Goal: Task Accomplishment & Management: Use online tool/utility

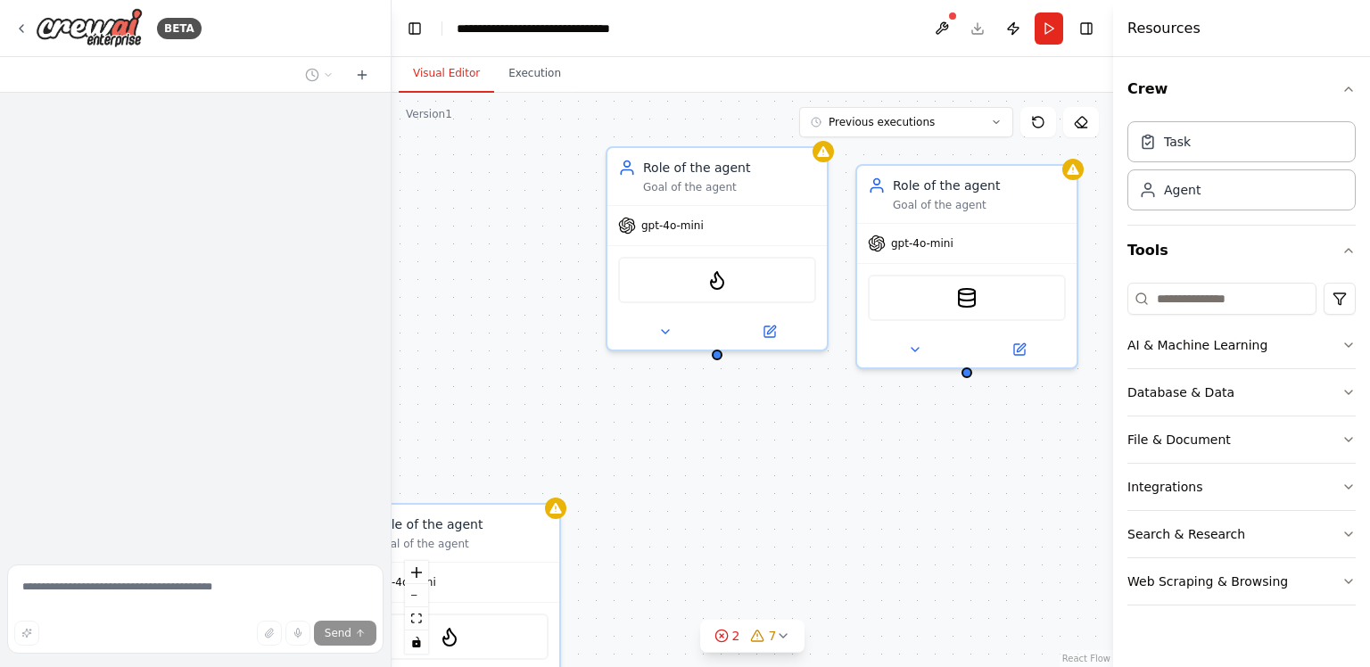
click at [782, 521] on div "Role of the agent Goal of the agent gpt-4o-mini FirecrawlSearchTool Role of the…" at bounding box center [753, 380] width 722 height 574
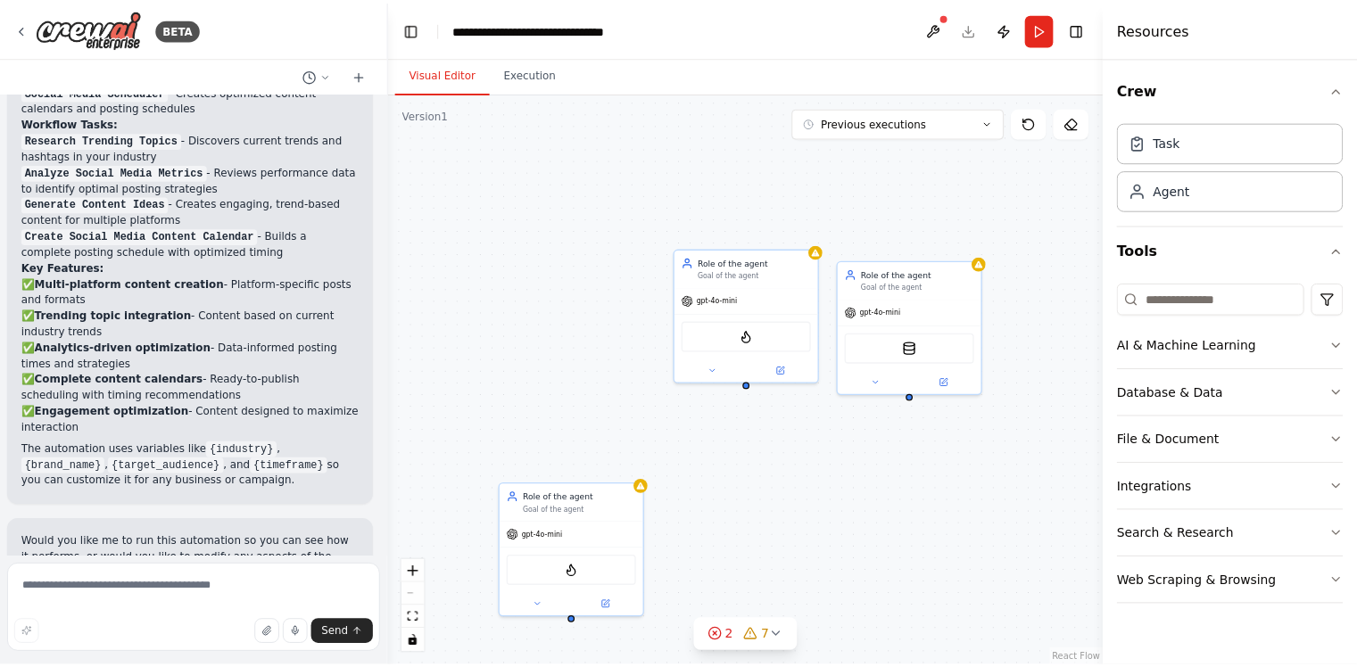
scroll to position [1844, 0]
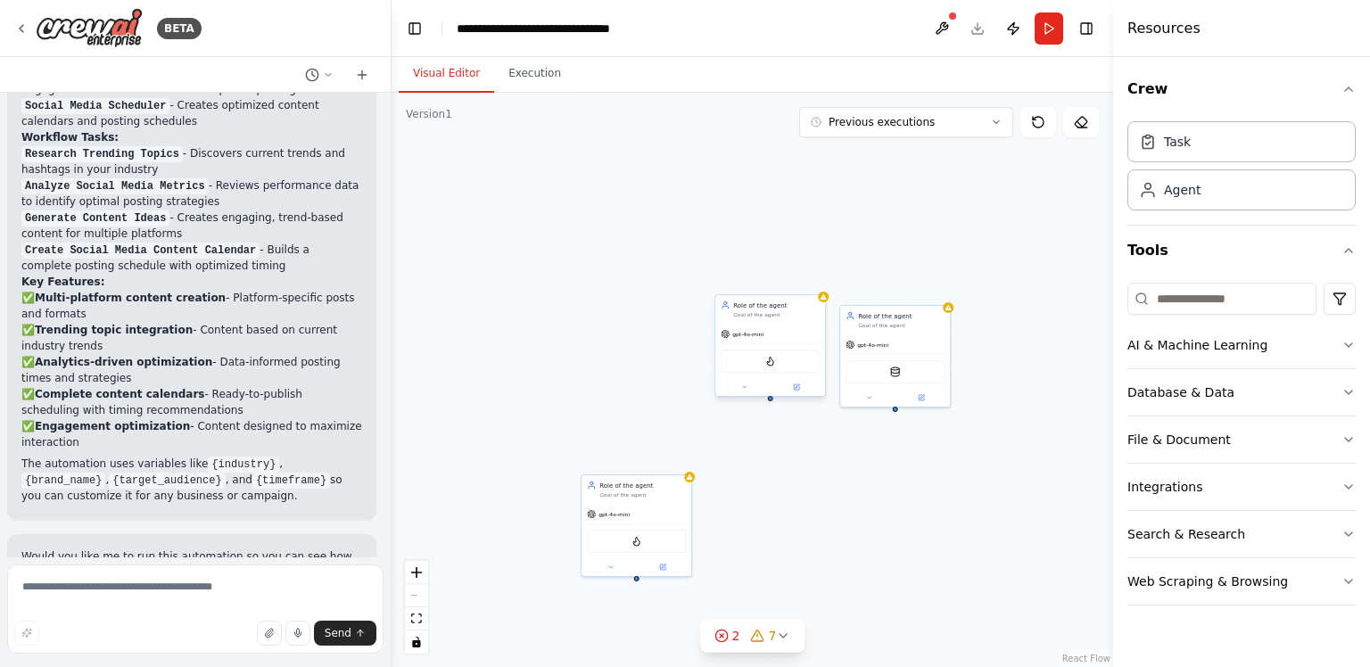
click at [780, 318] on div "Role of the agent Goal of the agent" at bounding box center [770, 309] width 110 height 29
click at [809, 269] on button at bounding box center [810, 276] width 23 height 23
click at [817, 285] on button at bounding box center [813, 279] width 23 height 23
click at [751, 284] on button "Confirm" at bounding box center [762, 278] width 63 height 21
click at [679, 506] on div "gpt-4o-mini" at bounding box center [639, 516] width 110 height 20
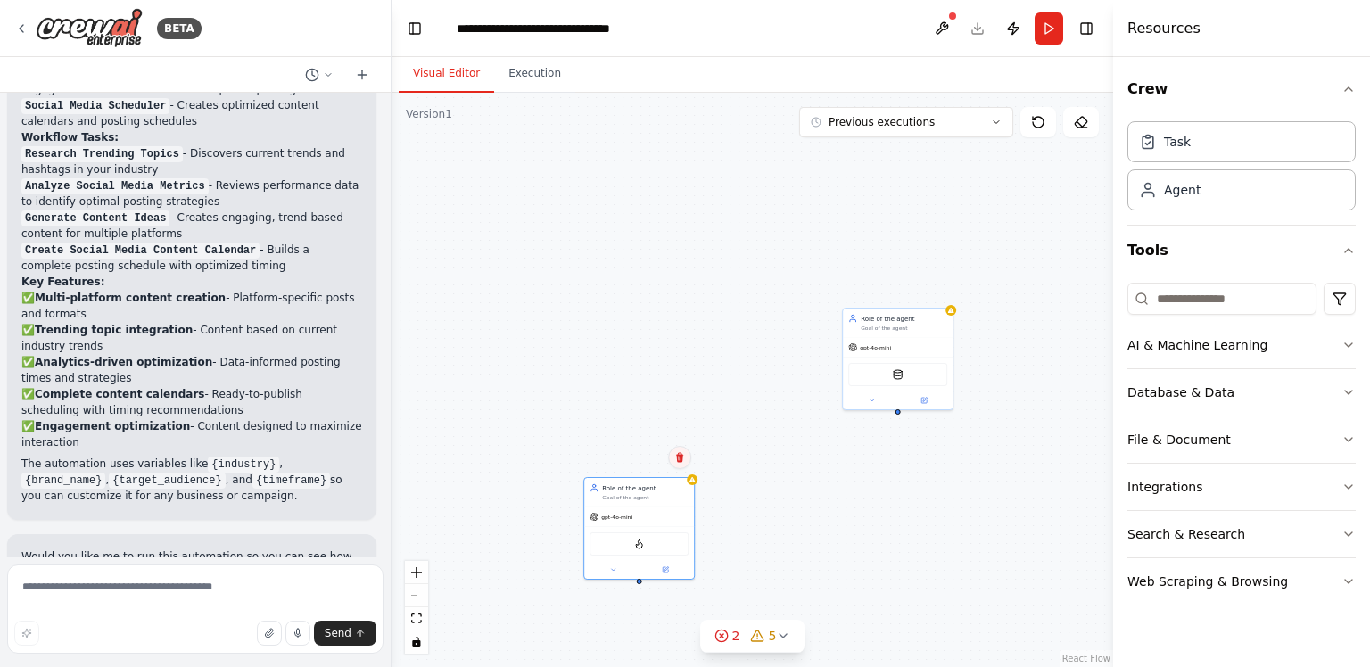
click at [679, 455] on icon at bounding box center [679, 458] width 7 height 10
click at [631, 466] on button "Confirm" at bounding box center [629, 457] width 63 height 21
click at [918, 320] on div "Role of the agent" at bounding box center [904, 316] width 87 height 9
click at [937, 286] on icon at bounding box center [938, 288] width 11 height 11
click at [911, 288] on button "Confirm" at bounding box center [887, 287] width 63 height 21
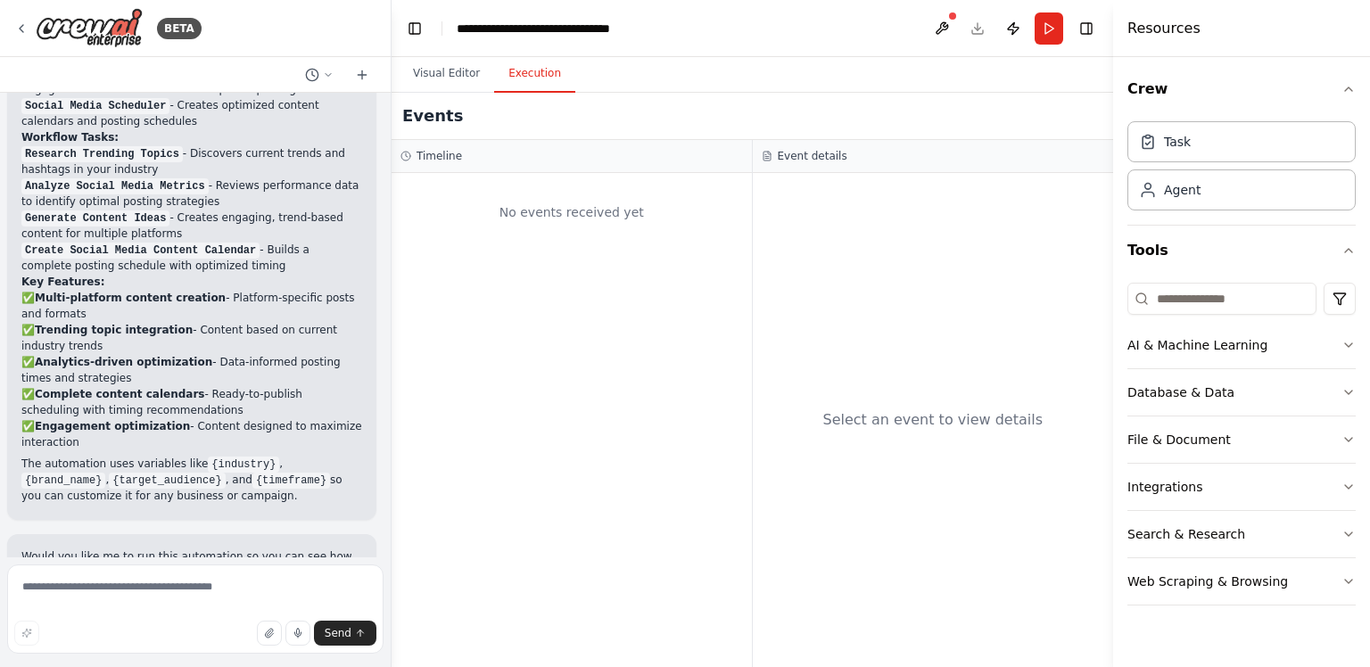
click at [536, 83] on button "Execution" at bounding box center [534, 73] width 81 height 37
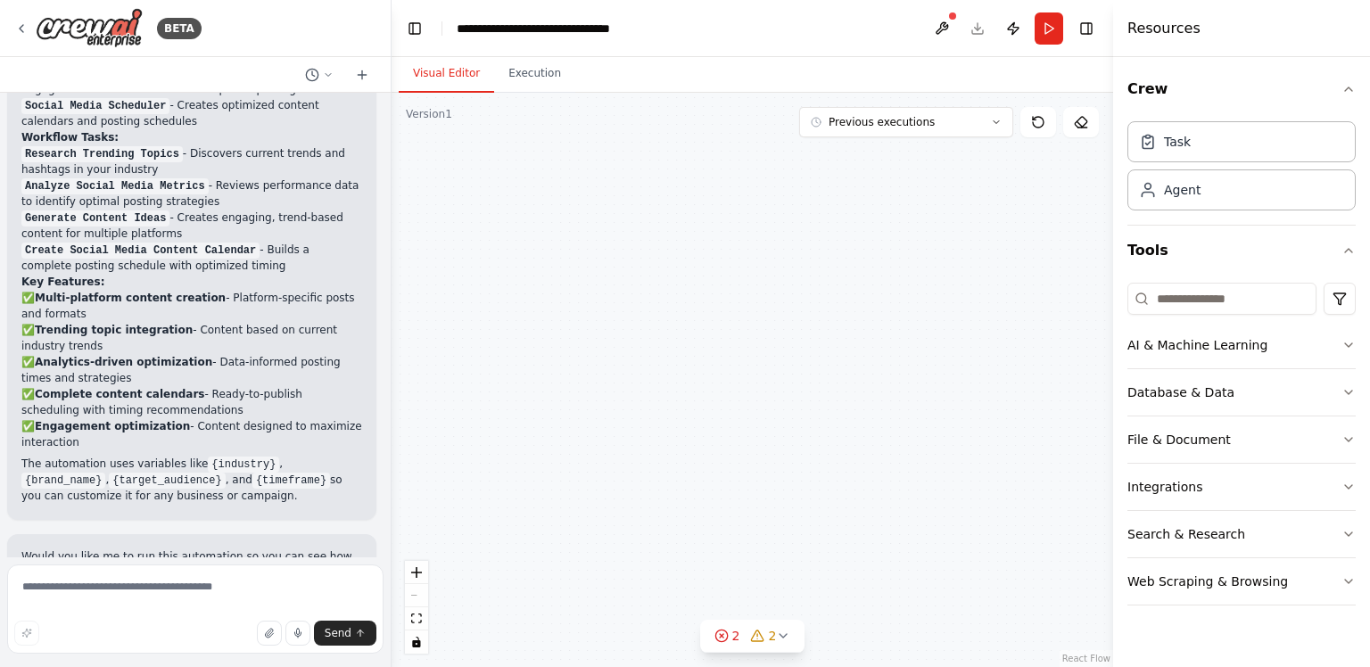
click at [450, 72] on button "Visual Editor" at bounding box center [446, 73] width 95 height 37
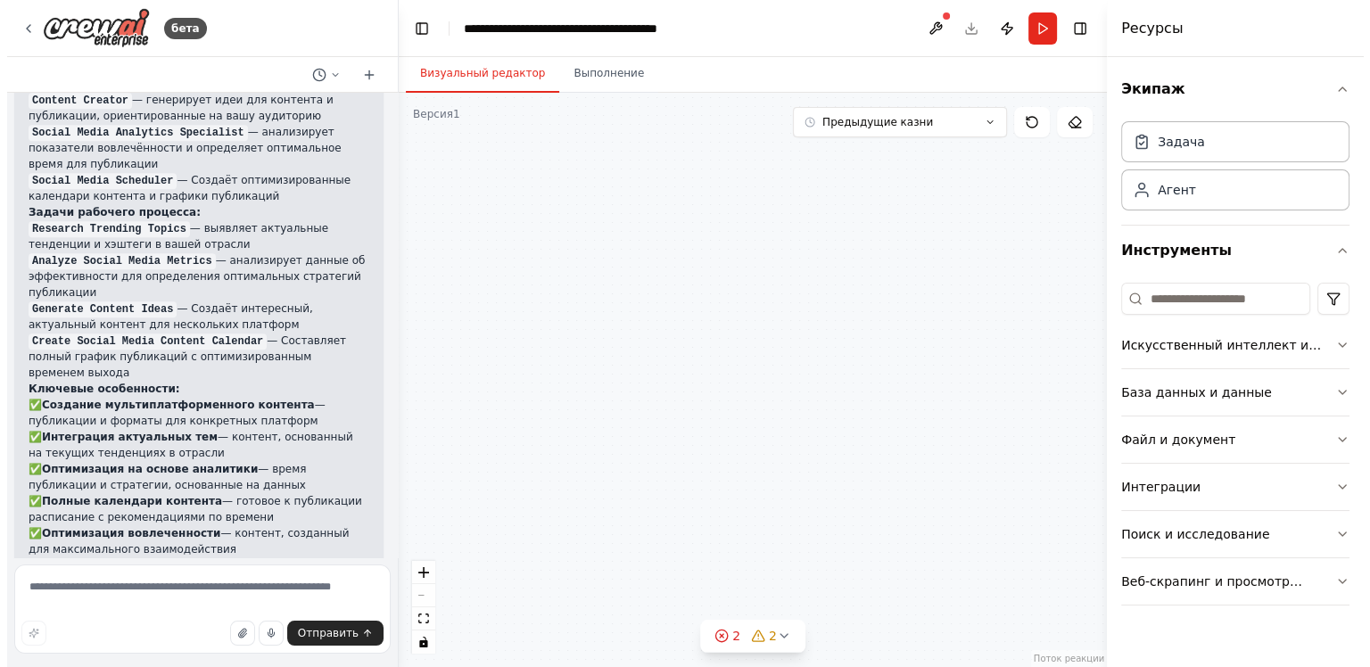
scroll to position [1936, 0]
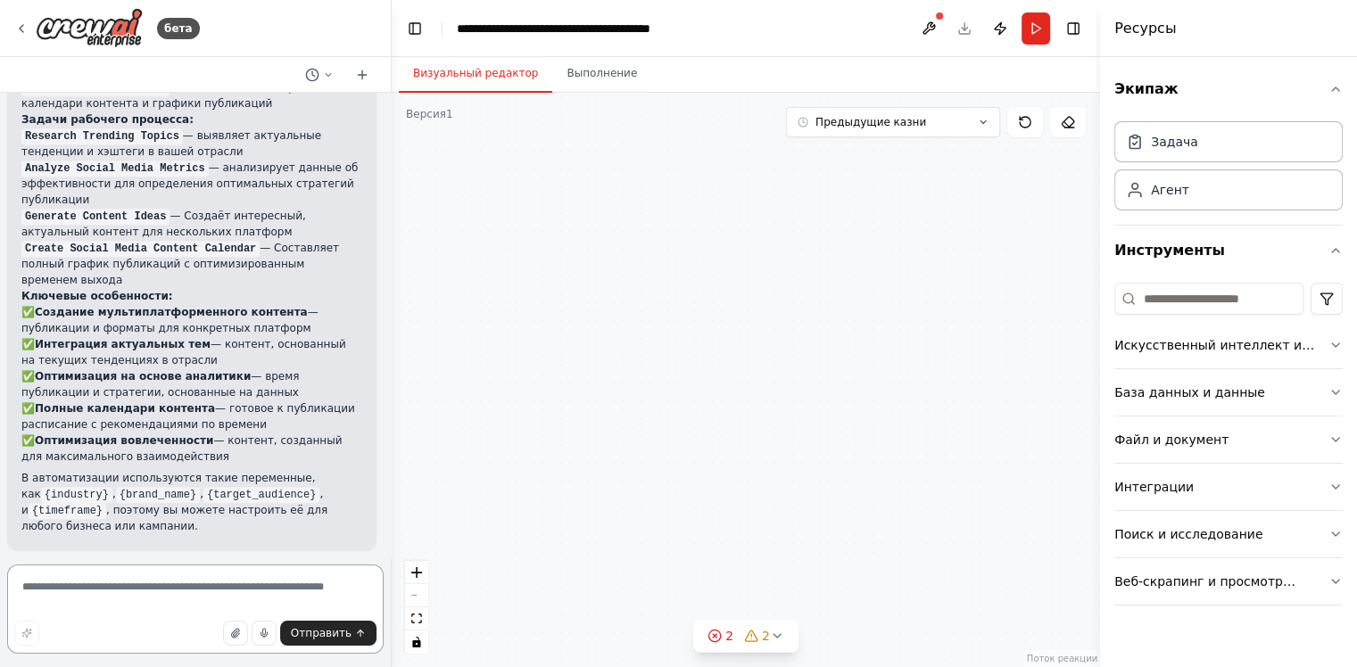
click at [309, 590] on textarea at bounding box center [195, 609] width 376 height 89
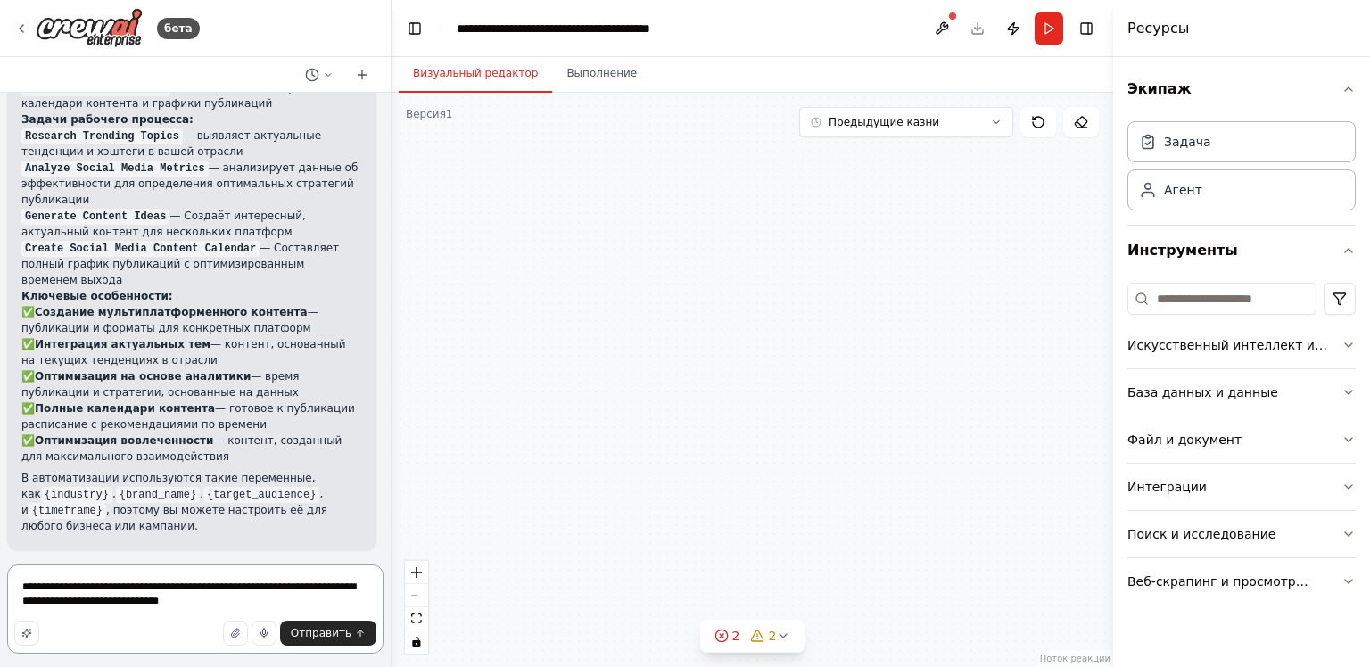
type textarea "**********"
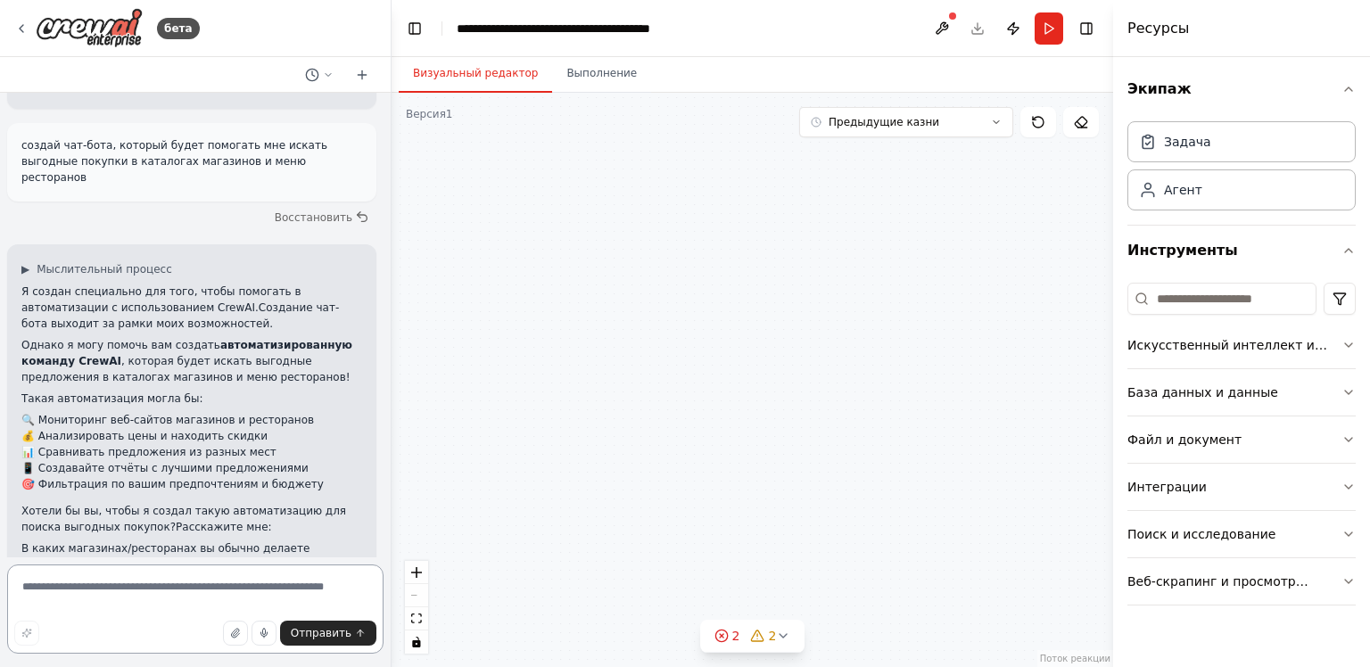
scroll to position [2475, 0]
click at [217, 578] on textarea at bounding box center [195, 609] width 376 height 89
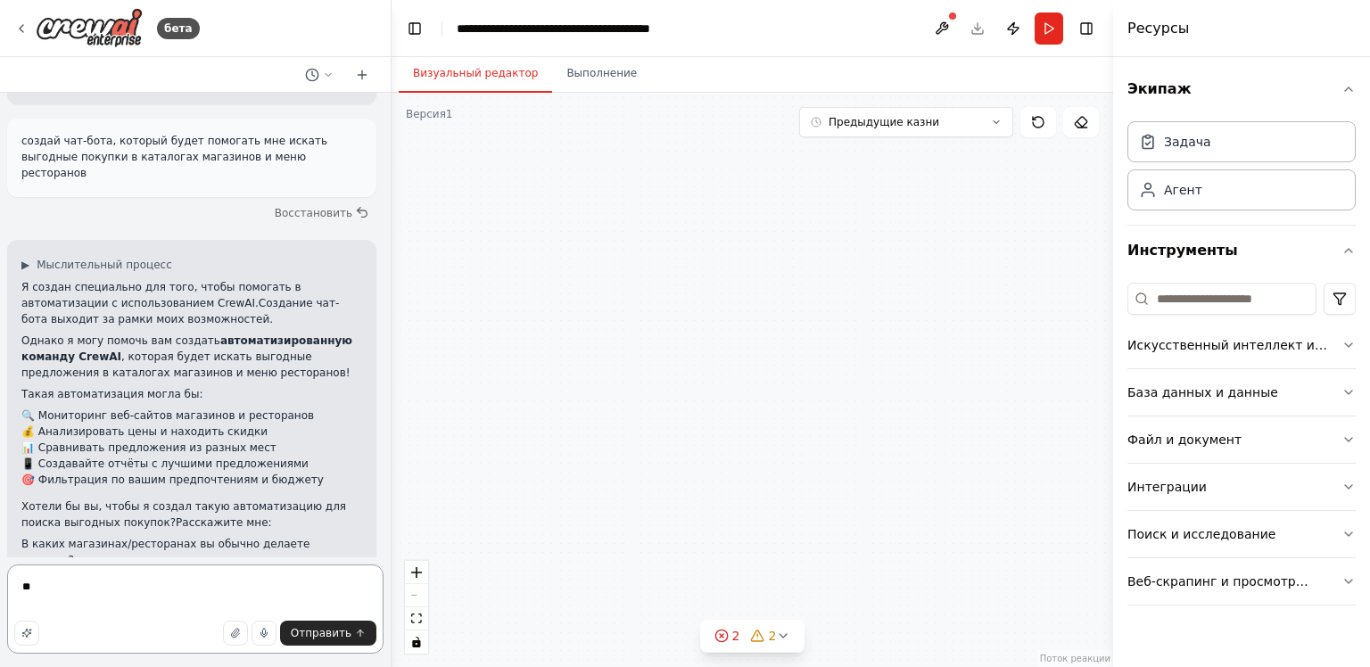
type textarea "*"
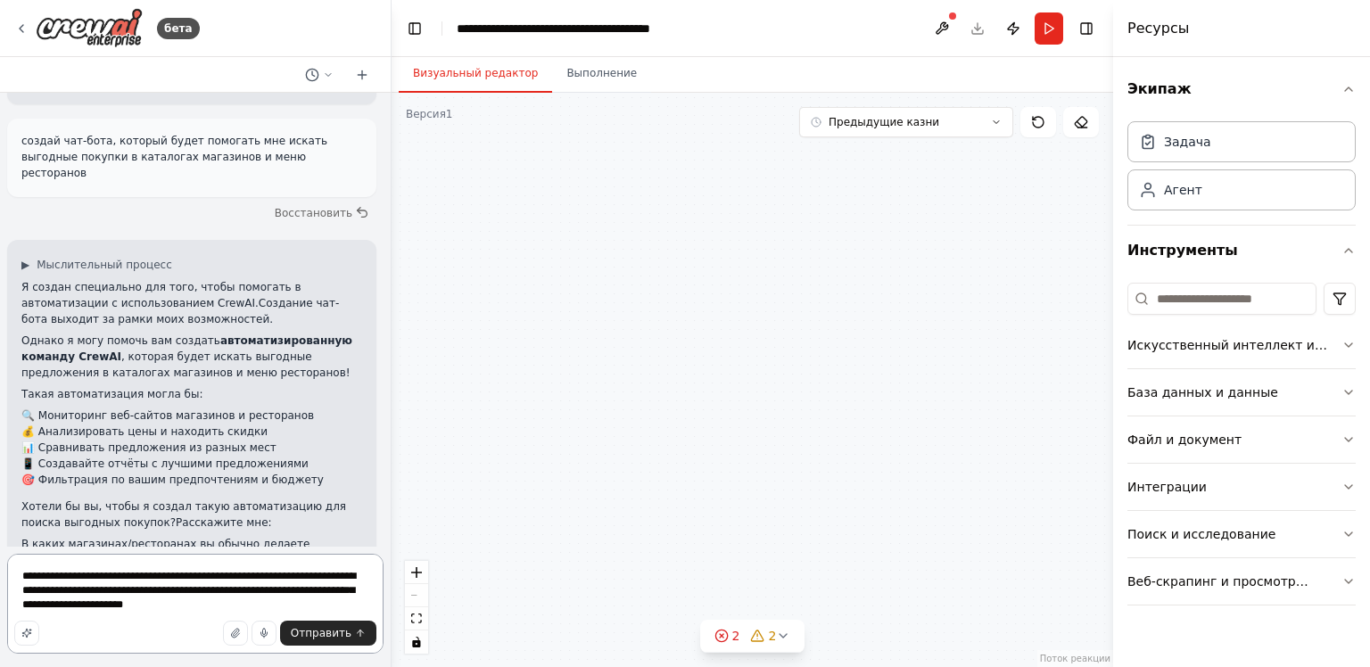
click at [185, 596] on textarea "**********" at bounding box center [195, 604] width 376 height 100
type textarea "**********"
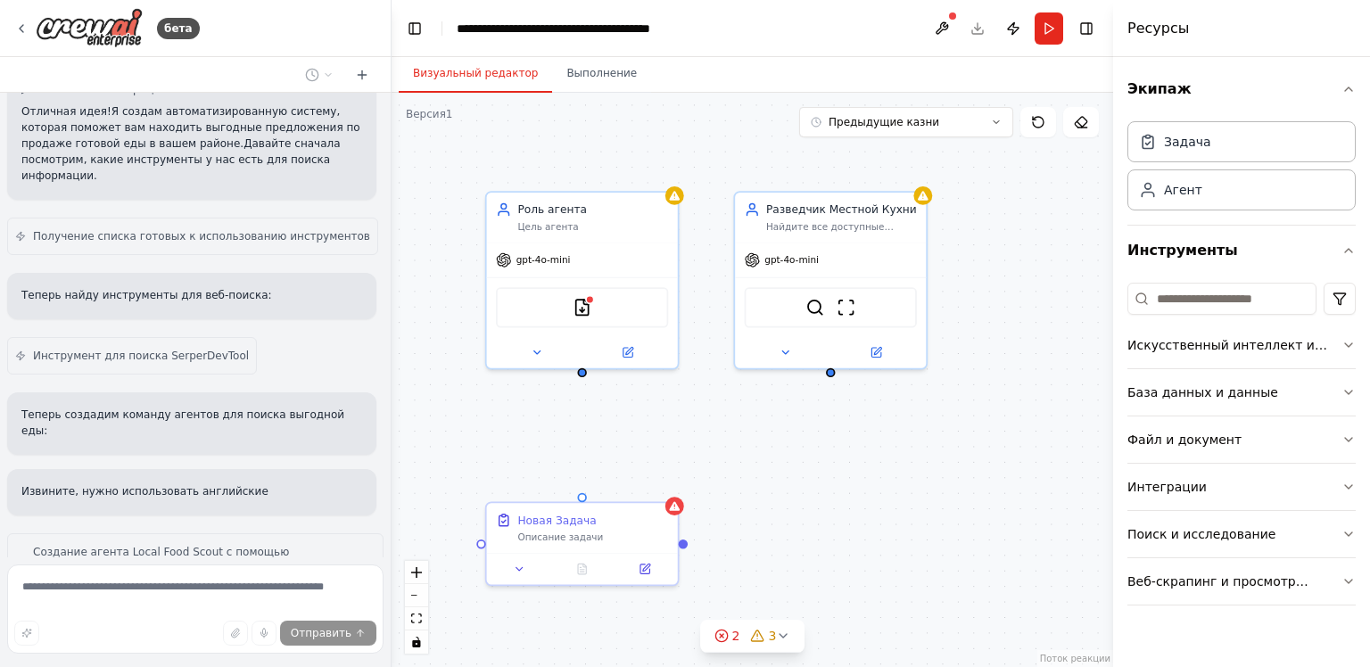
scroll to position [3247, 0]
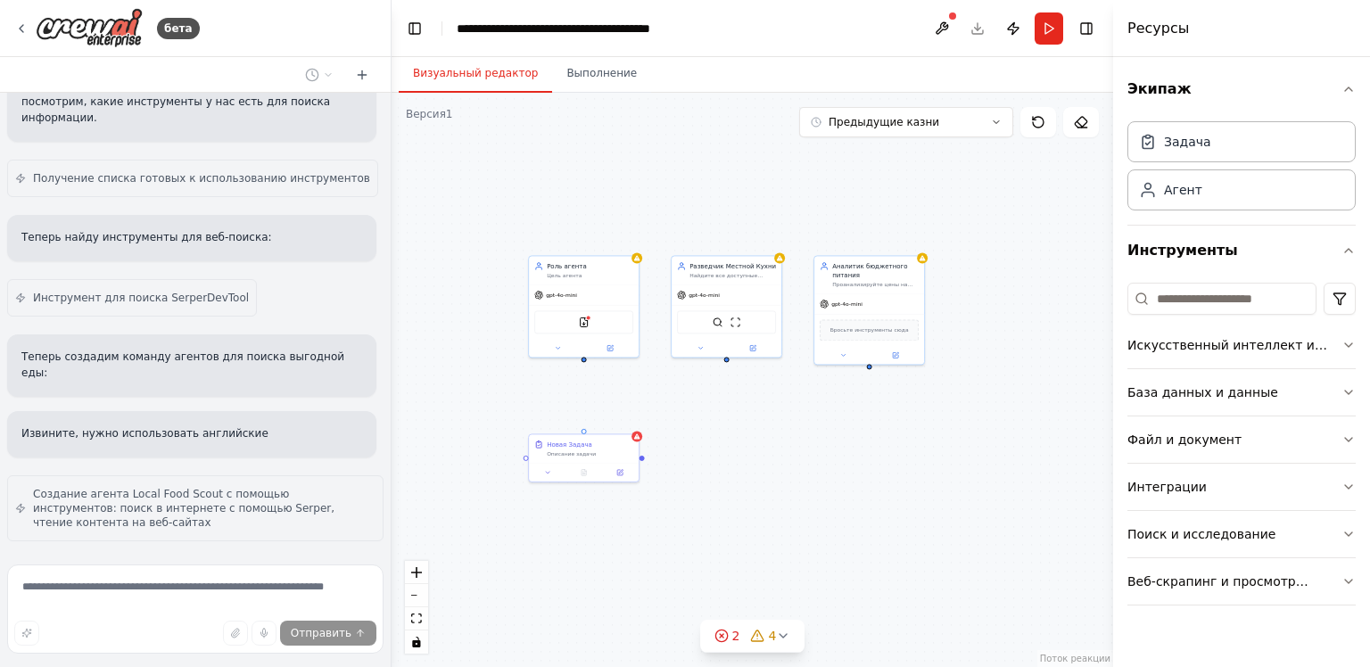
drag, startPoint x: 914, startPoint y: 525, endPoint x: 782, endPoint y: 485, distance: 138.0
click at [782, 485] on div "Новая Задача Описание задачи Роль агента Цель агента gpt-4o-mini Инструмент Ser…" at bounding box center [753, 380] width 722 height 574
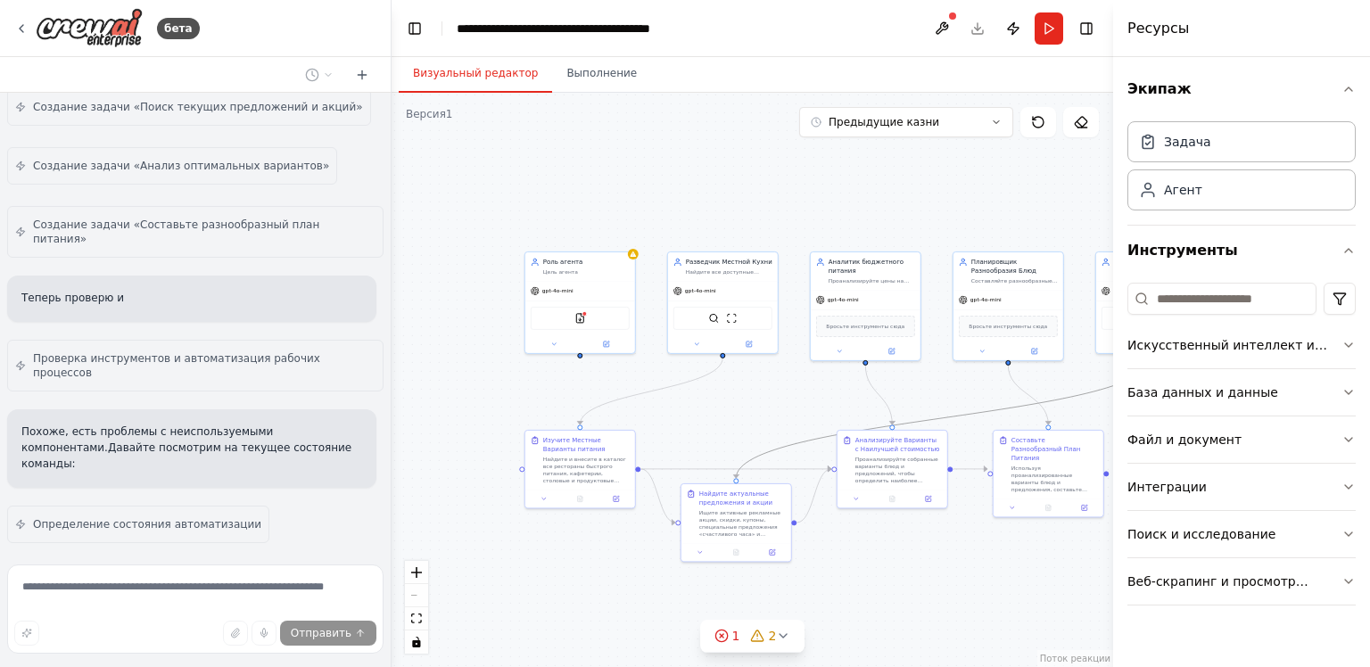
scroll to position [4105, 0]
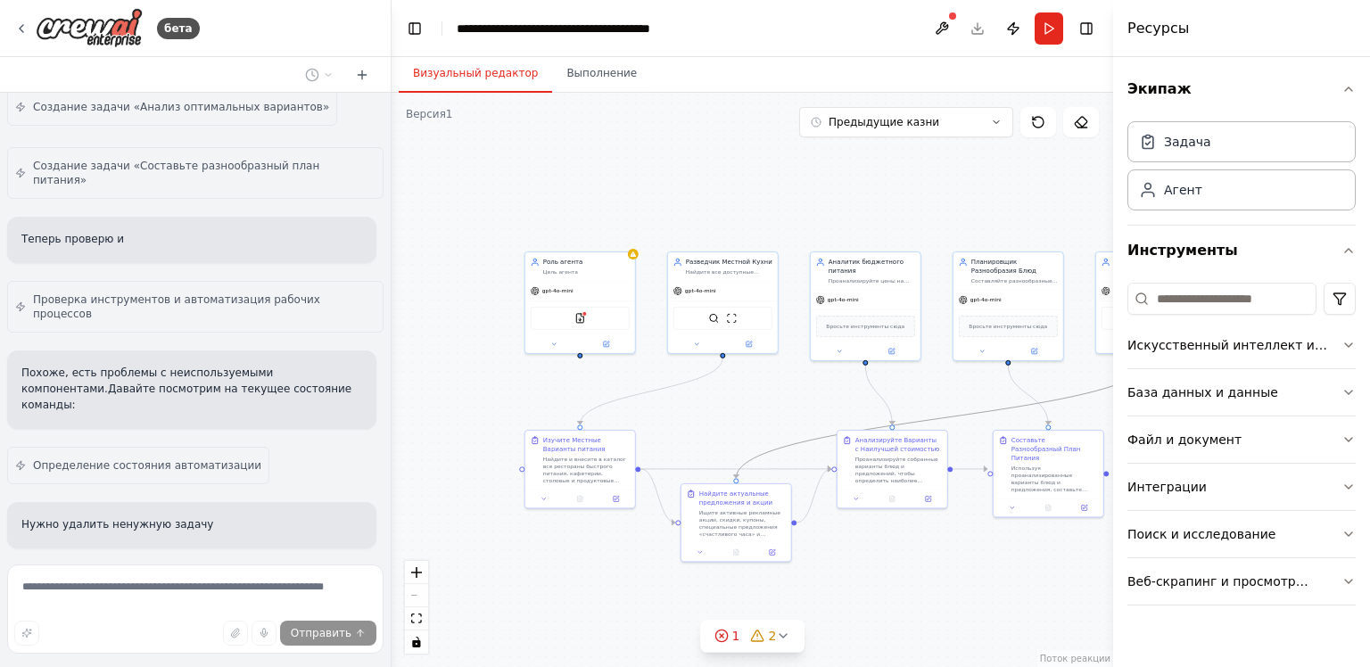
drag, startPoint x: 981, startPoint y: 408, endPoint x: 590, endPoint y: 416, distance: 390.7
click at [590, 416] on div ".deletable-edge-delete-btn { width: 20px; height: 20px; border: 0px solid #ffff…" at bounding box center [753, 380] width 722 height 574
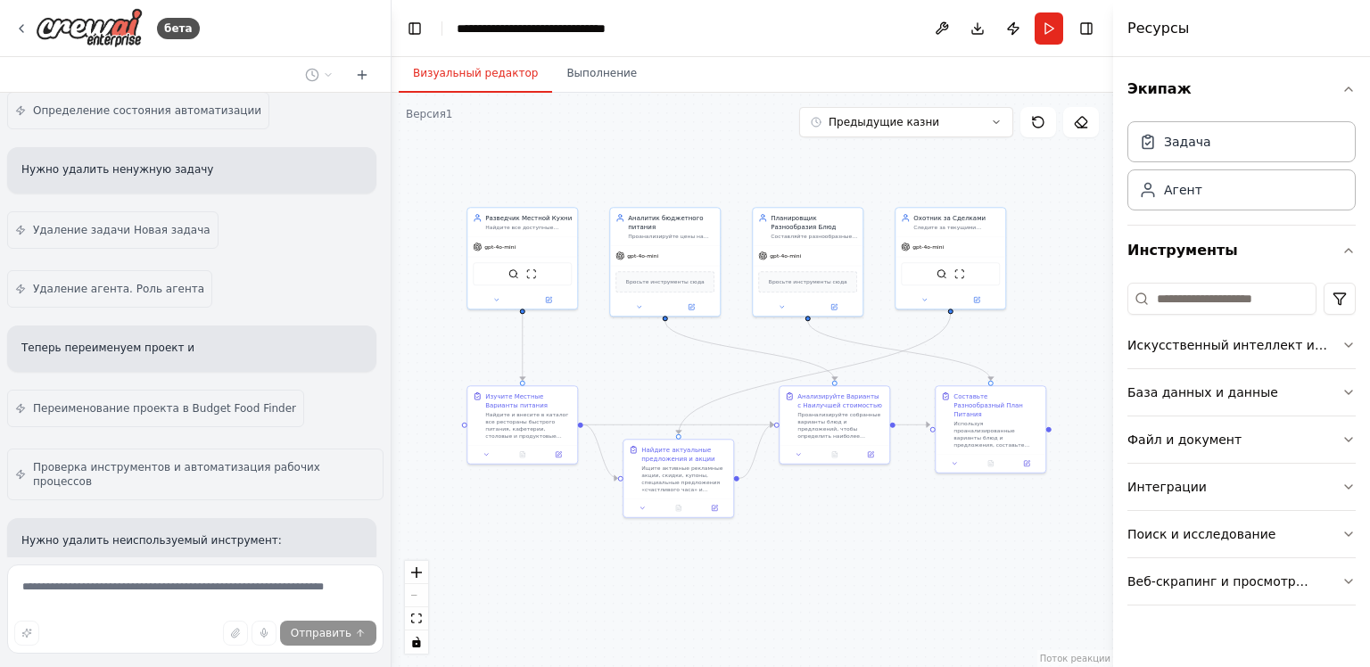
scroll to position [4665, 0]
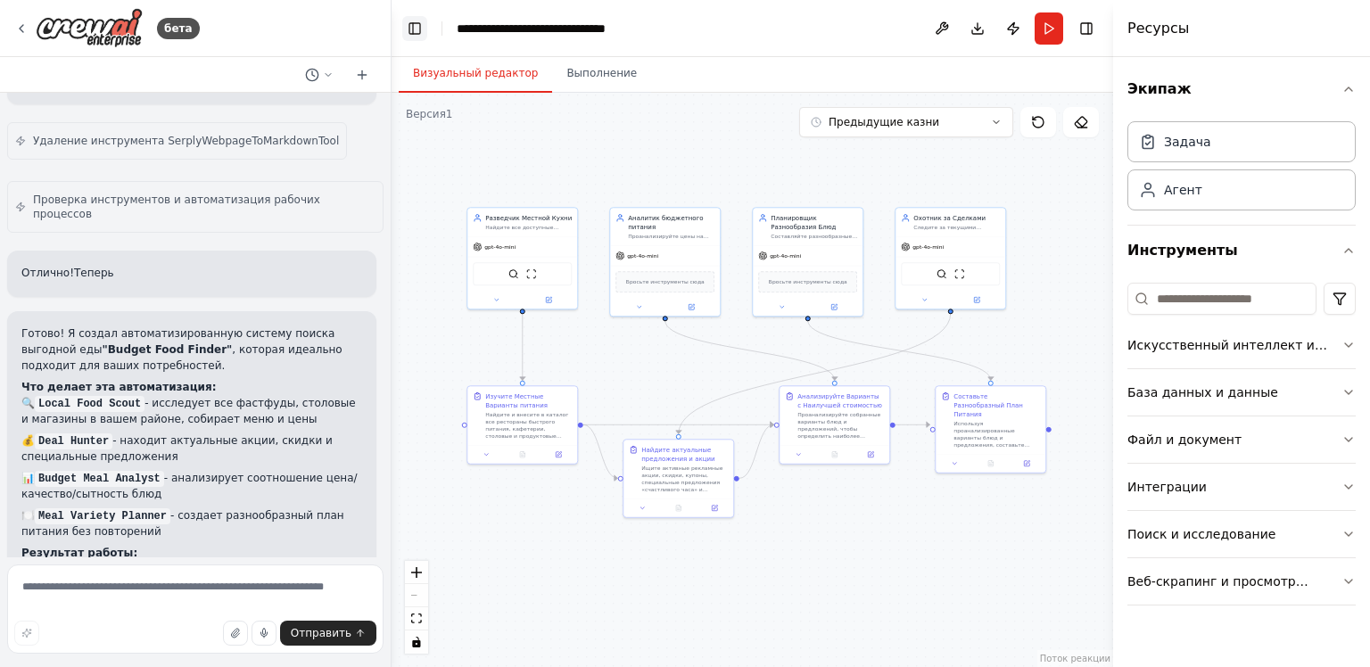
click at [420, 27] on button "Переключение [PERSON_NAME] панели" at bounding box center [414, 28] width 25 height 25
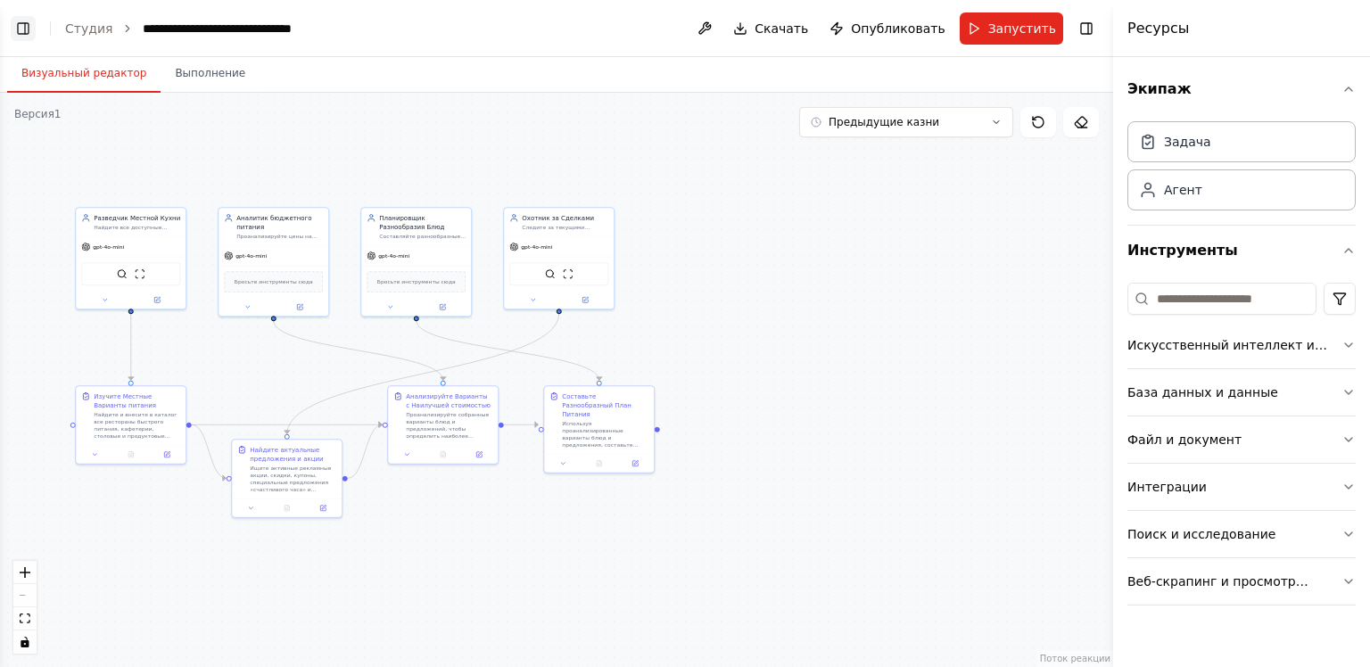
scroll to position [5129, 0]
click at [30, 28] on button "Переключение [PERSON_NAME] панели" at bounding box center [23, 28] width 25 height 25
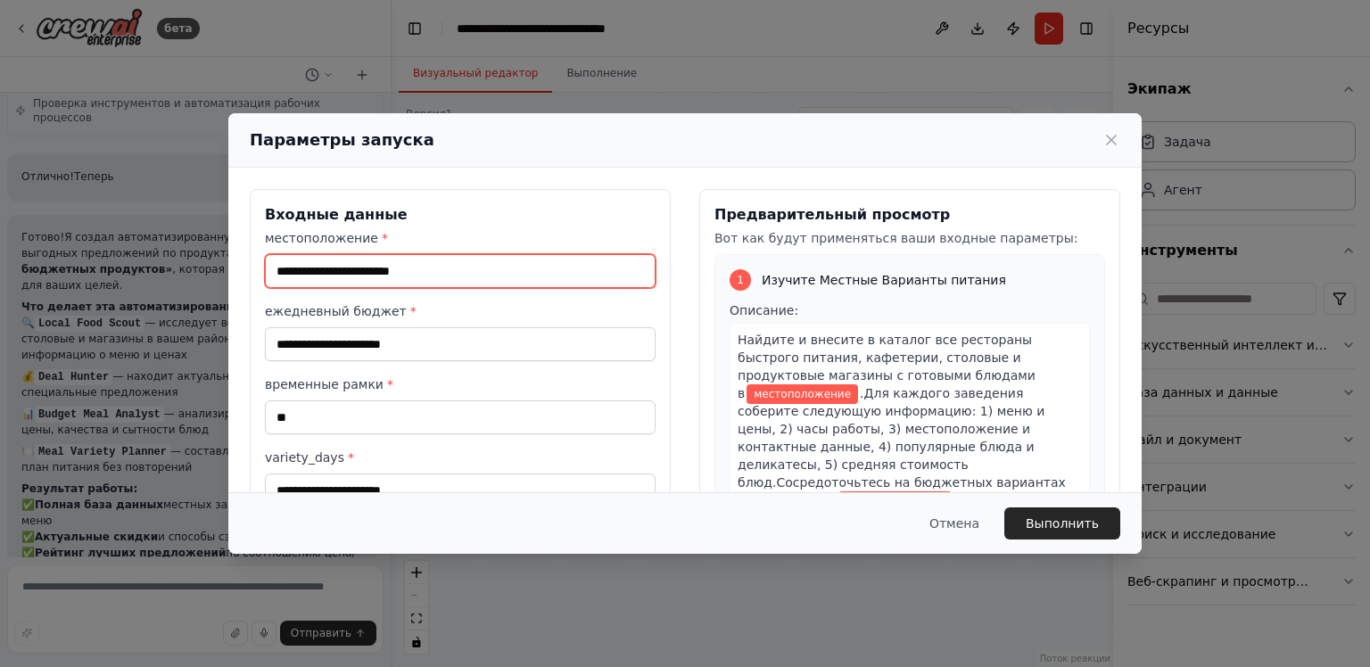
click at [400, 269] on input "местоположение *" at bounding box center [460, 271] width 391 height 34
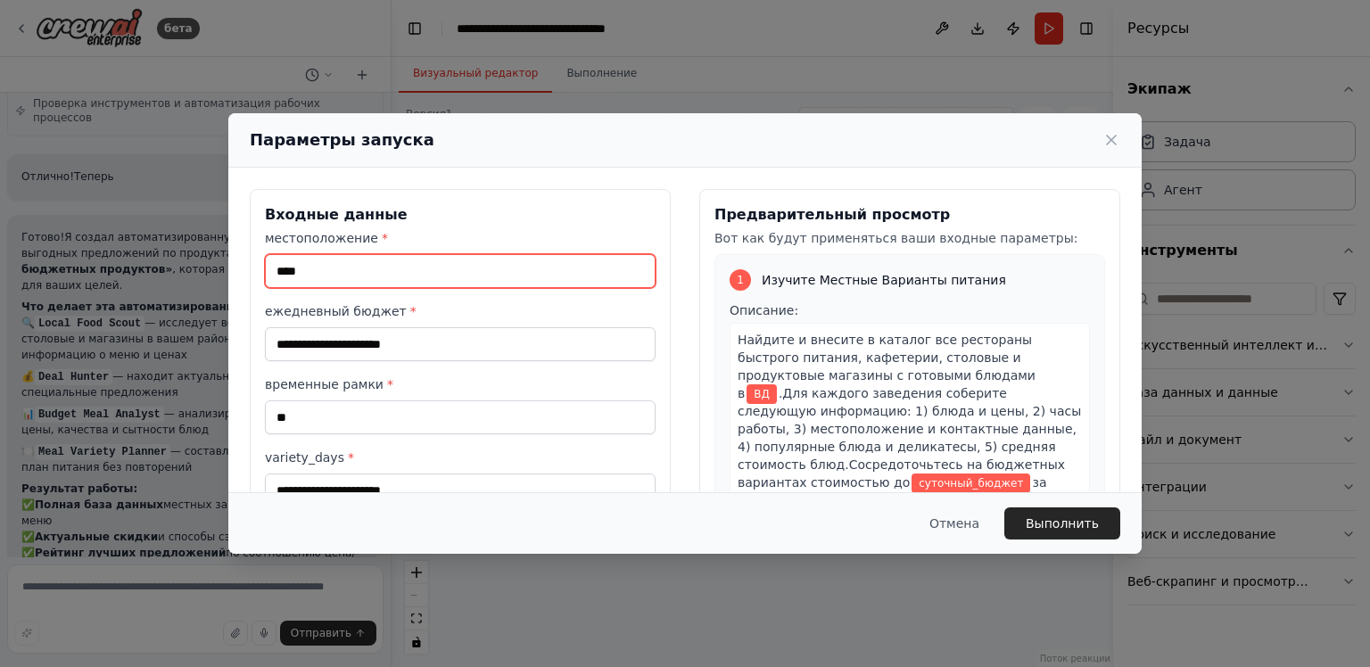
type input "****"
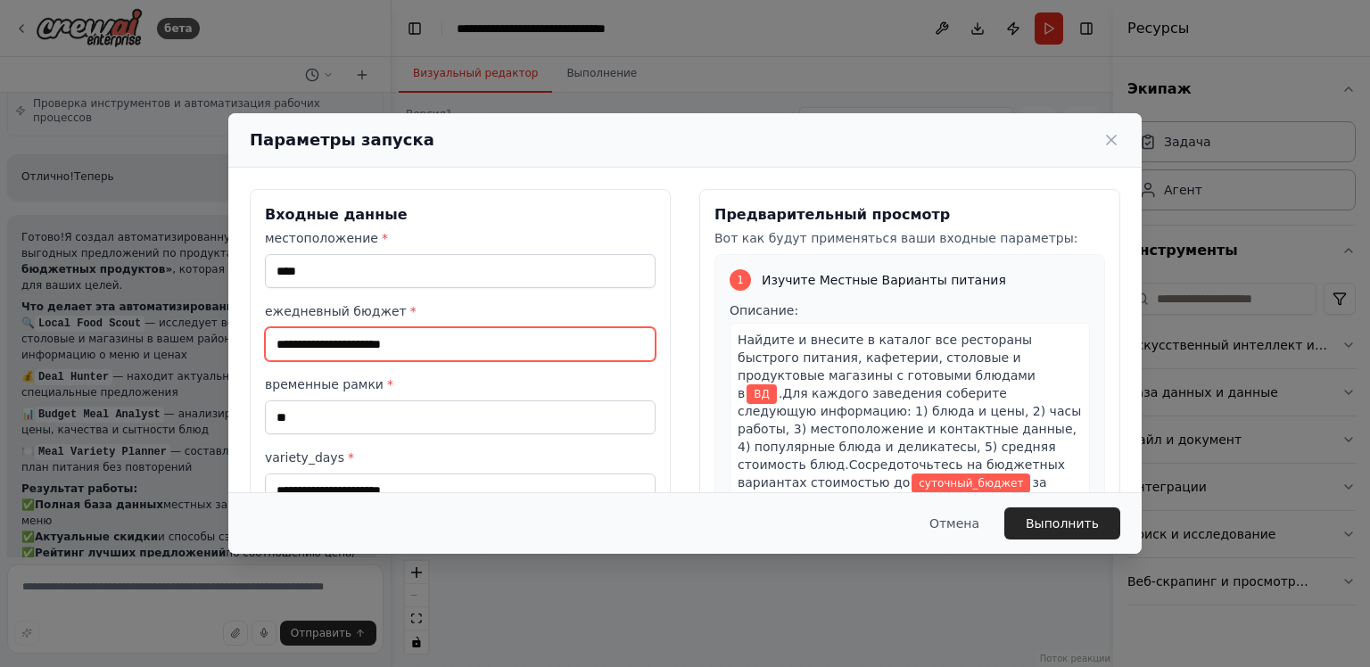
click at [362, 341] on input "ежедневный бюджет *" at bounding box center [460, 344] width 391 height 34
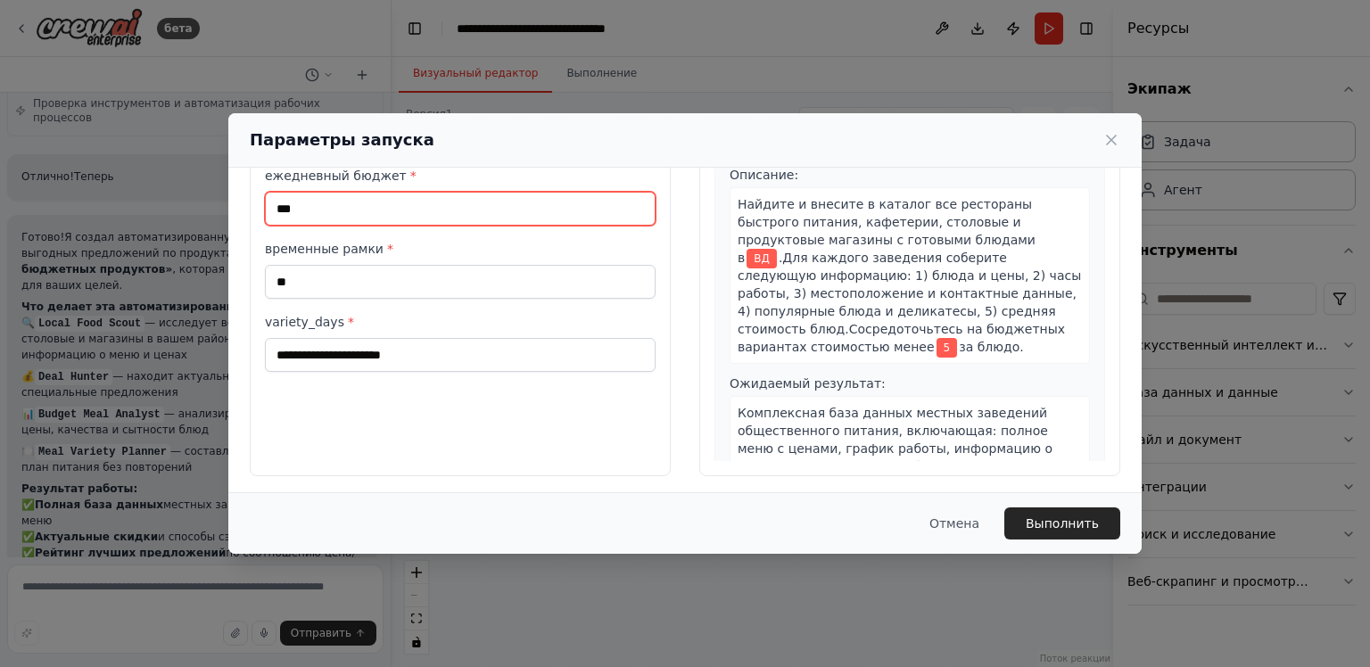
scroll to position [140, 0]
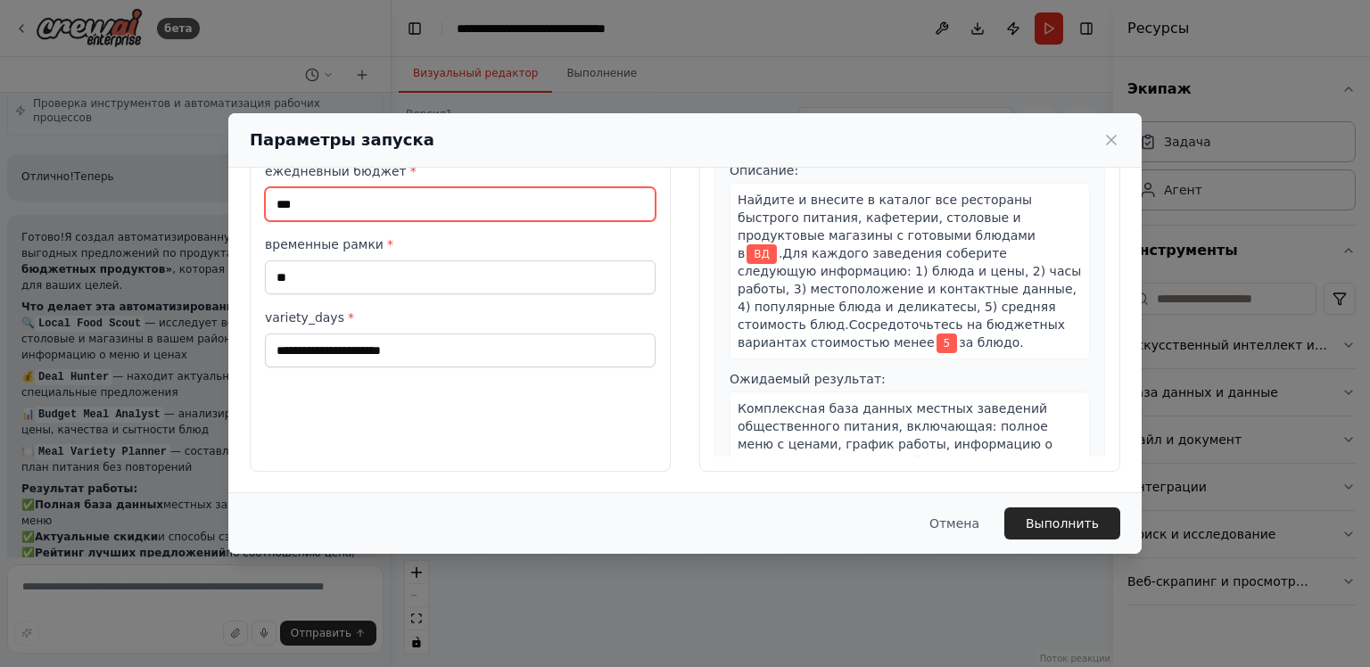
type input "***"
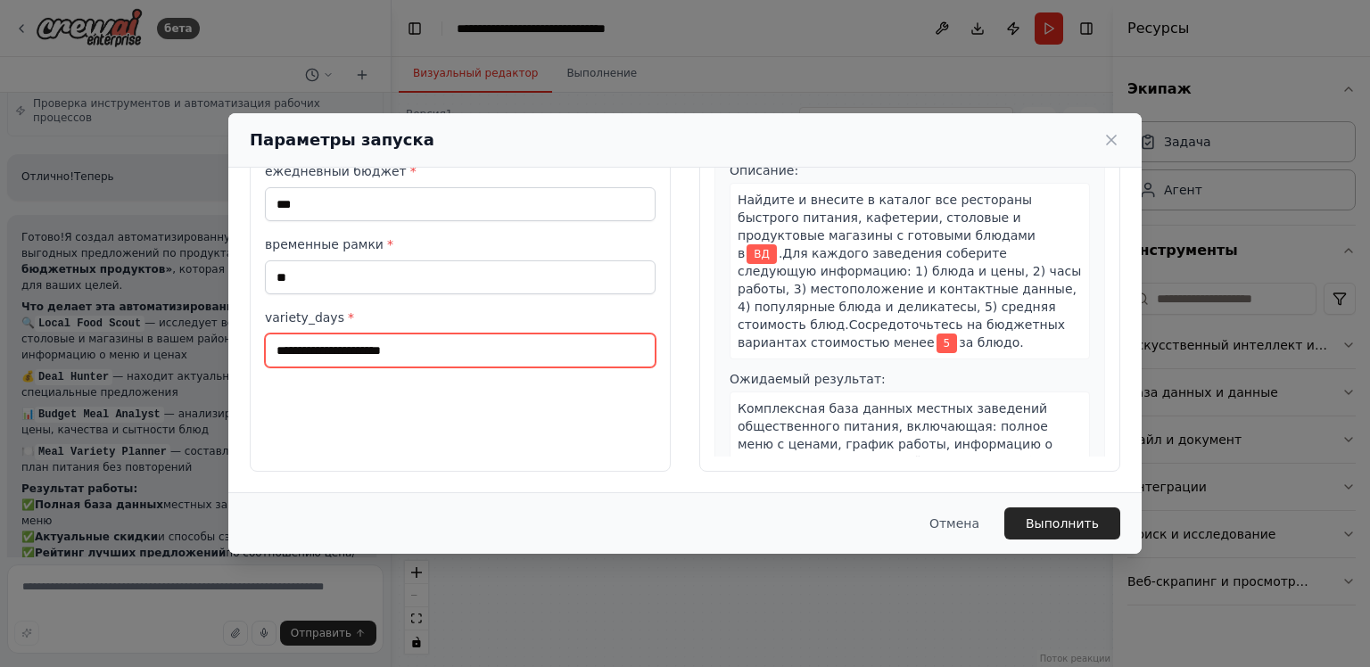
click at [385, 347] on input "variety_days *" at bounding box center [460, 351] width 391 height 34
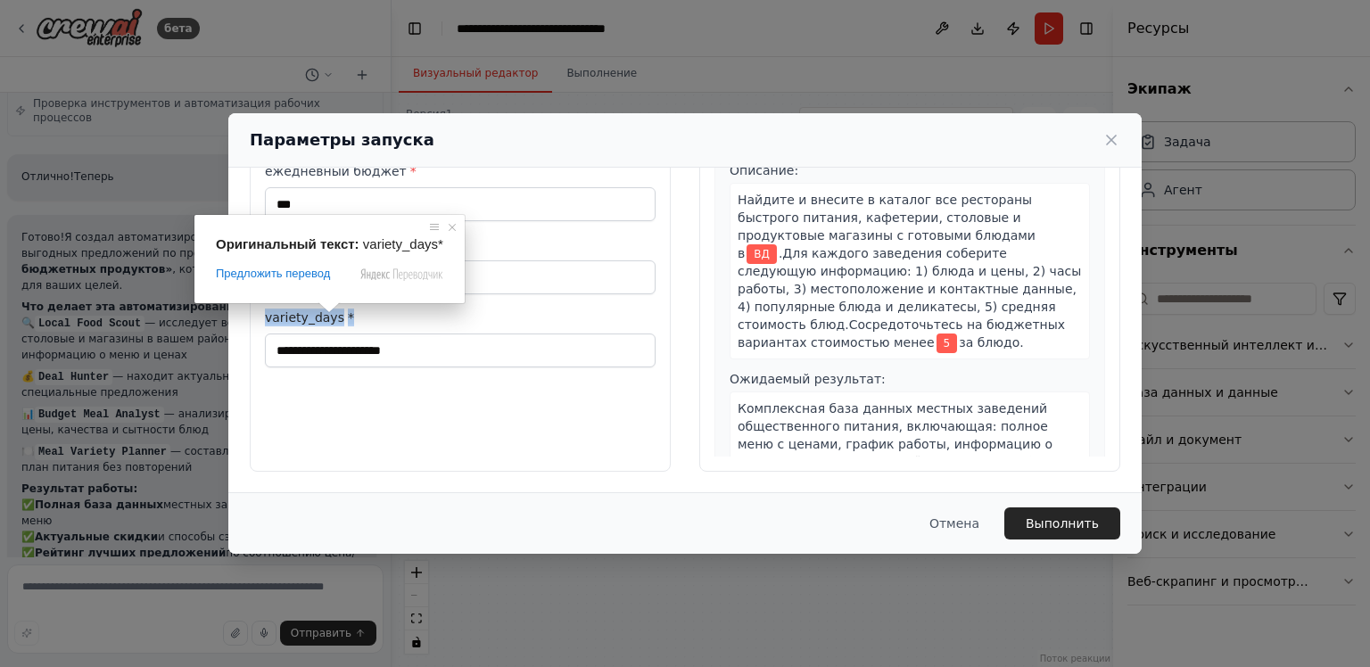
drag, startPoint x: 352, startPoint y: 321, endPoint x: 268, endPoint y: 318, distance: 84.8
click at [268, 318] on label "variety_days *" at bounding box center [460, 318] width 391 height 18
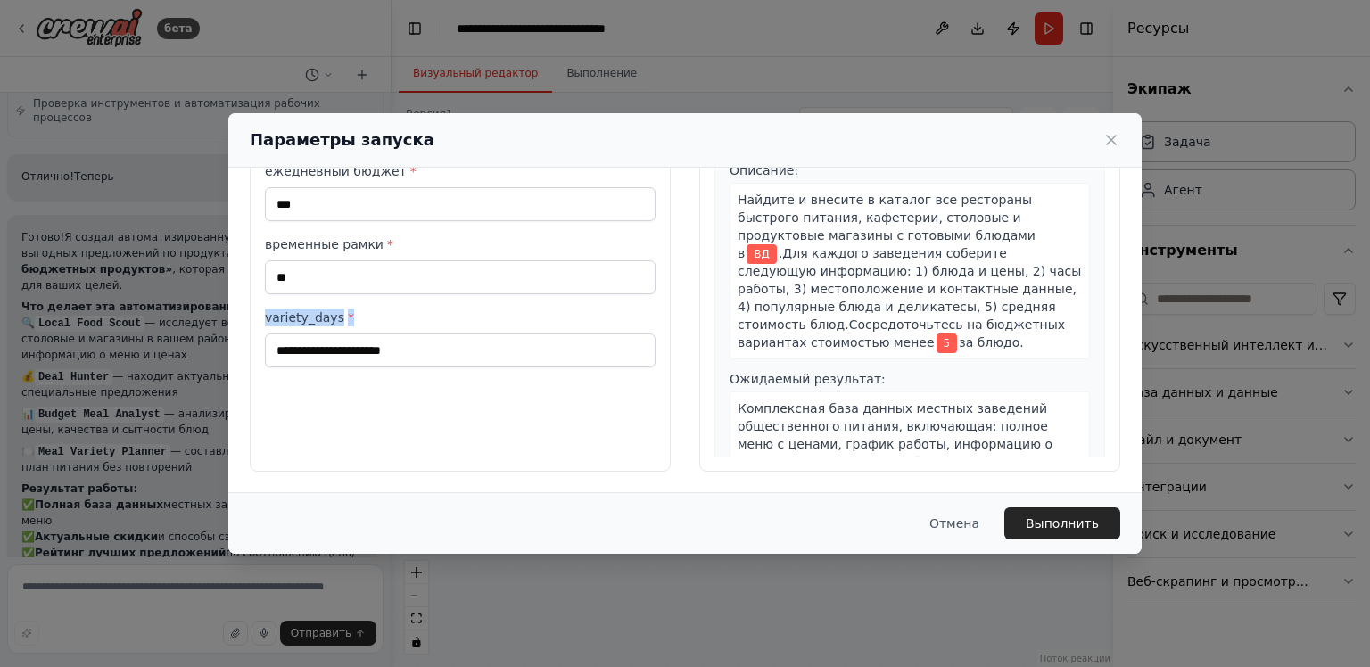
copy label "variety_days *"
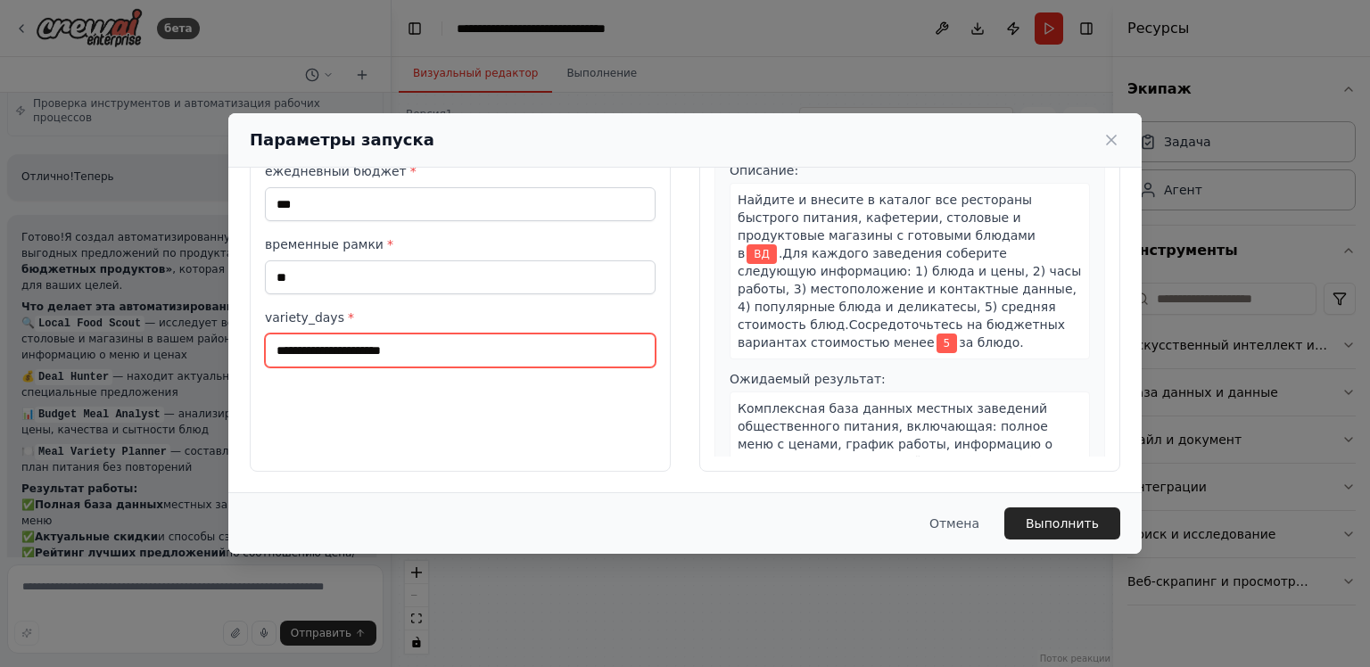
click at [408, 347] on input "variety_days *" at bounding box center [460, 351] width 391 height 34
type input "*"
click at [450, 451] on div "Входные данные местоположение * **** ежедневный бюджет * *** временные рамки * …" at bounding box center [460, 260] width 421 height 423
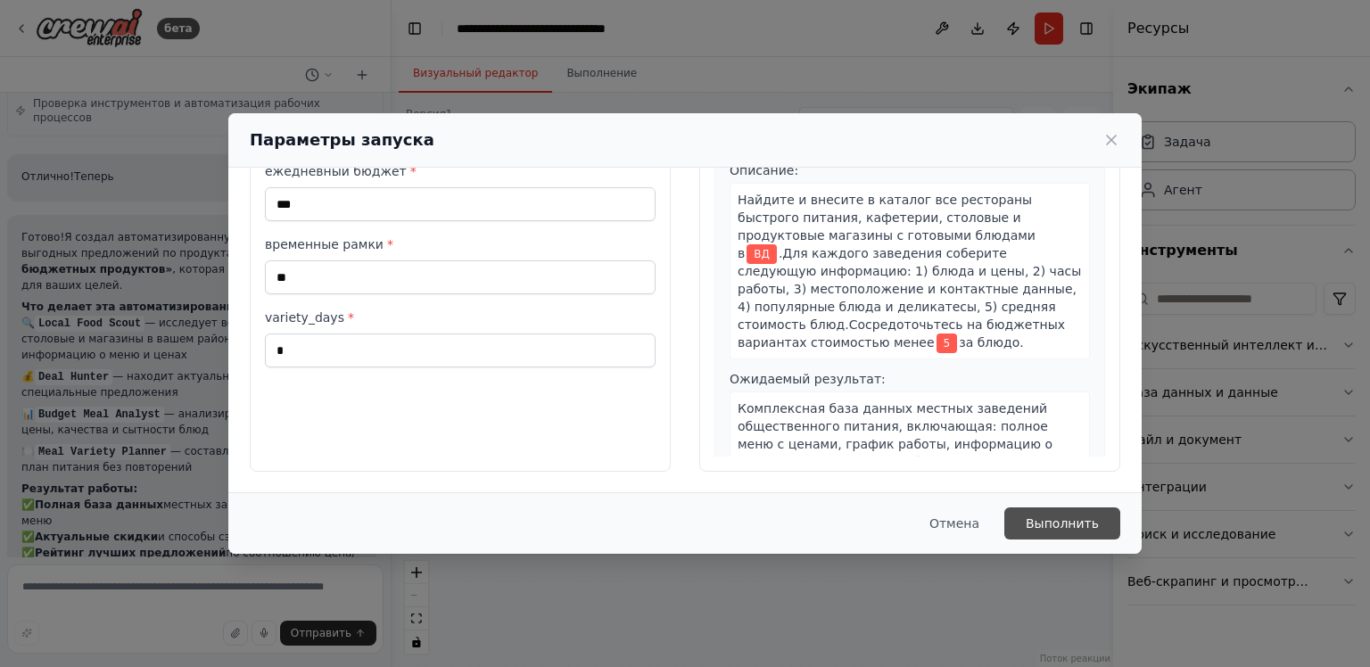
click at [1044, 526] on ya-tr-span "Выполнить" at bounding box center [1062, 524] width 73 height 18
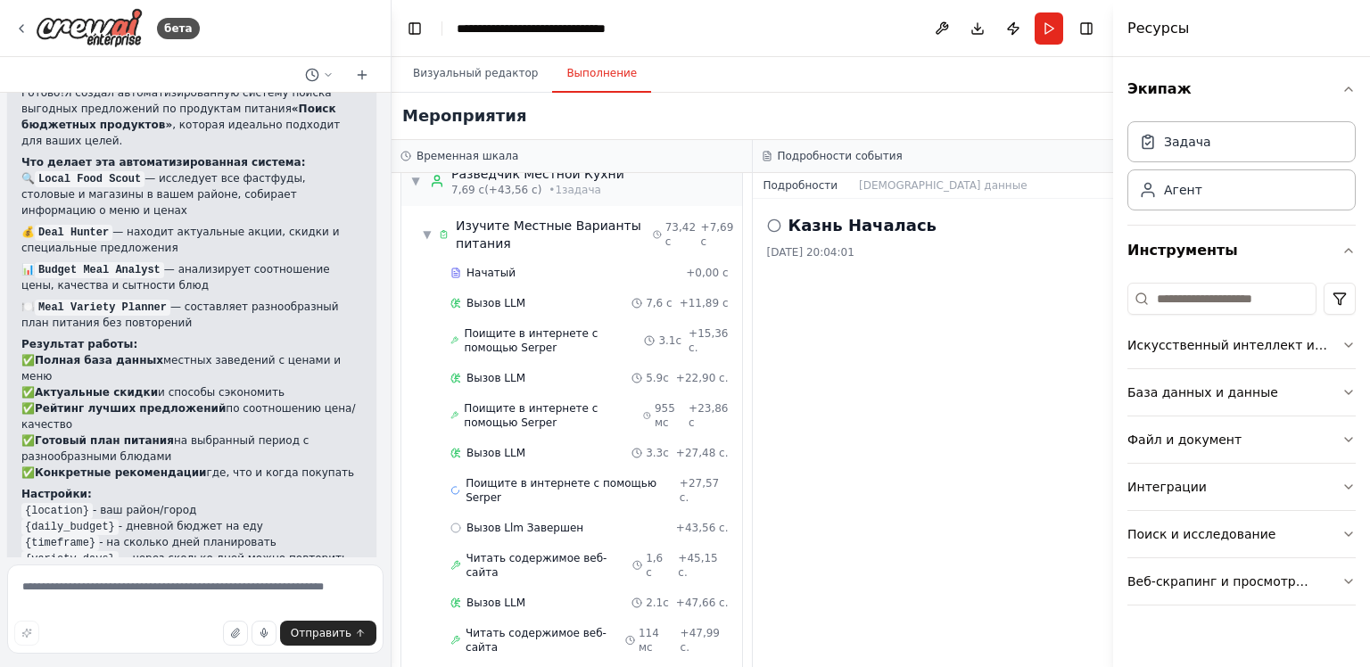
scroll to position [0, 0]
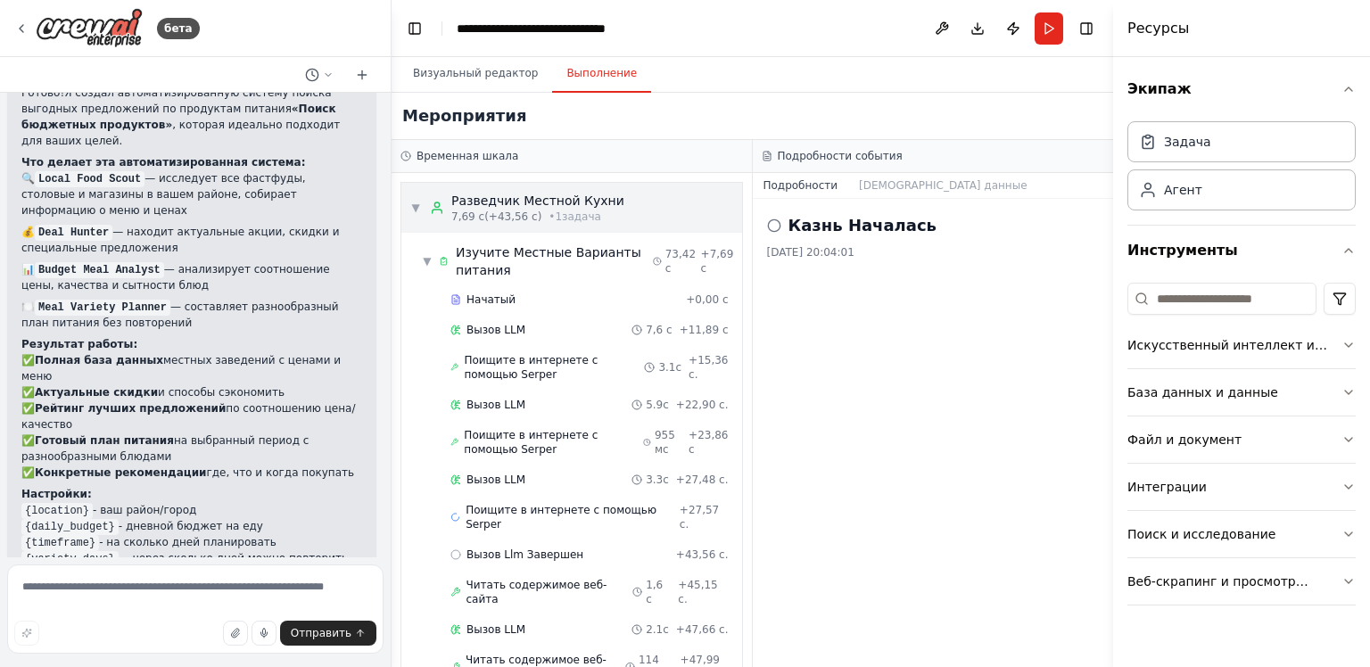
click at [422, 214] on div "▼ Разведчик Местной Кухни 7,69 с (+43,56 с) • 1 задача" at bounding box center [517, 208] width 214 height 32
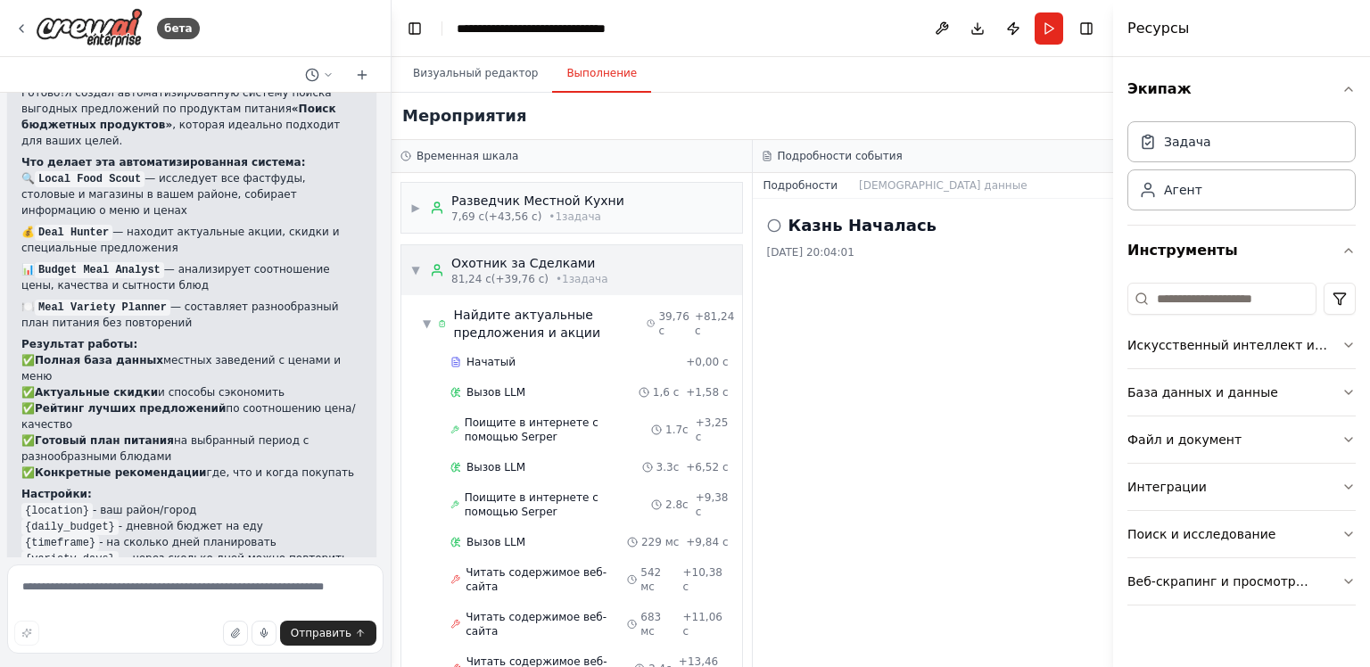
click at [424, 274] on div "▼ Охотник за Сделками 81,24 с (+39,76 с) • 1 задача" at bounding box center [509, 270] width 198 height 32
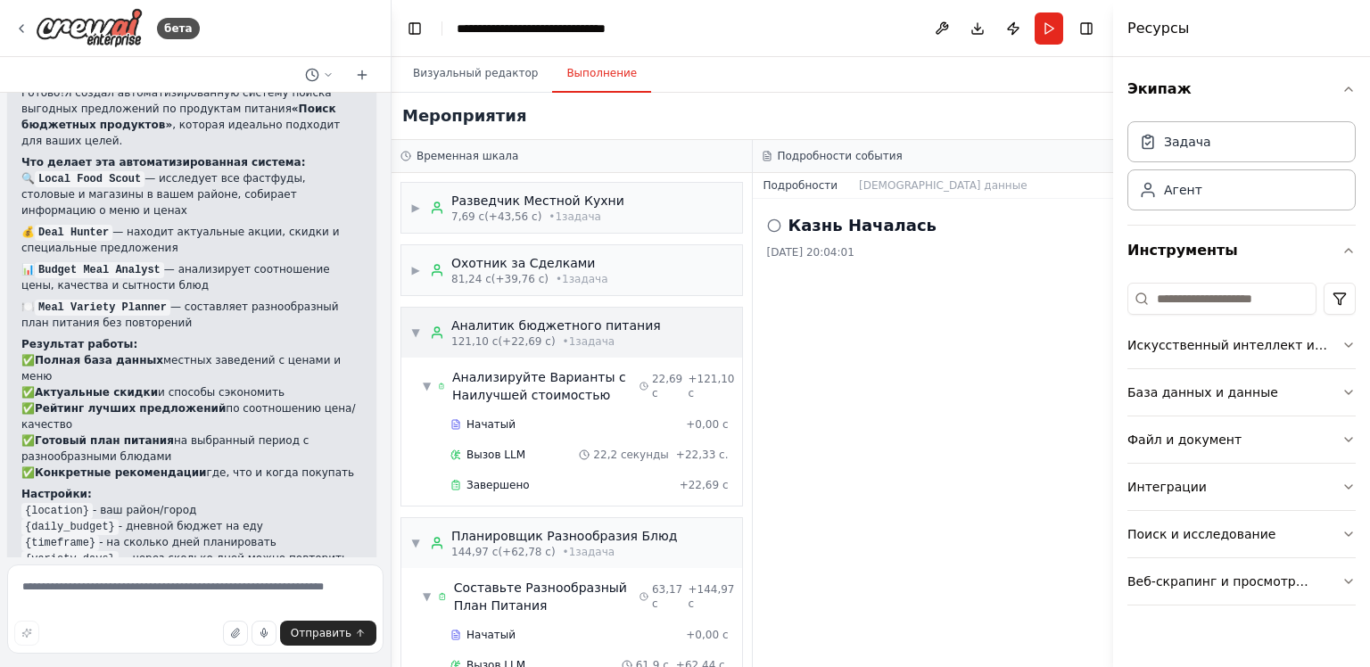
click at [415, 334] on ya-tr-span "▼" at bounding box center [415, 332] width 8 height 12
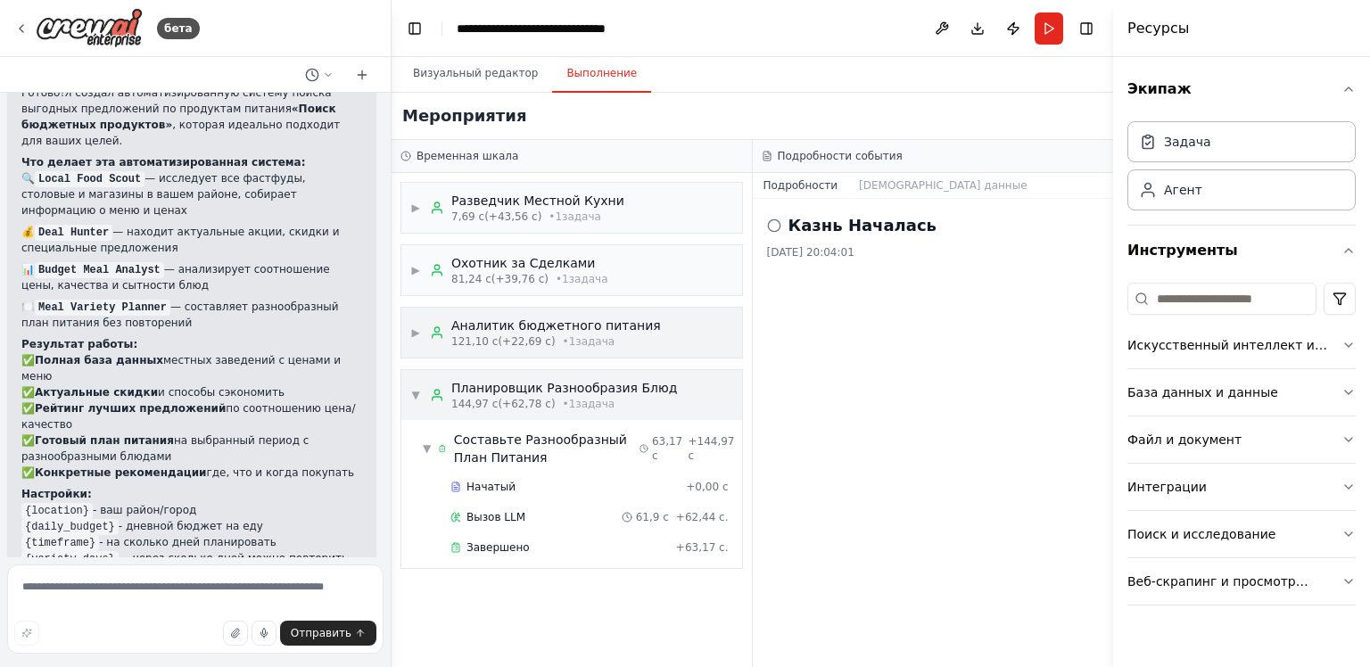
click at [410, 396] on span "▼" at bounding box center [415, 395] width 11 height 14
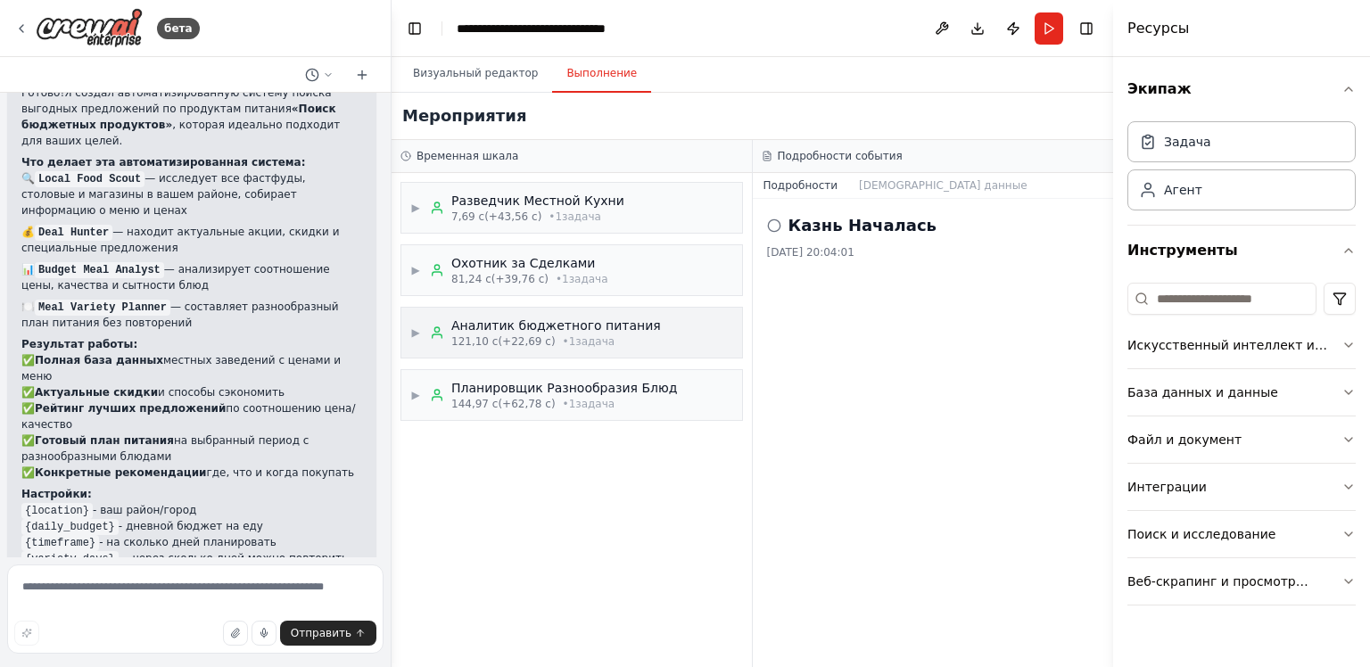
click at [1005, 303] on div "Казнь Началась [DATE] 20:04:01" at bounding box center [933, 433] width 361 height 468
click at [906, 190] on ya-tr-span "[DEMOGRAPHIC_DATA] данные" at bounding box center [943, 185] width 168 height 12
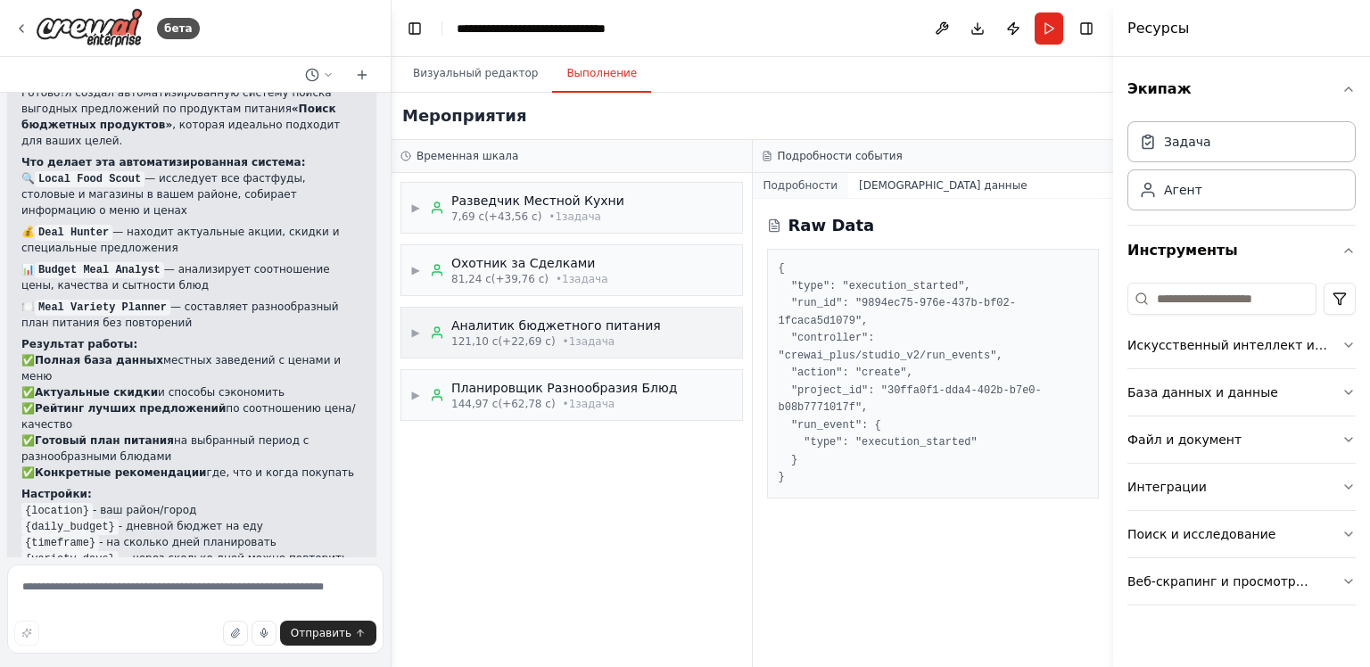
click at [795, 186] on ya-tr-span "Подробности" at bounding box center [800, 185] width 75 height 12
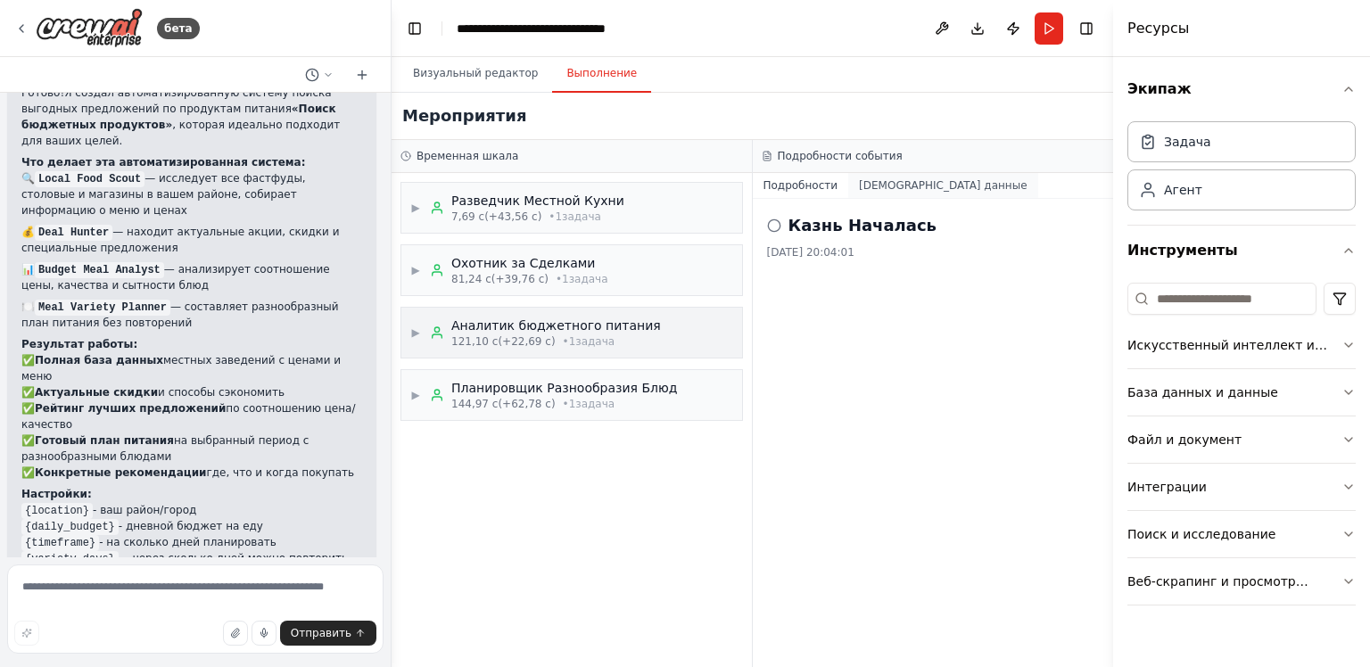
click at [867, 189] on ya-tr-span "[DEMOGRAPHIC_DATA] данные" at bounding box center [943, 185] width 168 height 12
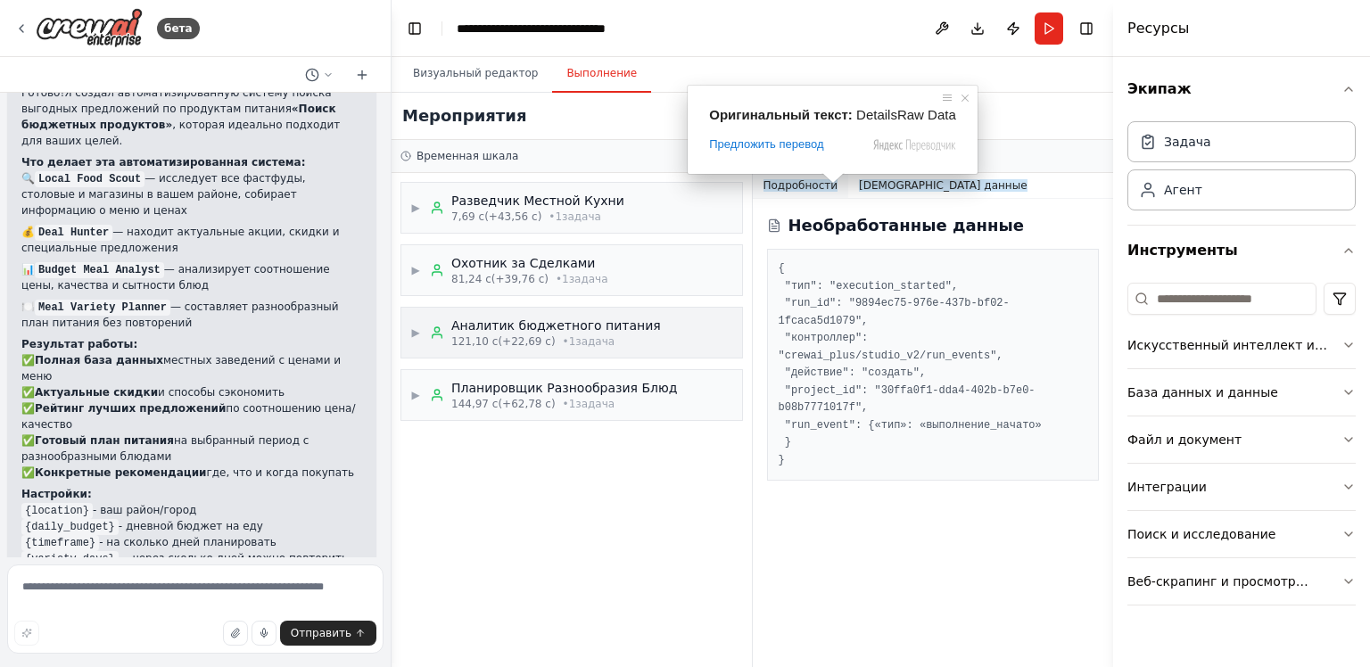
click at [811, 188] on ya-tr-span "Подробности" at bounding box center [800, 185] width 75 height 12
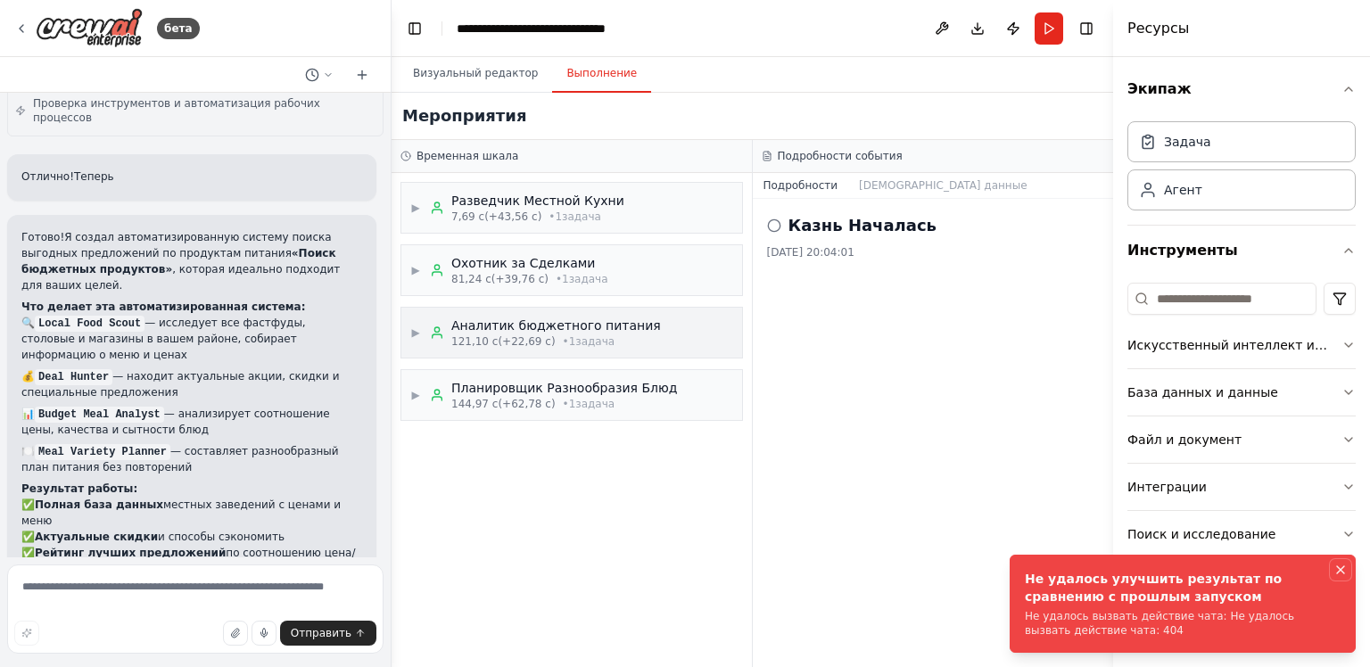
click at [1338, 564] on icon "Уведомления (F8)" at bounding box center [1340, 570] width 14 height 14
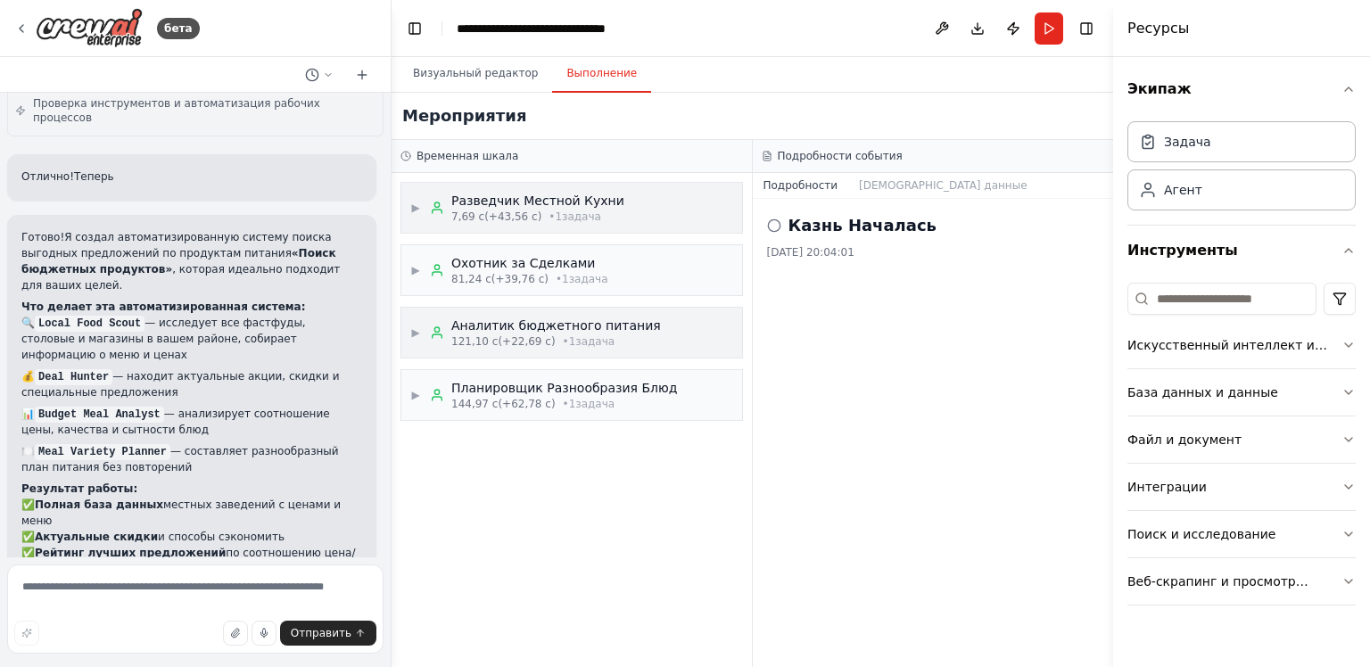
click at [419, 207] on ya-tr-span "▶" at bounding box center [415, 208] width 8 height 12
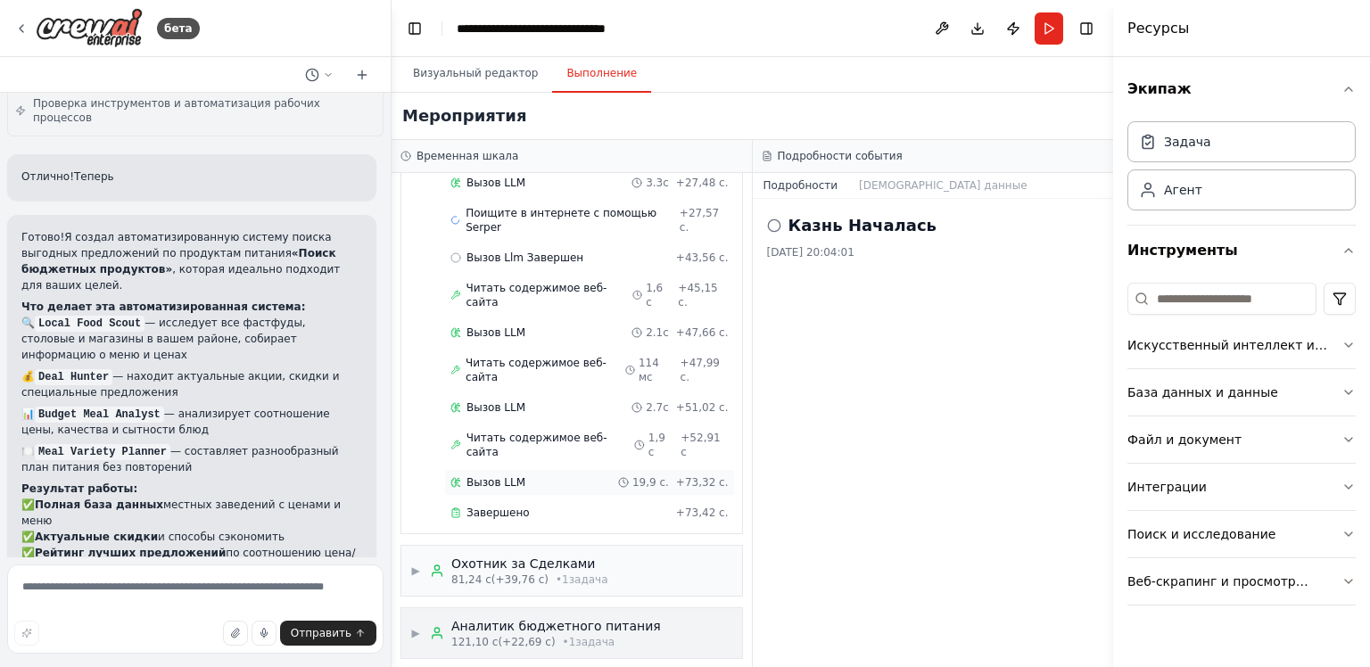
scroll to position [307, 0]
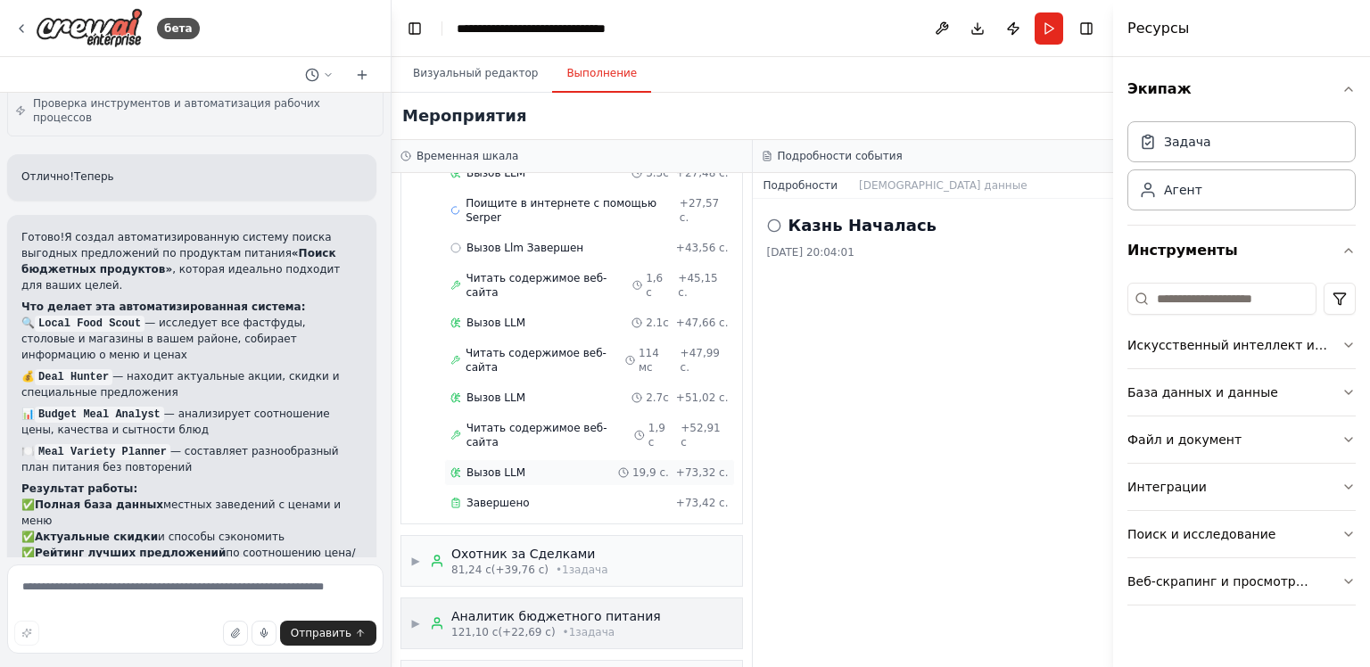
click at [507, 466] on ya-tr-span "Вызов LLM" at bounding box center [495, 472] width 59 height 12
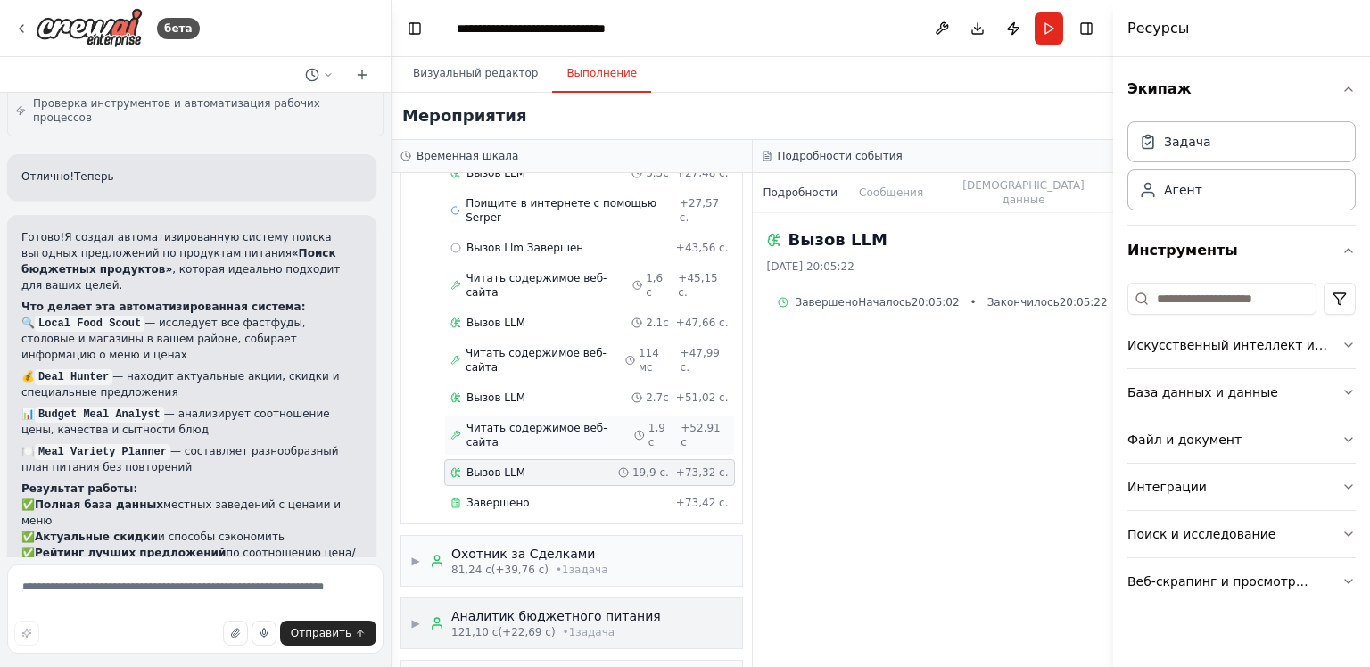
click at [539, 421] on span "Читать содержимое веб-сайта" at bounding box center [550, 435] width 168 height 29
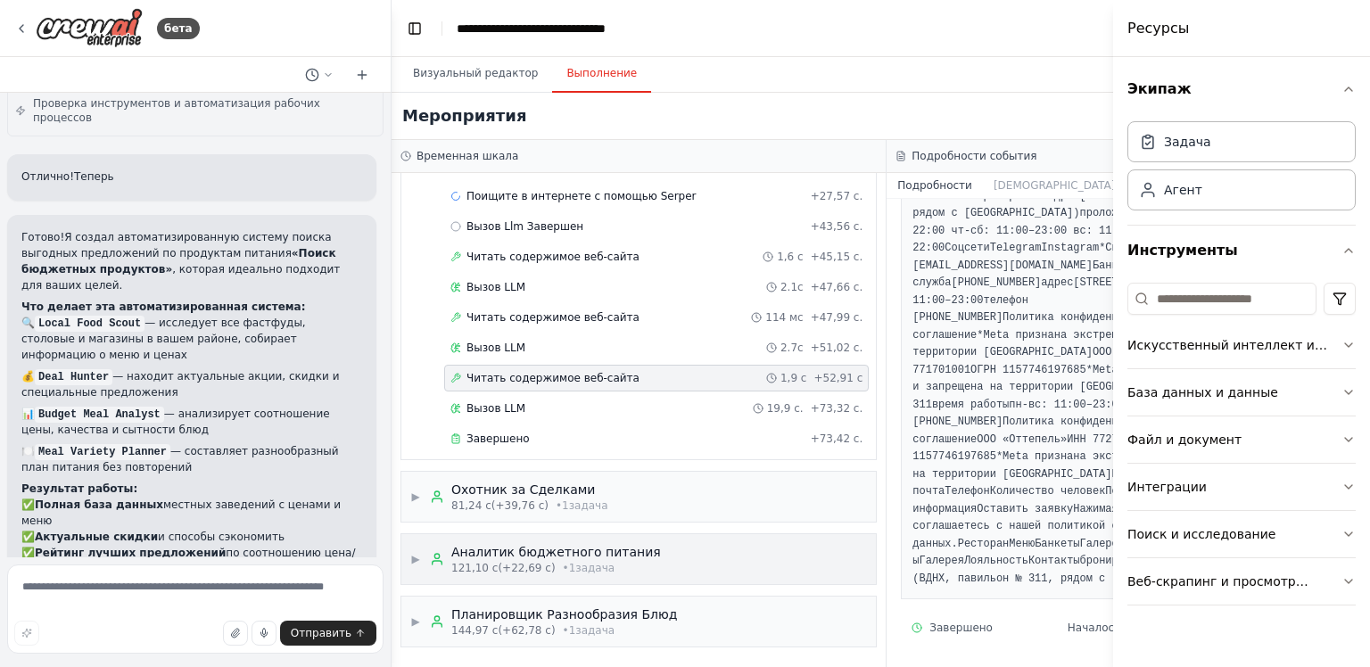
scroll to position [3649, 0]
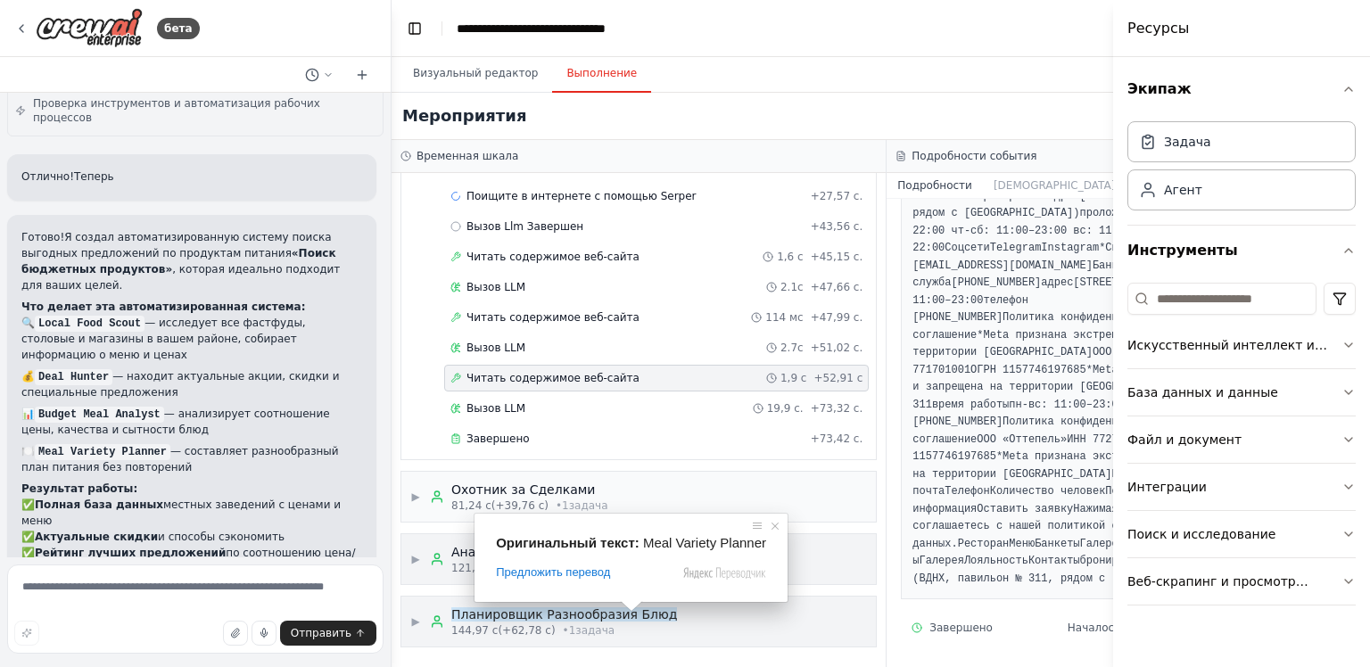
click at [631, 615] on body "бета Create a crew that schedules and publishes social media content across mul…" at bounding box center [685, 333] width 1370 height 667
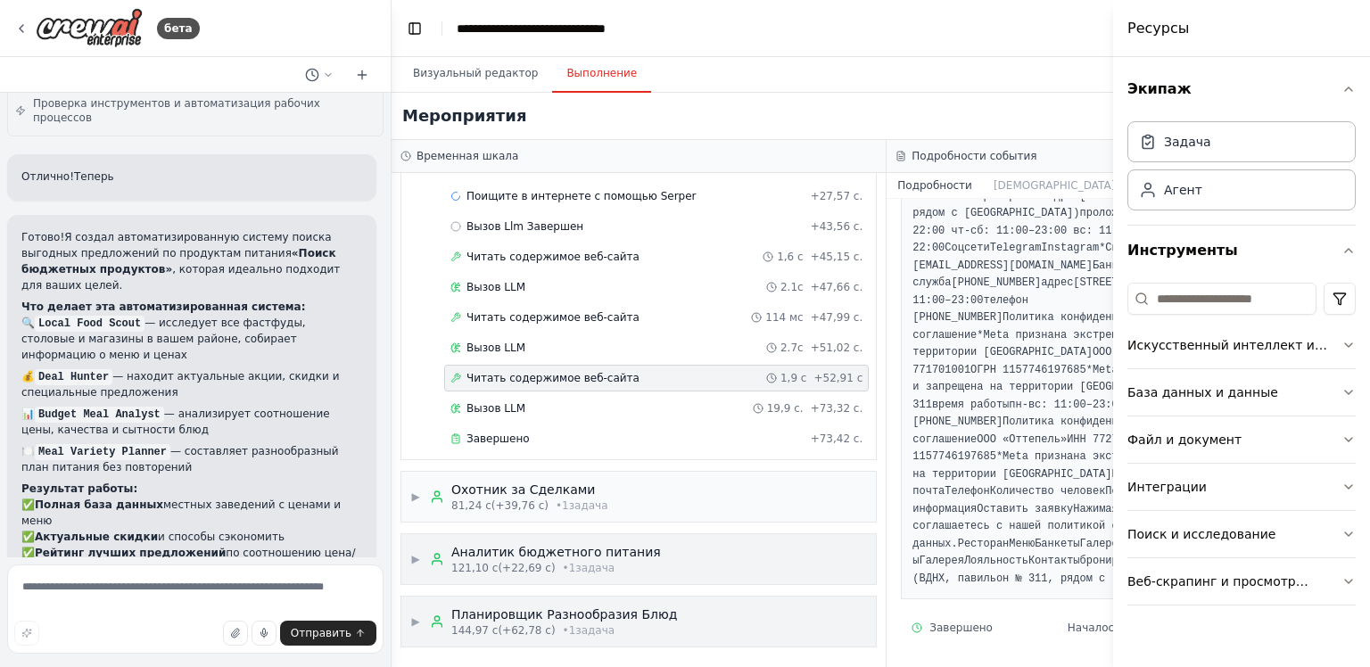
click at [656, 616] on ya-tr-span "Планировщик Разнообразия Блюд" at bounding box center [564, 614] width 226 height 14
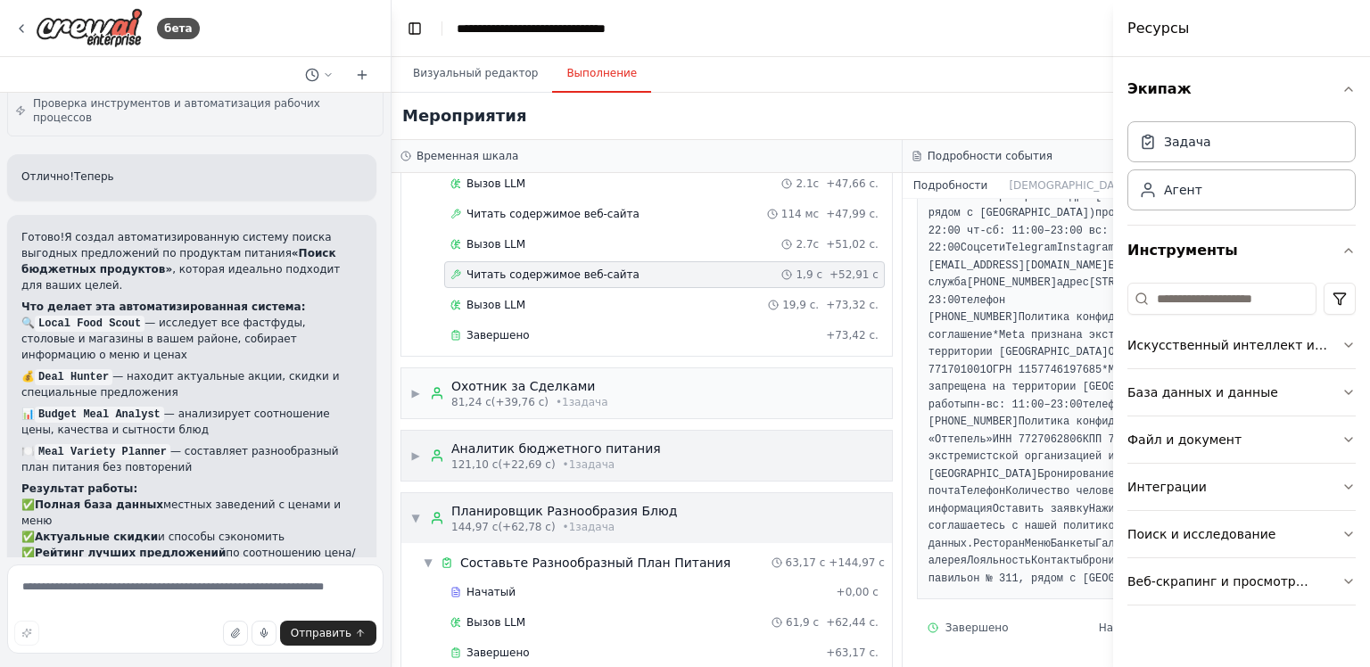
scroll to position [453, 0]
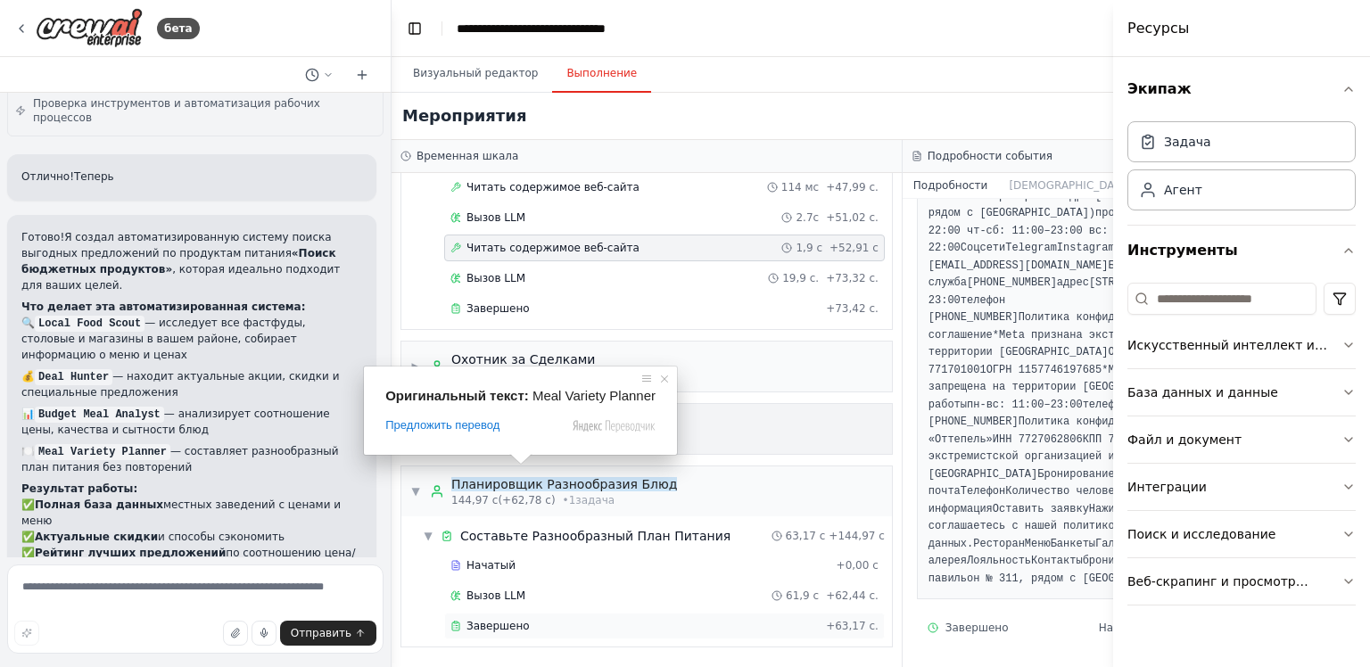
click at [524, 637] on div "Завершено + 63,17 с." at bounding box center [664, 626] width 441 height 27
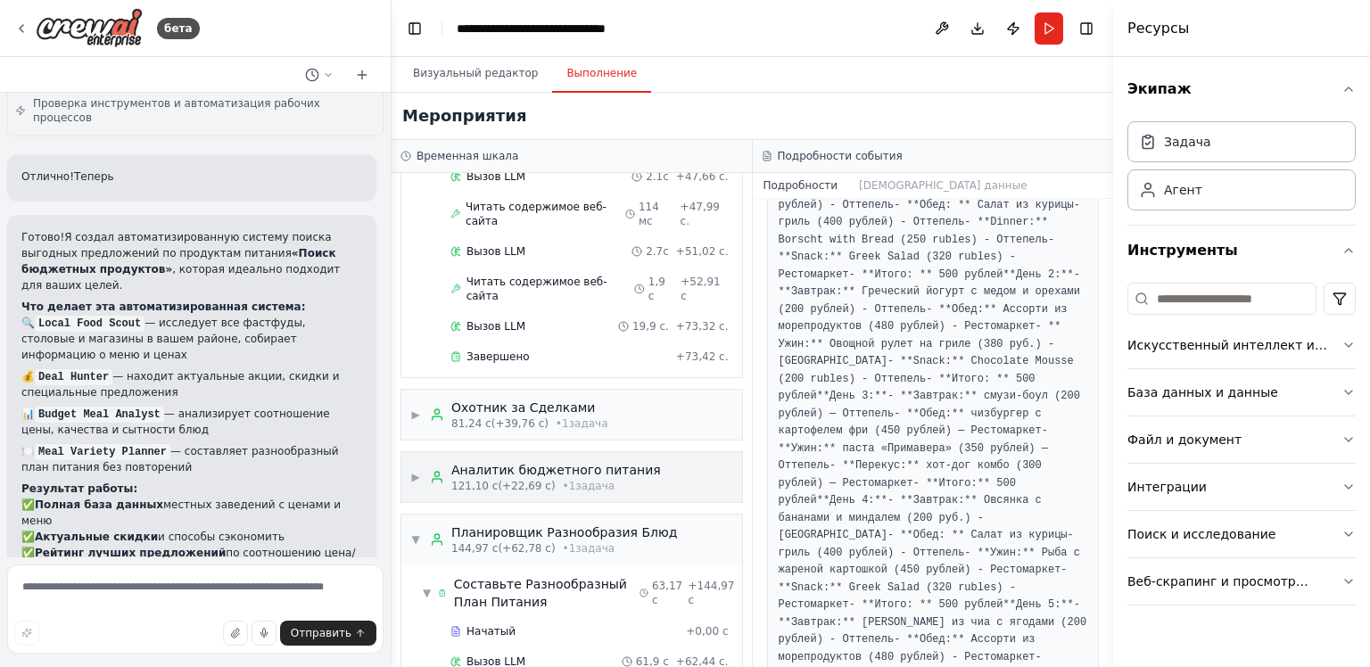
scroll to position [474, 0]
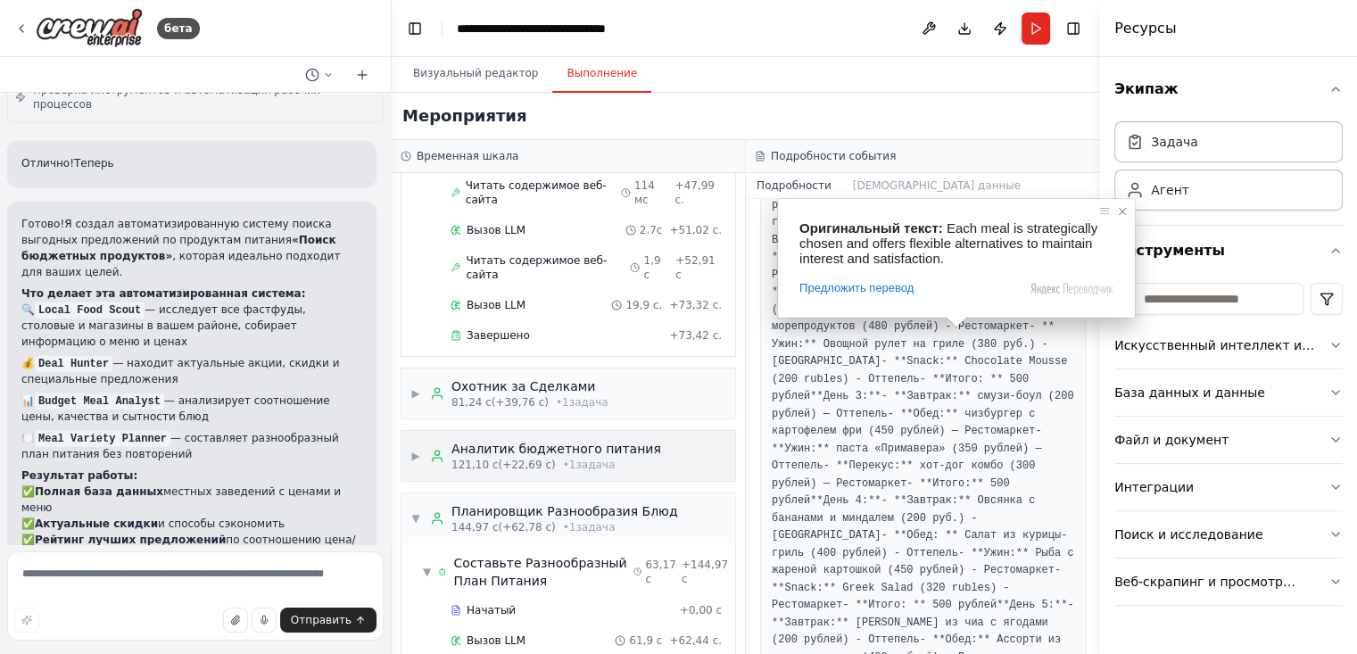
click at [1118, 211] on span at bounding box center [1122, 211] width 18 height 18
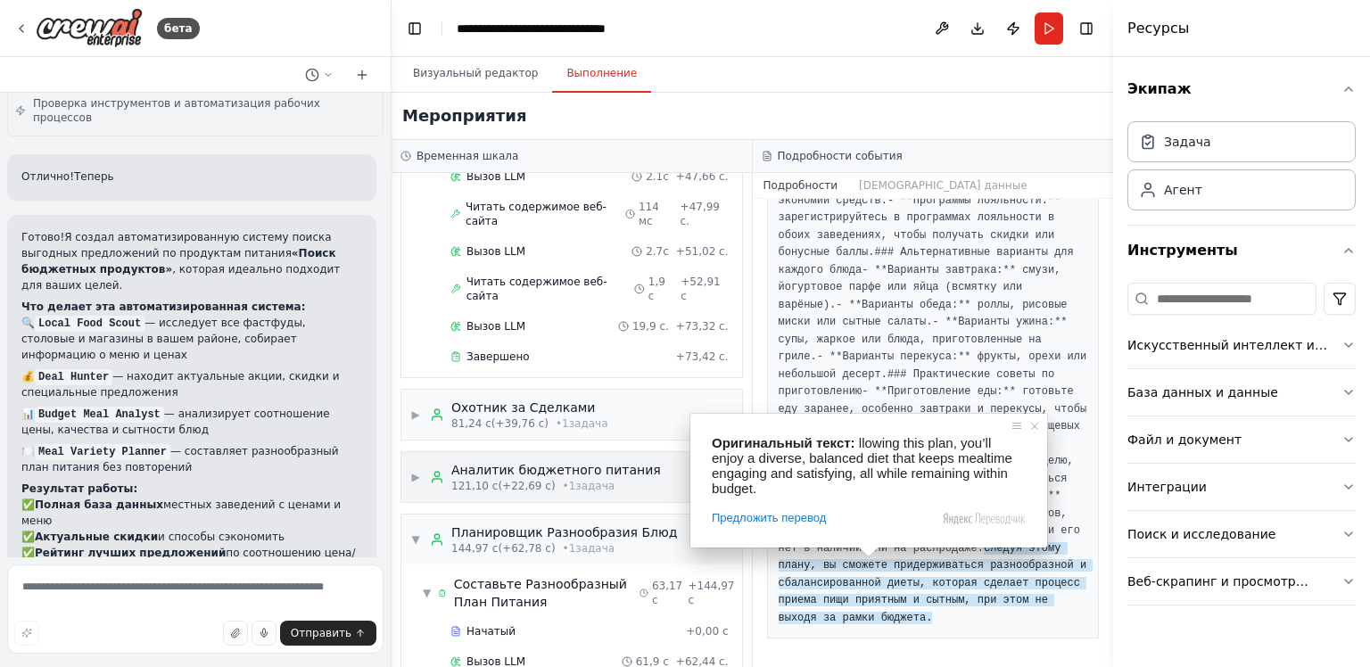
scroll to position [4504, 0]
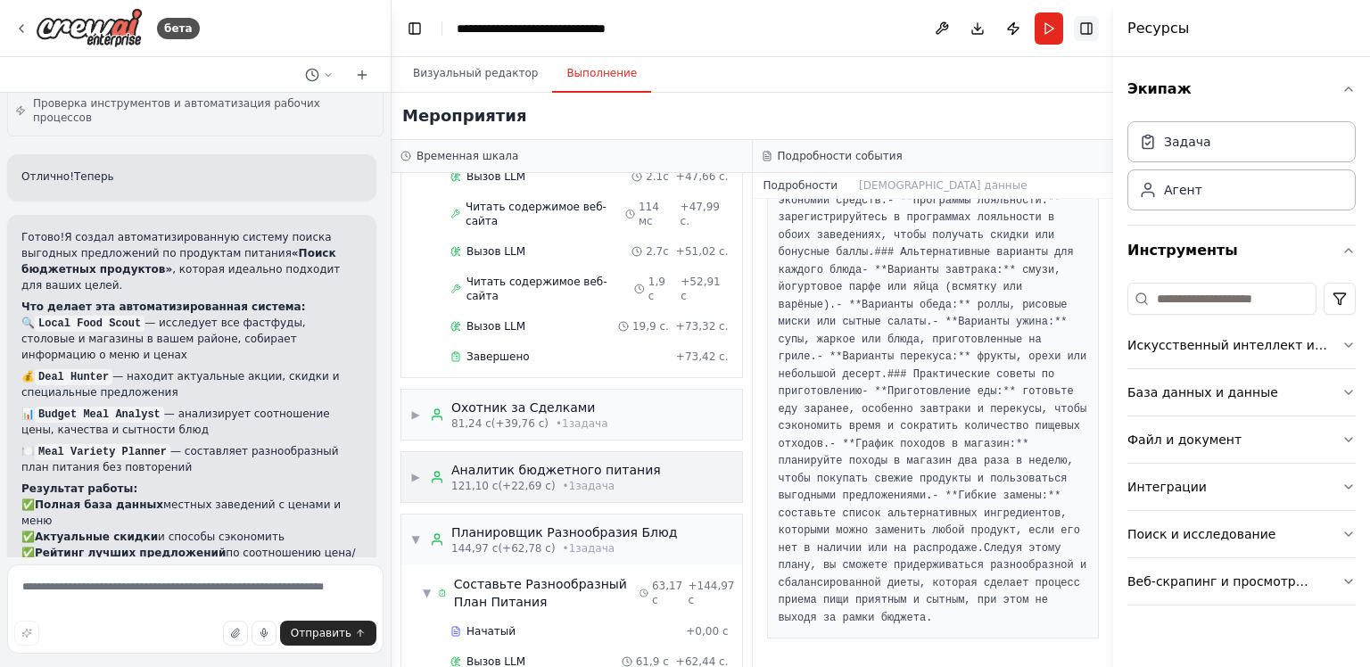
click at [1092, 36] on button "Переключить правую боковую панель" at bounding box center [1086, 28] width 25 height 25
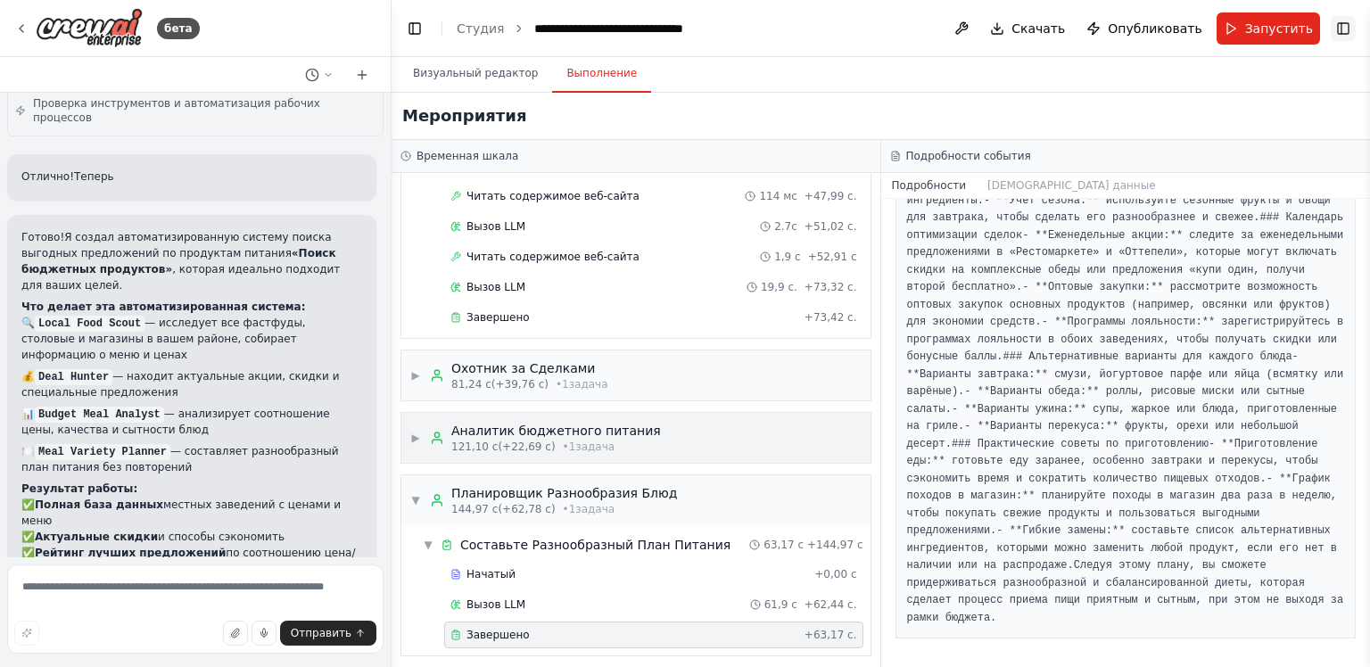
scroll to position [3061, 0]
click at [683, 31] on ya-tr-span "**********" at bounding box center [608, 28] width 149 height 12
click at [417, 21] on button "Переключение [PERSON_NAME] панели" at bounding box center [414, 28] width 25 height 25
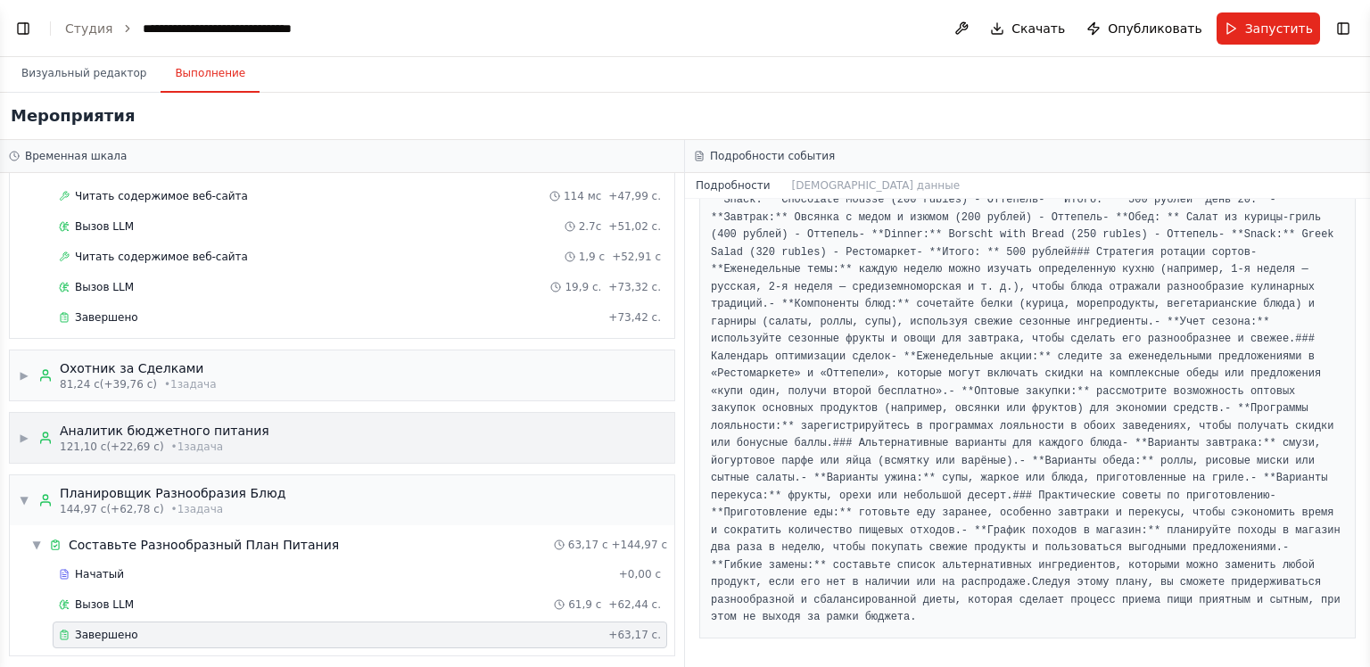
scroll to position [2956, 0]
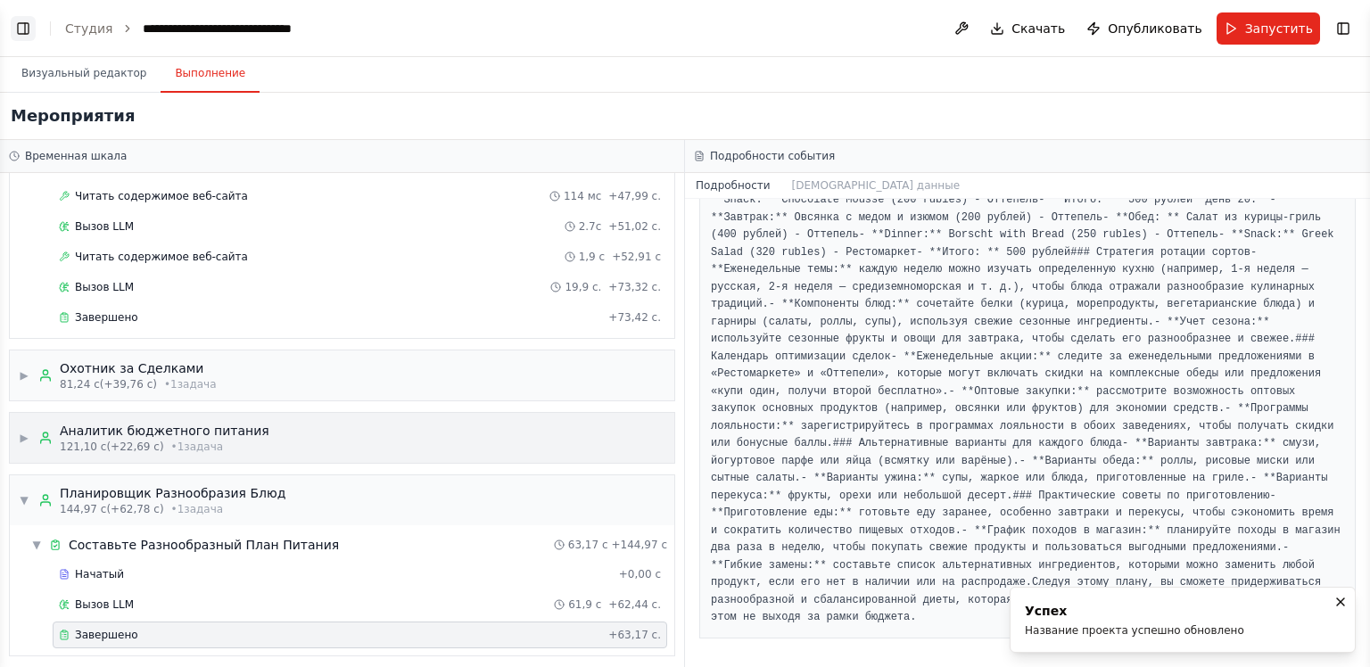
click at [29, 32] on button "Переключение [PERSON_NAME] панели" at bounding box center [23, 28] width 25 height 25
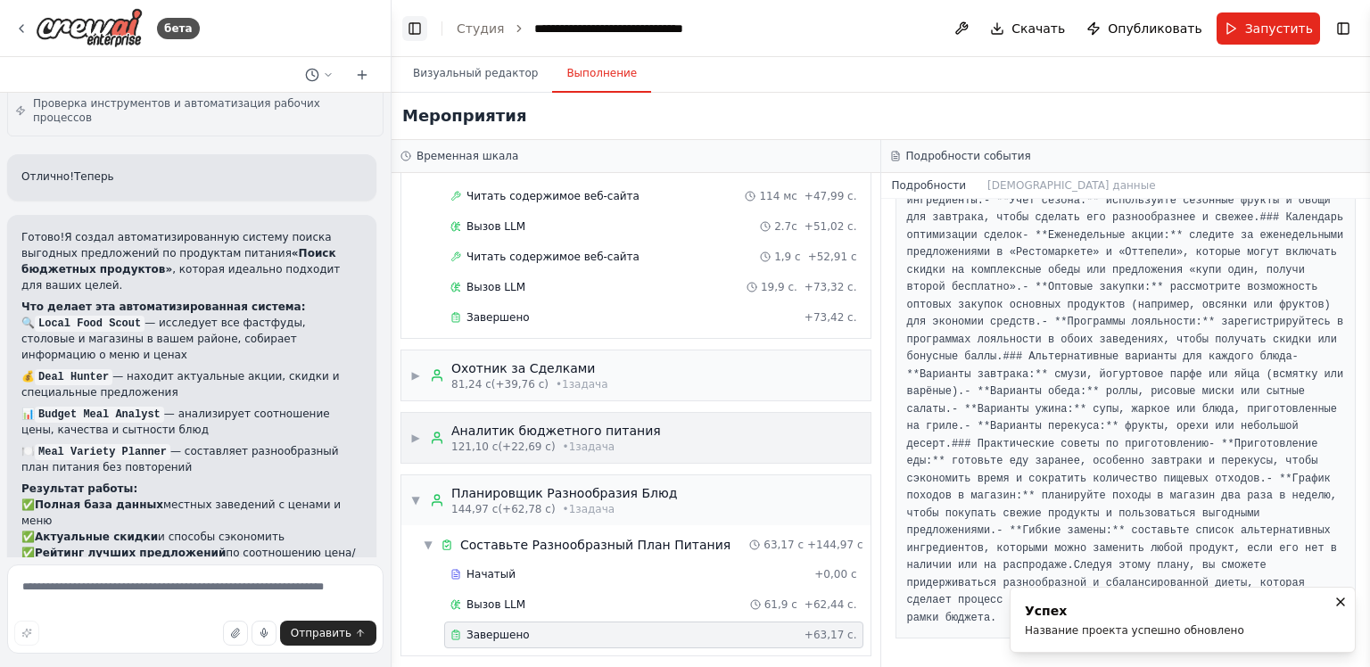
scroll to position [3061, 0]
click at [361, 68] on icon at bounding box center [362, 75] width 14 height 14
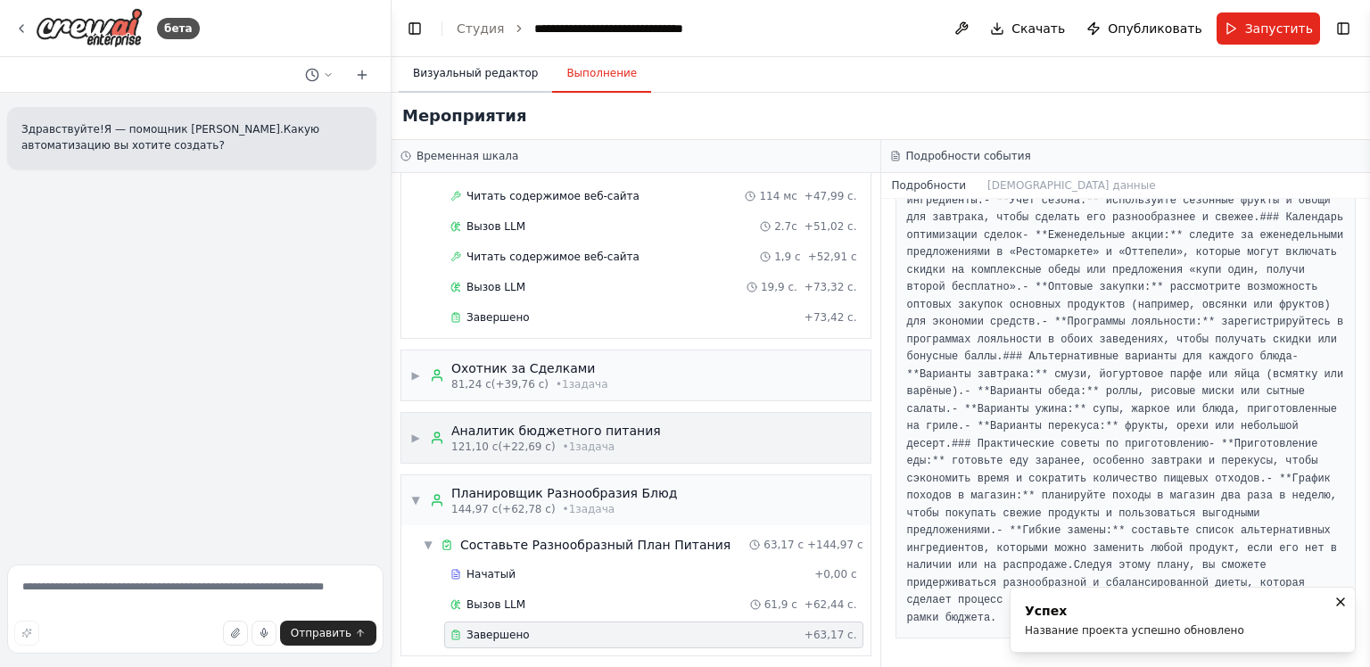
click at [478, 66] on ya-tr-span "Визуальный редактор" at bounding box center [475, 73] width 125 height 14
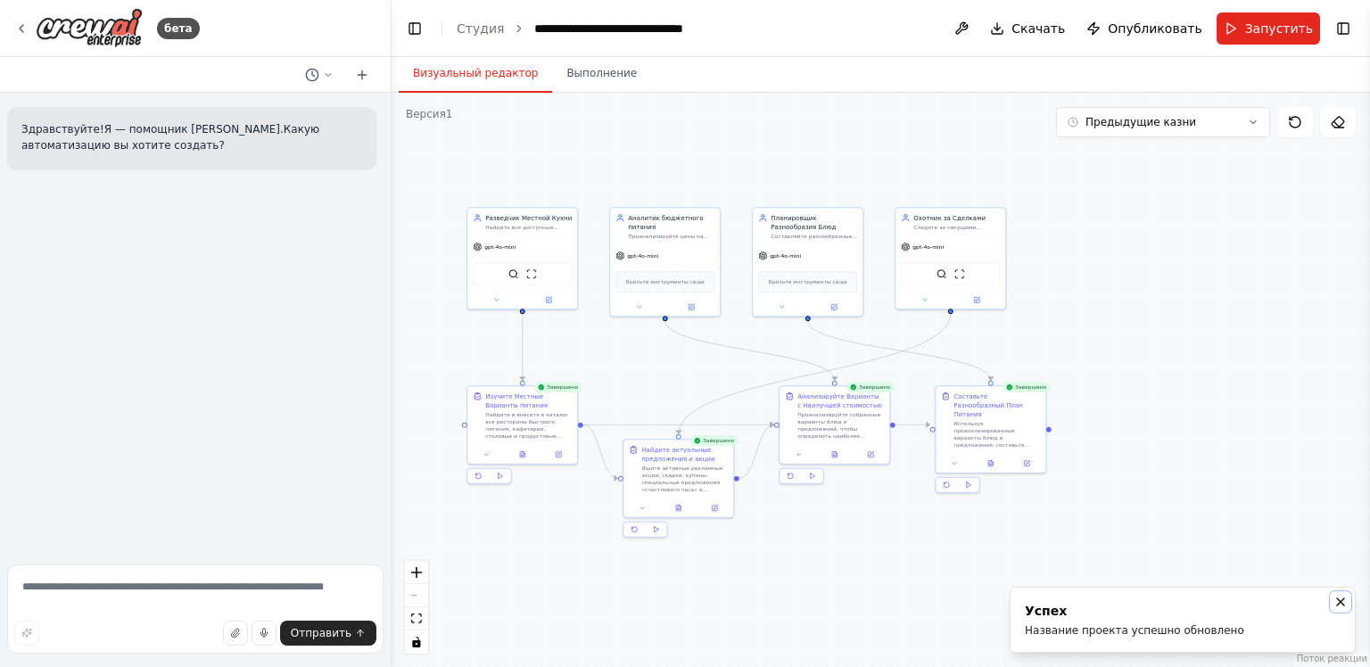
click at [1345, 597] on icon "Уведомления (F8)" at bounding box center [1340, 602] width 14 height 14
click at [414, 24] on button "Переключение [PERSON_NAME] панели" at bounding box center [414, 28] width 25 height 25
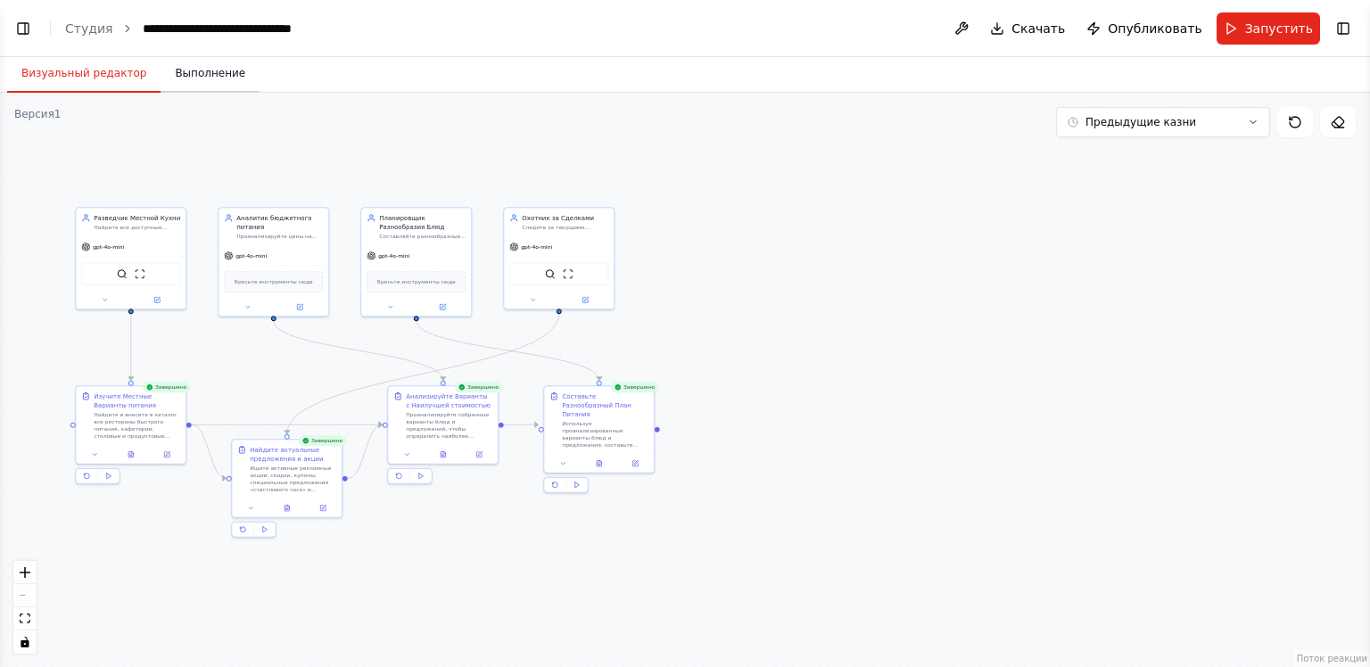
click at [203, 75] on ya-tr-span "Выполнение" at bounding box center [210, 73] width 70 height 14
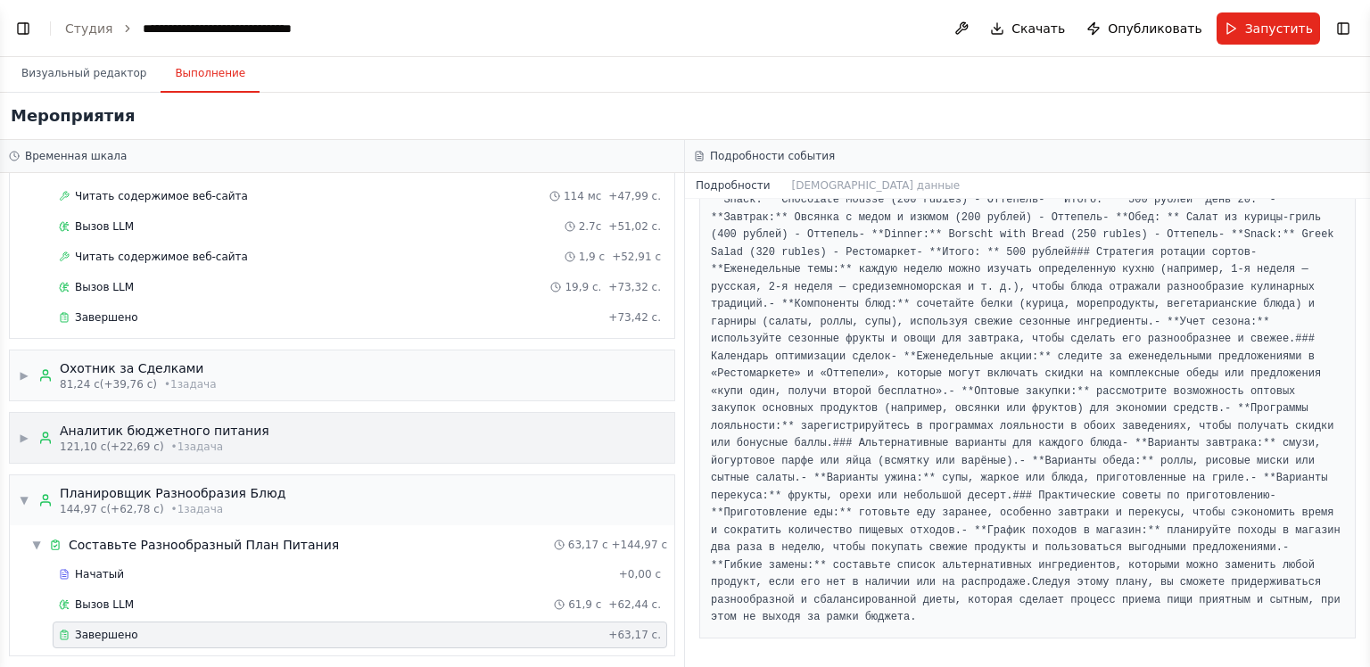
scroll to position [3000, 0]
click at [111, 75] on ya-tr-span "Визуальный редактор" at bounding box center [83, 73] width 125 height 14
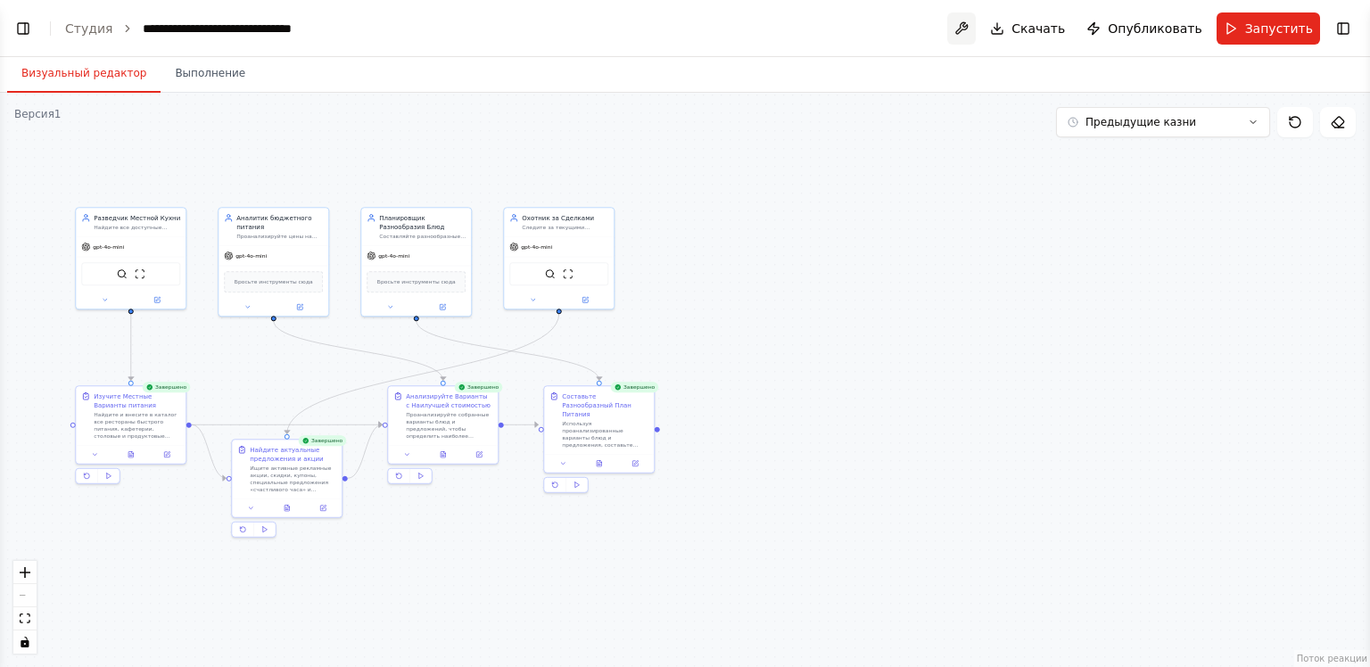
click at [976, 32] on button at bounding box center [961, 28] width 29 height 32
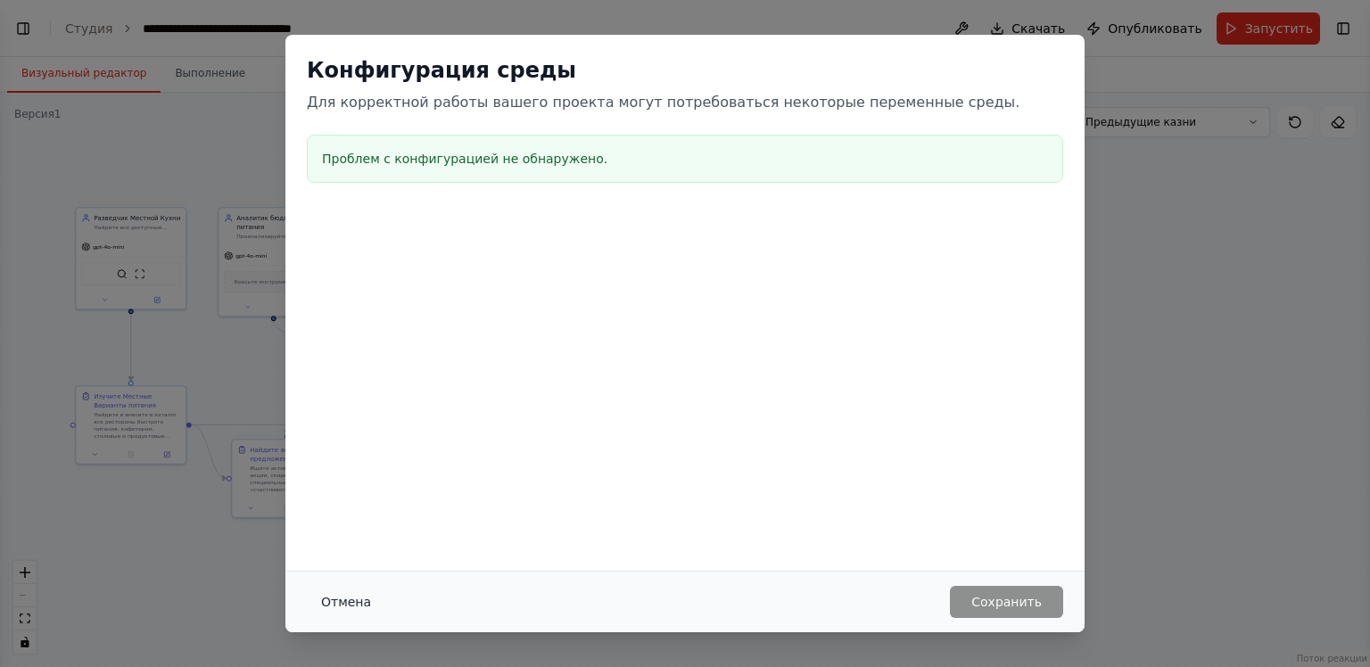
click at [364, 611] on button "Отмена" at bounding box center [346, 602] width 78 height 32
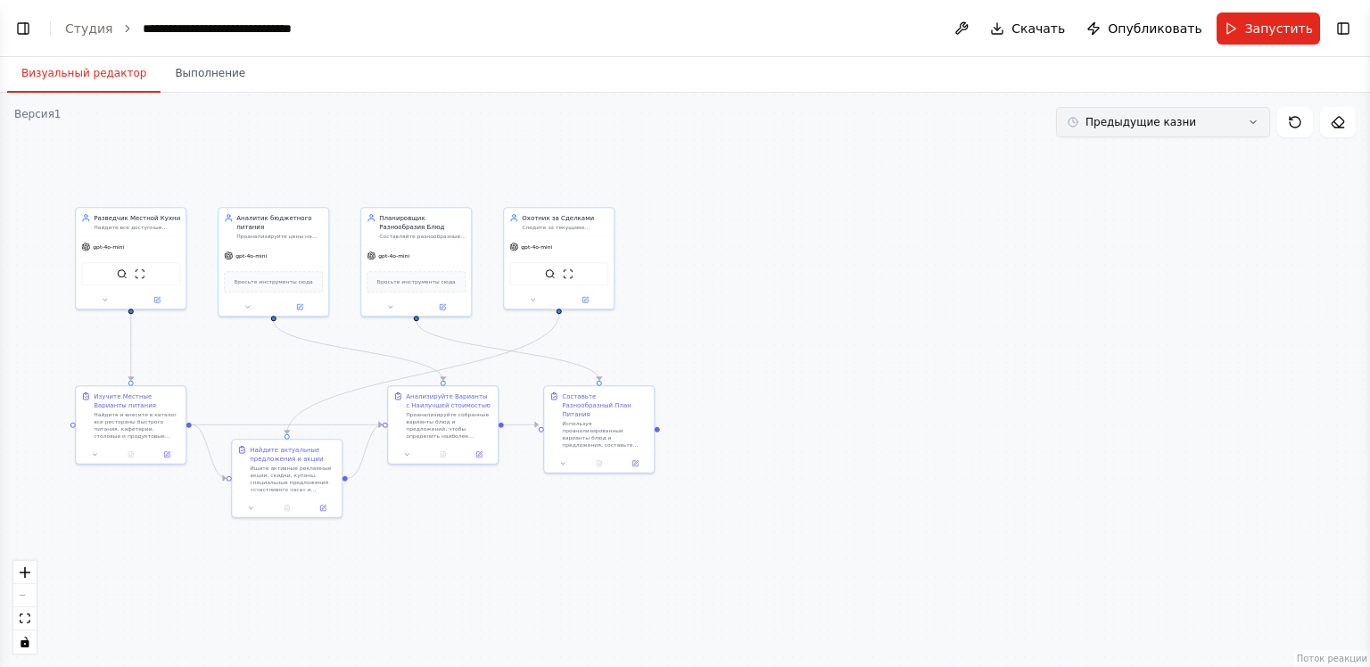
click at [1183, 131] on button "Предыдущие казни" at bounding box center [1163, 122] width 214 height 30
click at [1179, 129] on button "Предыдущие казни" at bounding box center [1163, 122] width 214 height 30
click at [1346, 27] on button "Переключить правую боковую панель" at bounding box center [1343, 28] width 25 height 25
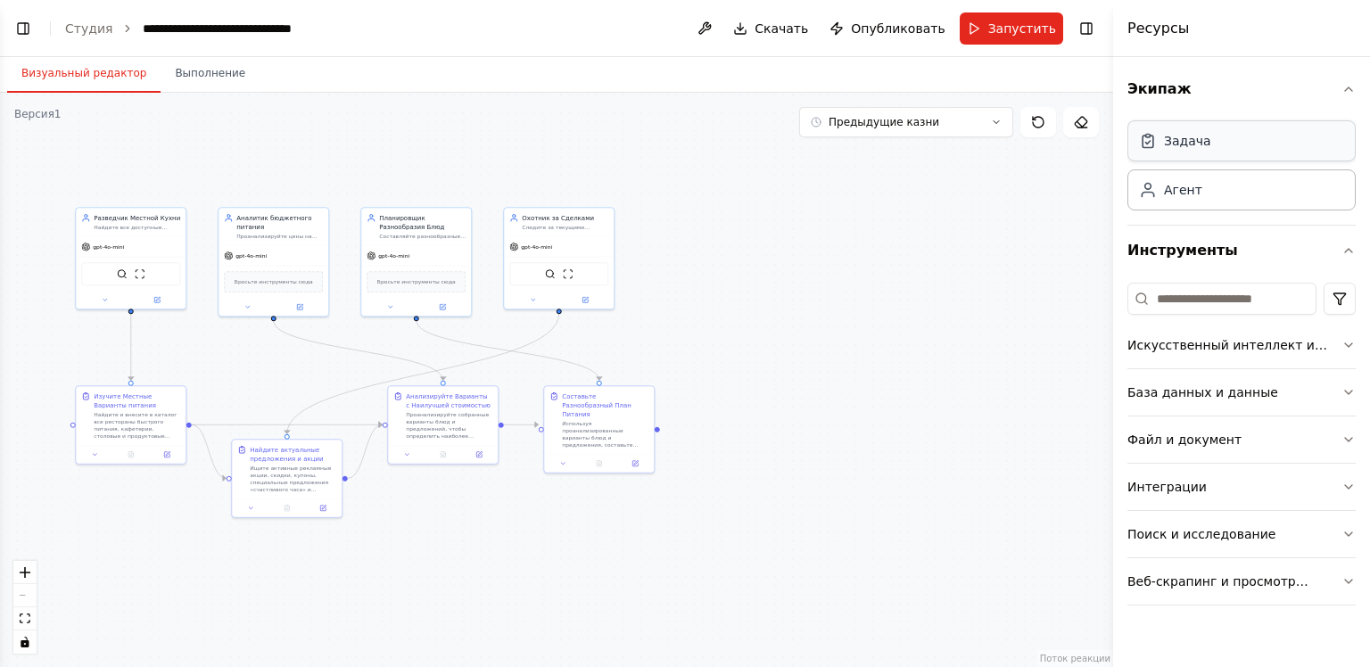
click at [1323, 137] on div "Задача" at bounding box center [1241, 140] width 228 height 41
click at [1200, 36] on div "Ресурсы" at bounding box center [1241, 28] width 257 height 57
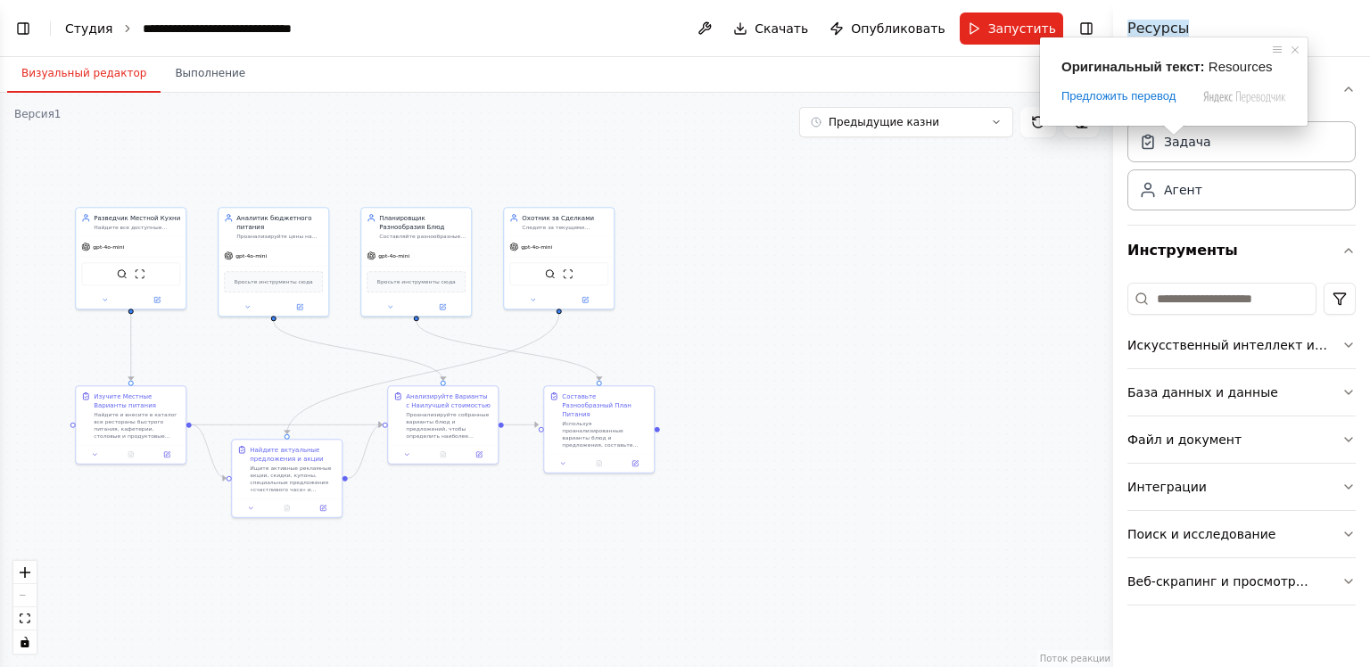
click at [101, 29] on ya-tr-span "Студия" at bounding box center [88, 28] width 47 height 14
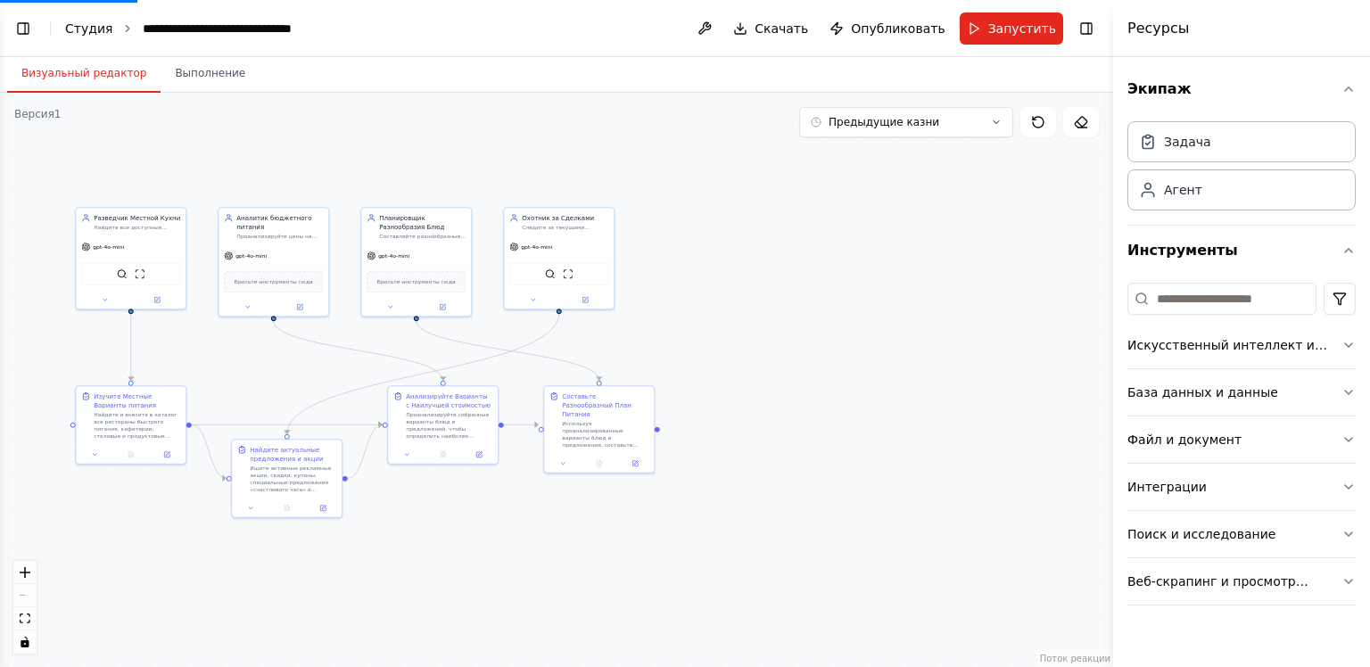
click at [101, 29] on ya-tr-span "Студия" at bounding box center [88, 28] width 47 height 14
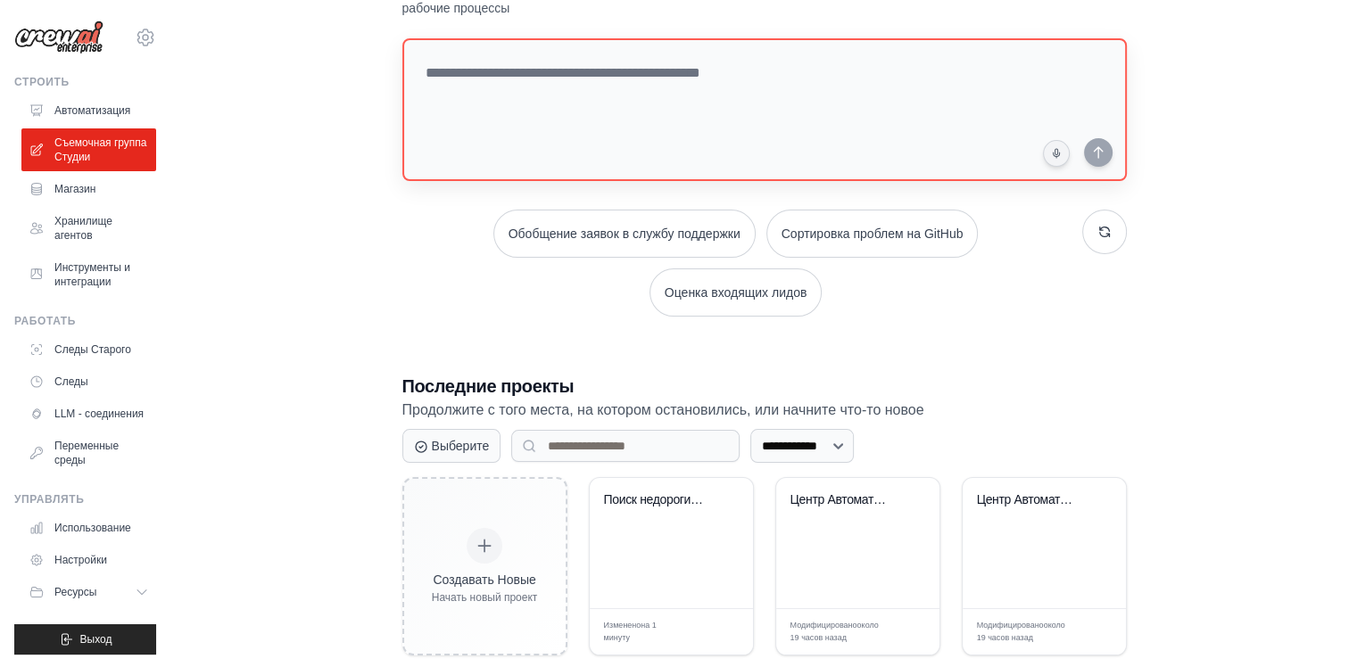
scroll to position [178, 0]
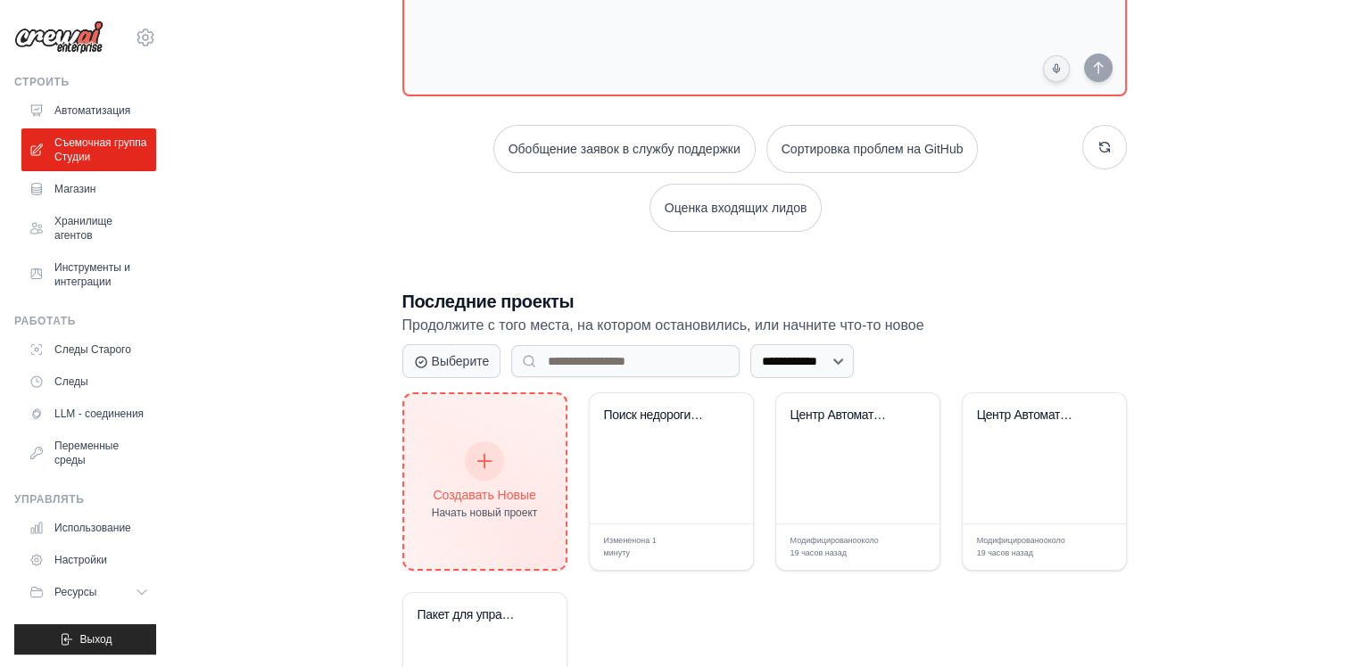
click at [488, 457] on icon at bounding box center [484, 461] width 20 height 20
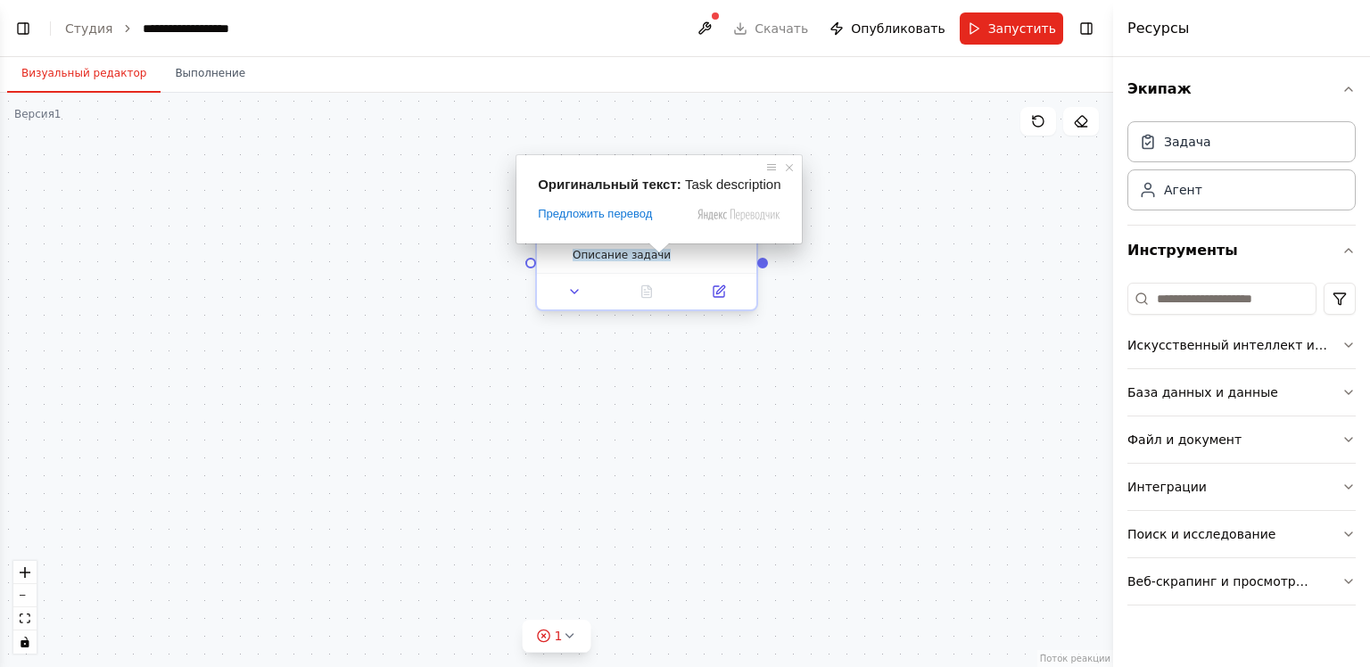
click at [667, 240] on div "Оригинальный текст: Task description Предложить перевод Отправить Спасибо, пере…" at bounding box center [658, 199] width 285 height 88
click at [675, 257] on div "Описание задачи" at bounding box center [659, 255] width 173 height 14
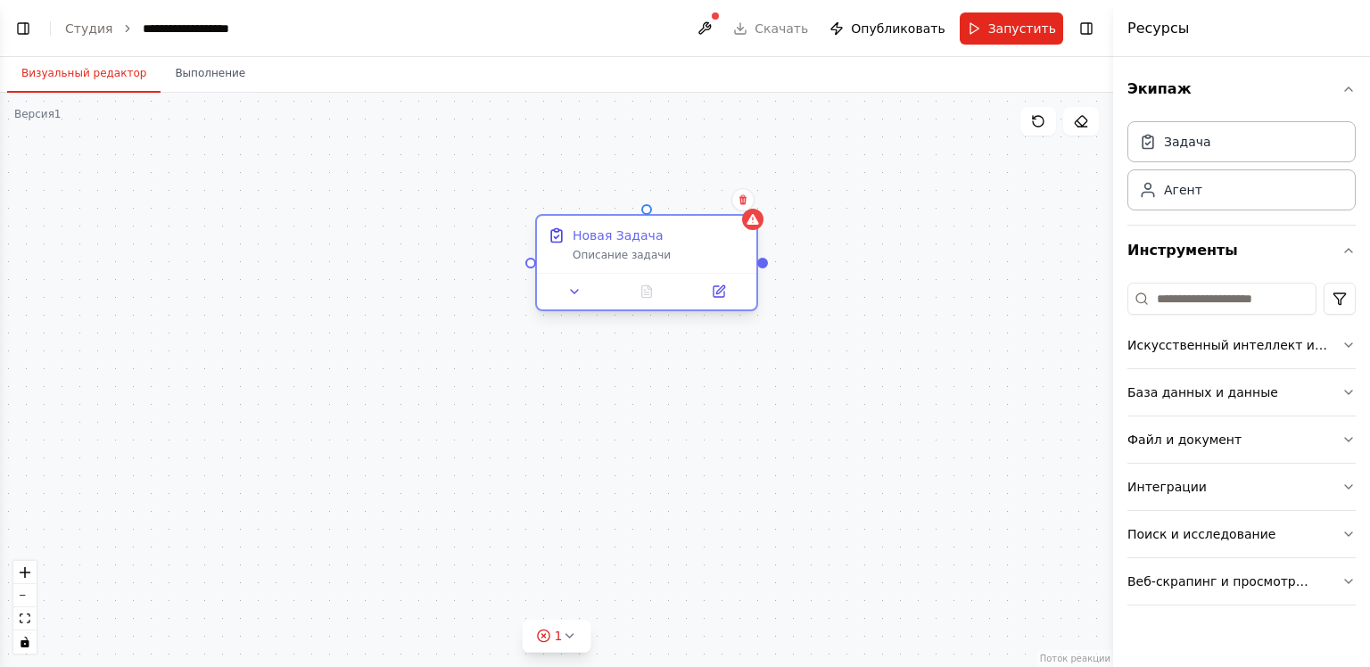
click at [671, 248] on div "Описание задачи" at bounding box center [659, 255] width 173 height 14
click at [650, 253] on ya-tr-span "Описание задачи" at bounding box center [622, 255] width 98 height 12
click at [649, 258] on ya-tr-span "Описание задачи" at bounding box center [622, 255] width 98 height 12
click at [649, 260] on ya-tr-span "Описание задачи" at bounding box center [622, 255] width 98 height 12
click at [747, 200] on icon at bounding box center [743, 199] width 11 height 11
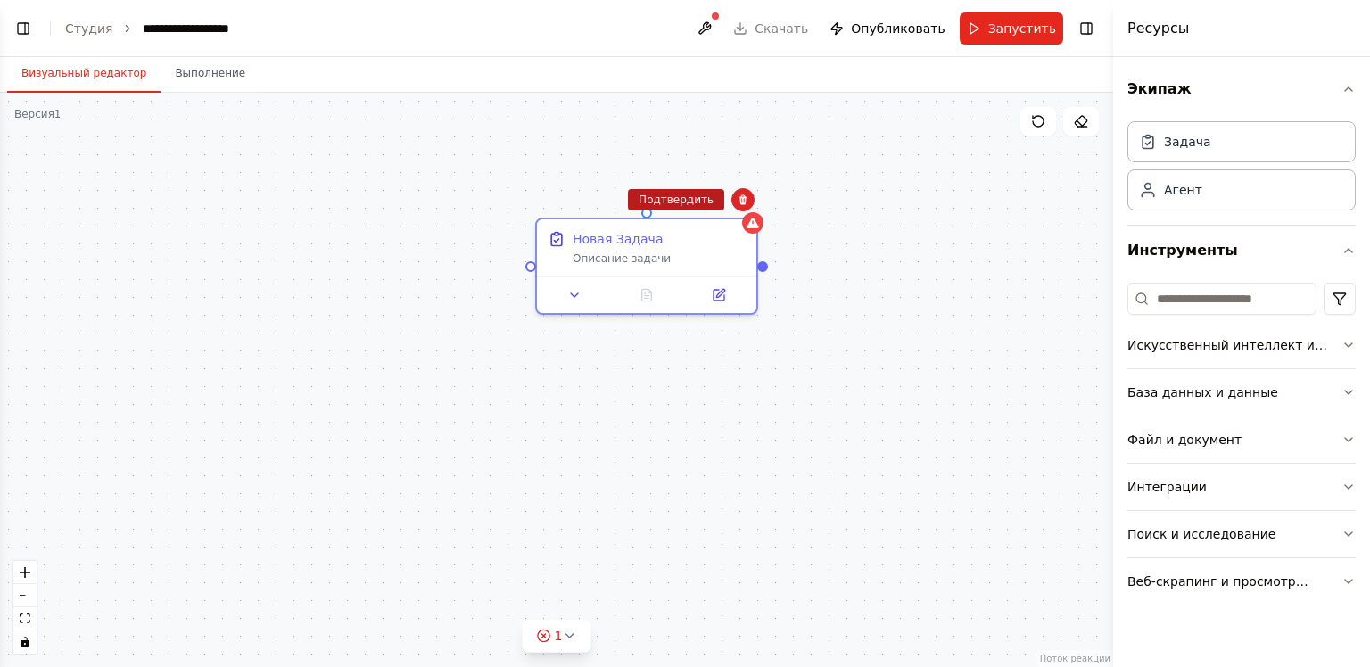
click at [689, 198] on ya-tr-span "Подтвердить" at bounding box center [676, 200] width 75 height 12
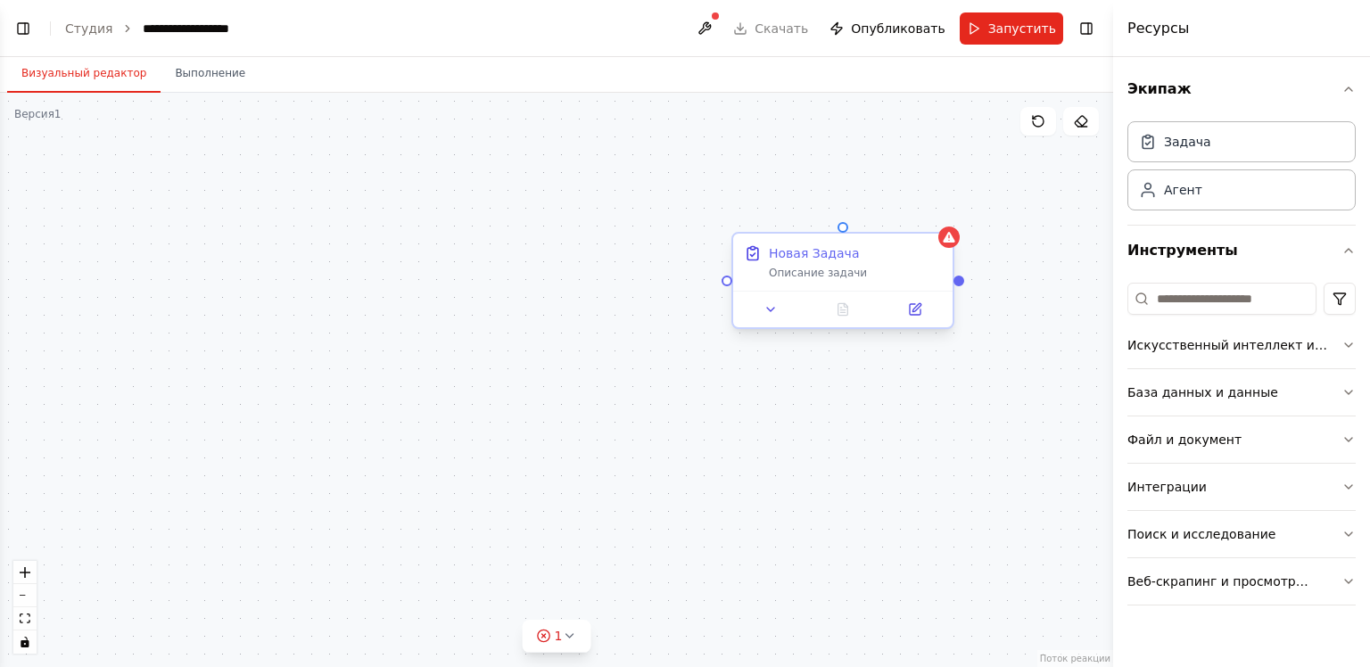
click at [849, 284] on div "Новая Задача Описание задачи" at bounding box center [842, 262] width 219 height 57
click at [916, 314] on icon at bounding box center [915, 309] width 11 height 11
click at [837, 282] on div "Новая Задача Описание задачи" at bounding box center [842, 262] width 219 height 57
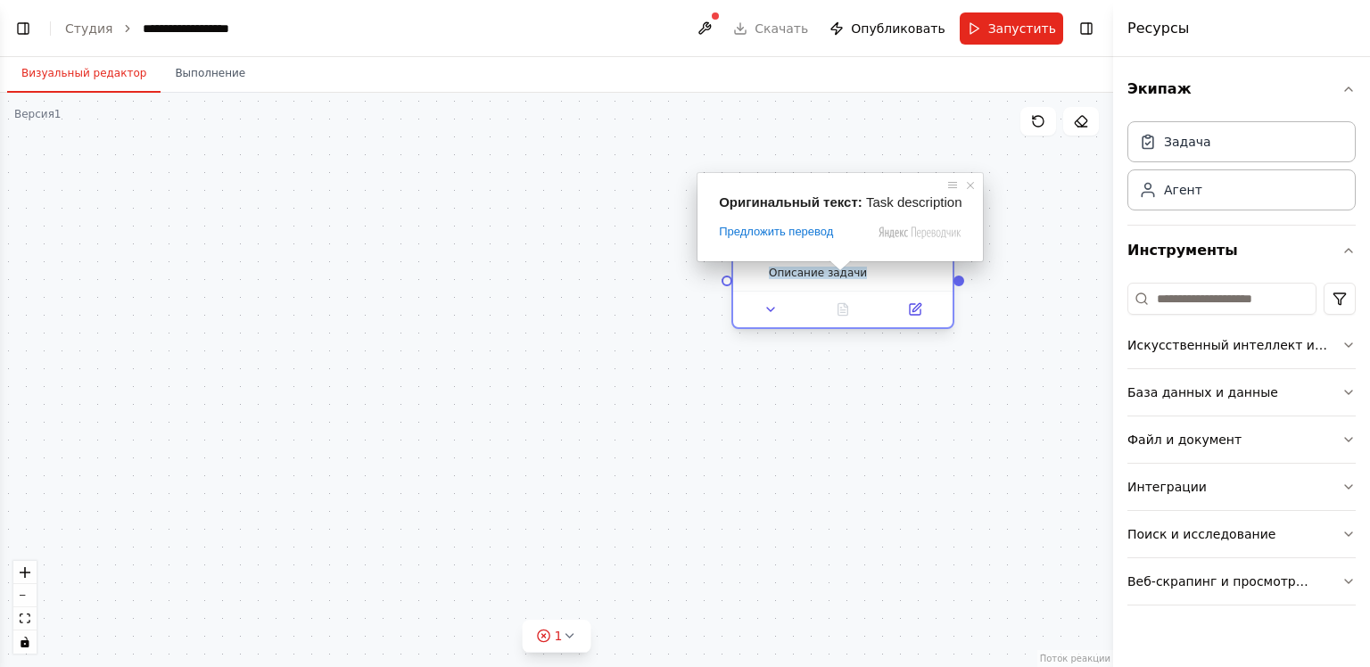
click at [831, 285] on div "Новая Задача Описание задачи" at bounding box center [842, 262] width 219 height 57
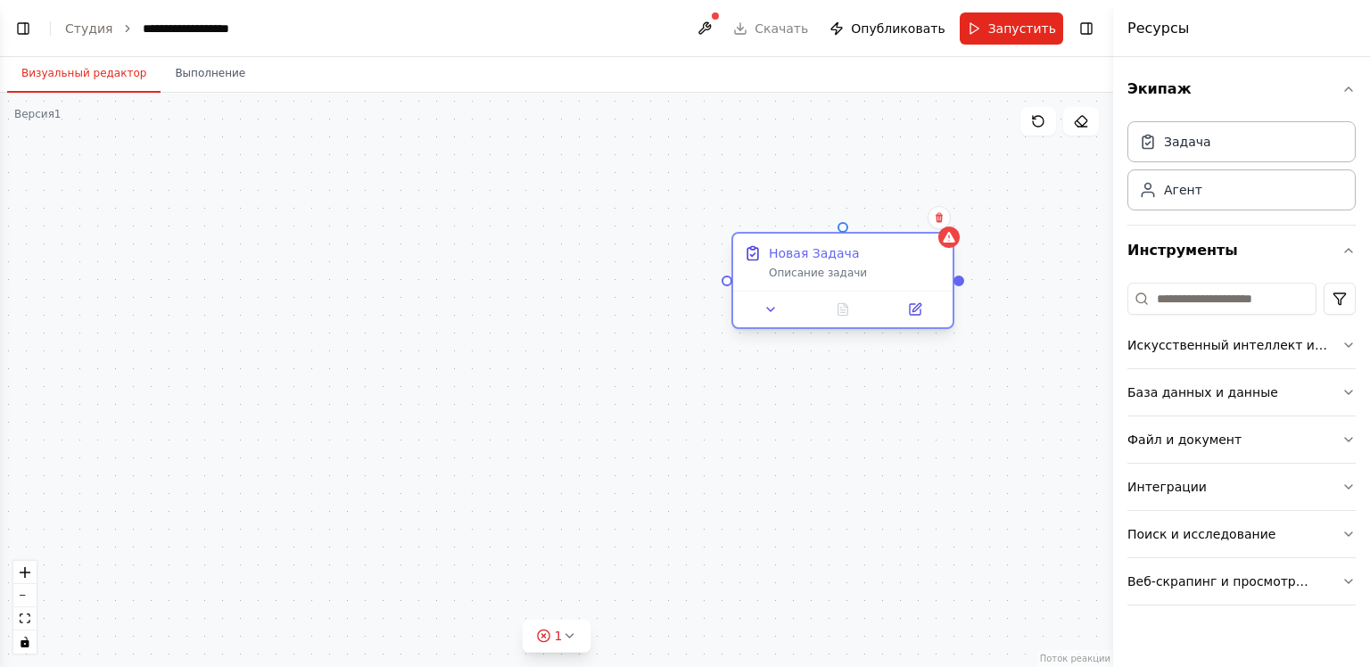
click at [871, 273] on div "Описание задачи" at bounding box center [855, 273] width 173 height 14
click at [760, 255] on icon at bounding box center [753, 253] width 18 height 18
click at [767, 308] on icon at bounding box center [770, 310] width 7 height 4
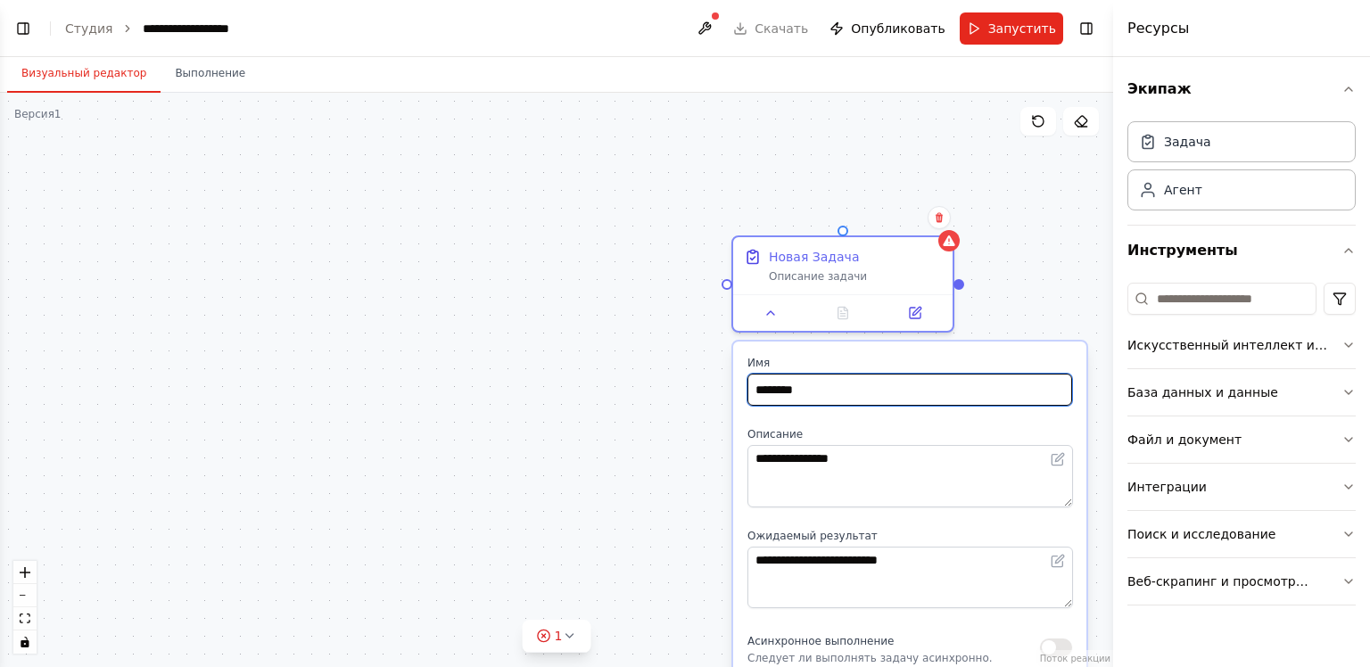
click at [861, 389] on input "********" at bounding box center [909, 390] width 325 height 32
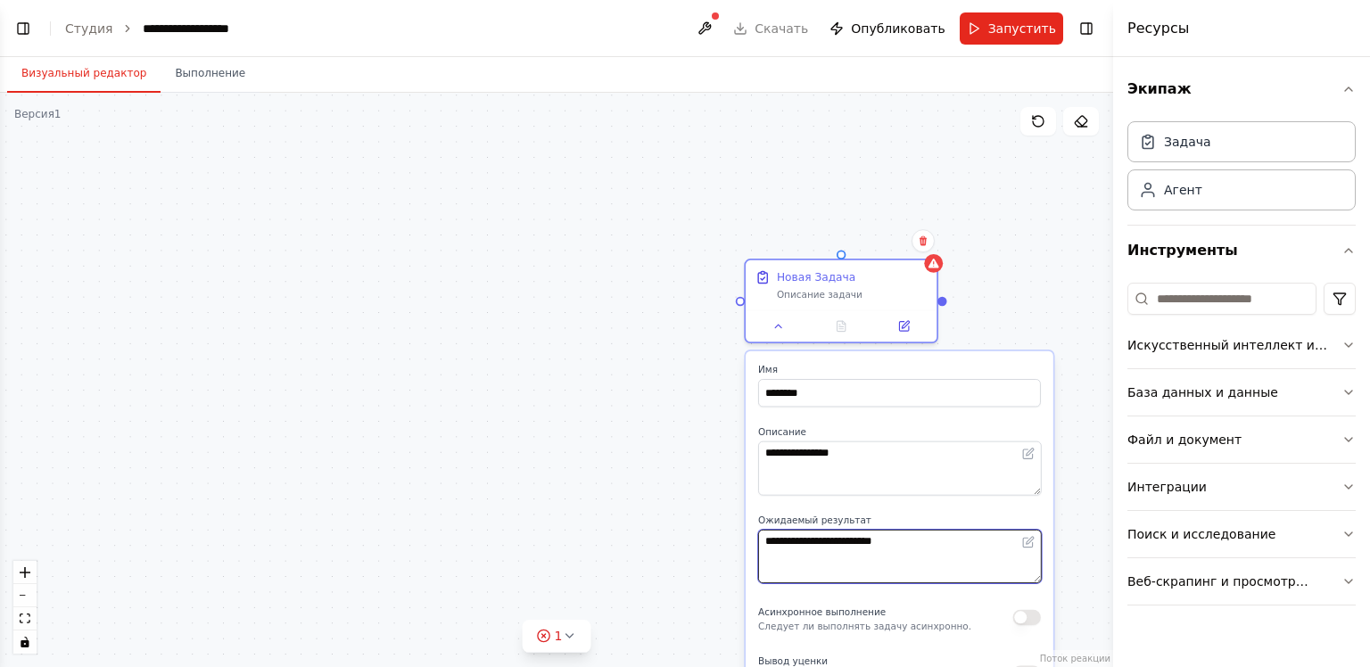
drag, startPoint x: 922, startPoint y: 549, endPoint x: 746, endPoint y: 559, distance: 176.9
click at [746, 559] on div "**********" at bounding box center [900, 651] width 308 height 600
click at [883, 539] on textarea at bounding box center [899, 557] width 283 height 54
drag, startPoint x: 873, startPoint y: 422, endPoint x: 867, endPoint y: 441, distance: 20.6
click at [867, 430] on div "**********" at bounding box center [900, 651] width 308 height 600
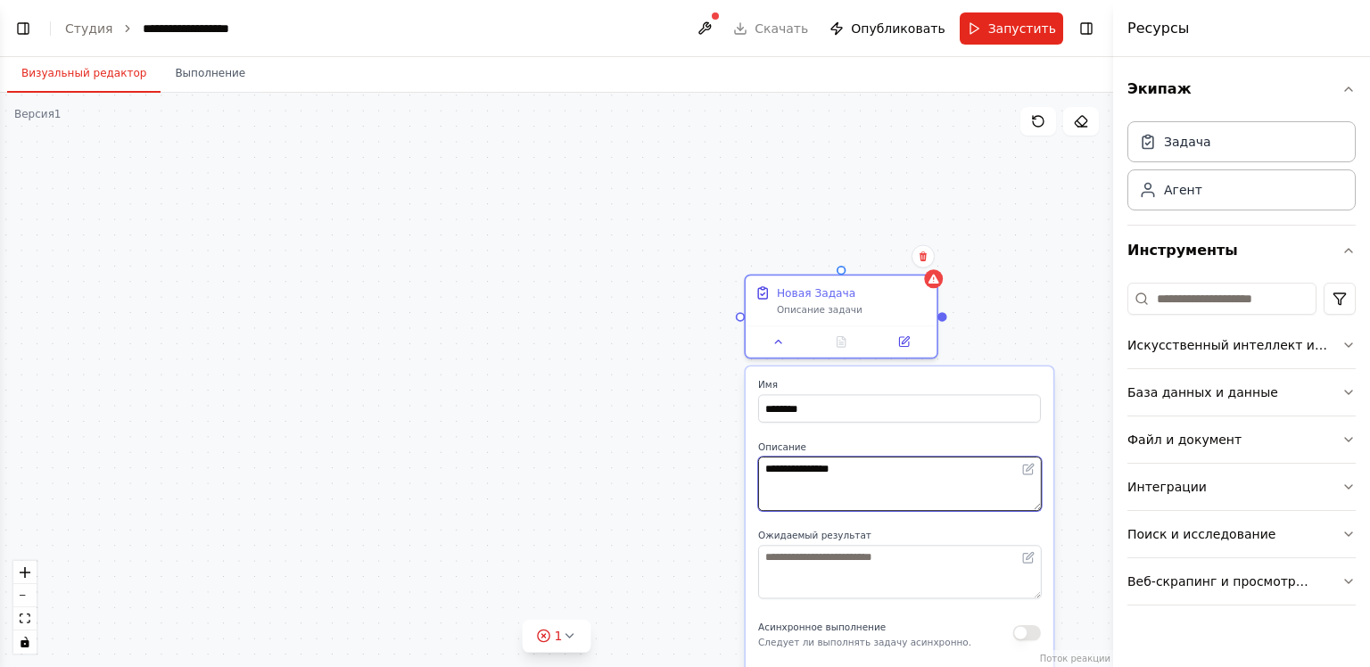
drag, startPoint x: 855, startPoint y: 471, endPoint x: 601, endPoint y: 468, distance: 254.2
click at [601, 468] on div "**********" at bounding box center [556, 380] width 1113 height 574
type textarea "*"
click at [812, 481] on textarea "**********" at bounding box center [899, 484] width 283 height 54
type textarea "**********"
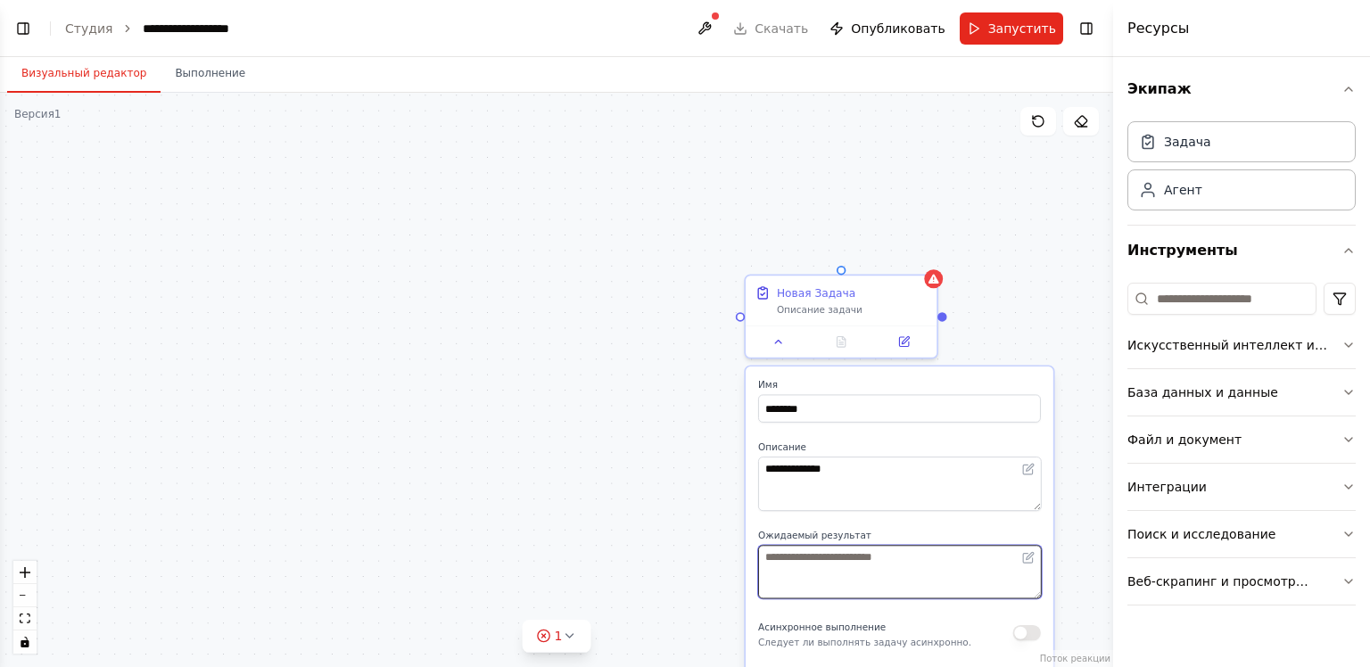
click at [833, 578] on textarea at bounding box center [899, 572] width 283 height 54
type textarea "*"
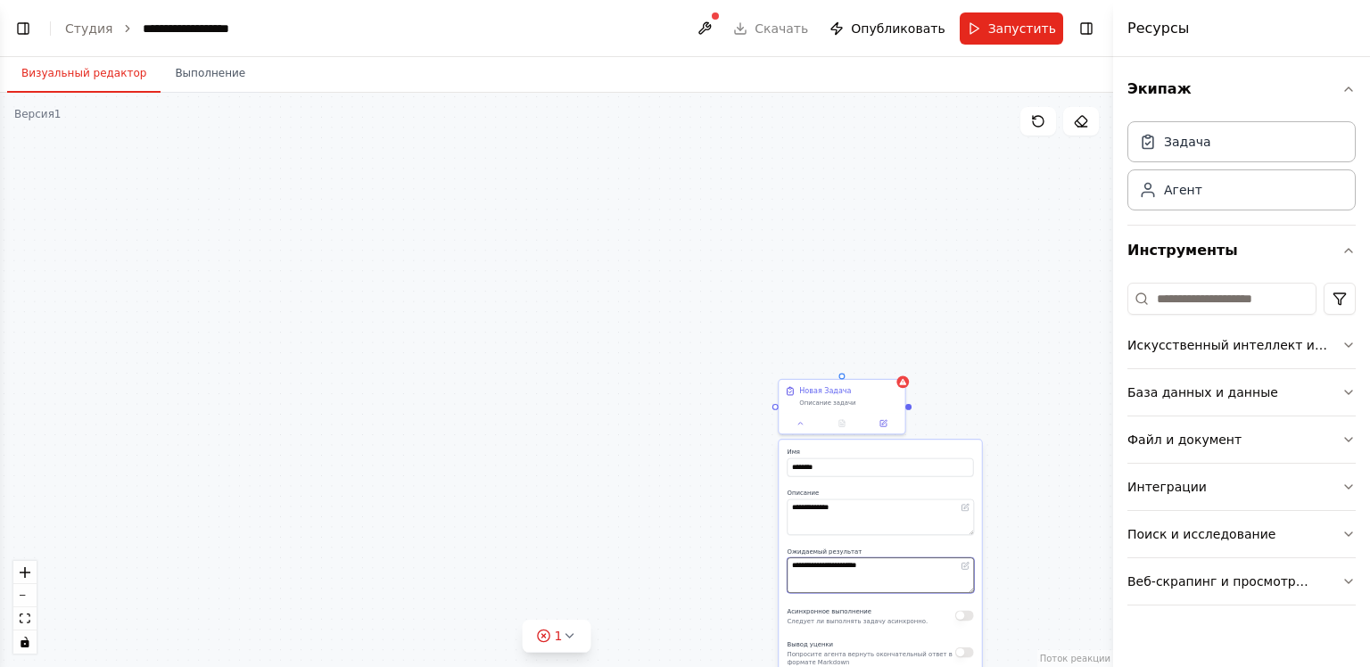
type textarea "**********"
drag, startPoint x: 892, startPoint y: 610, endPoint x: 888, endPoint y: 563, distance: 47.4
click at [888, 606] on div "Асинхронное выполнение Следует ли выполнять задачу асинхронно." at bounding box center [857, 616] width 141 height 21
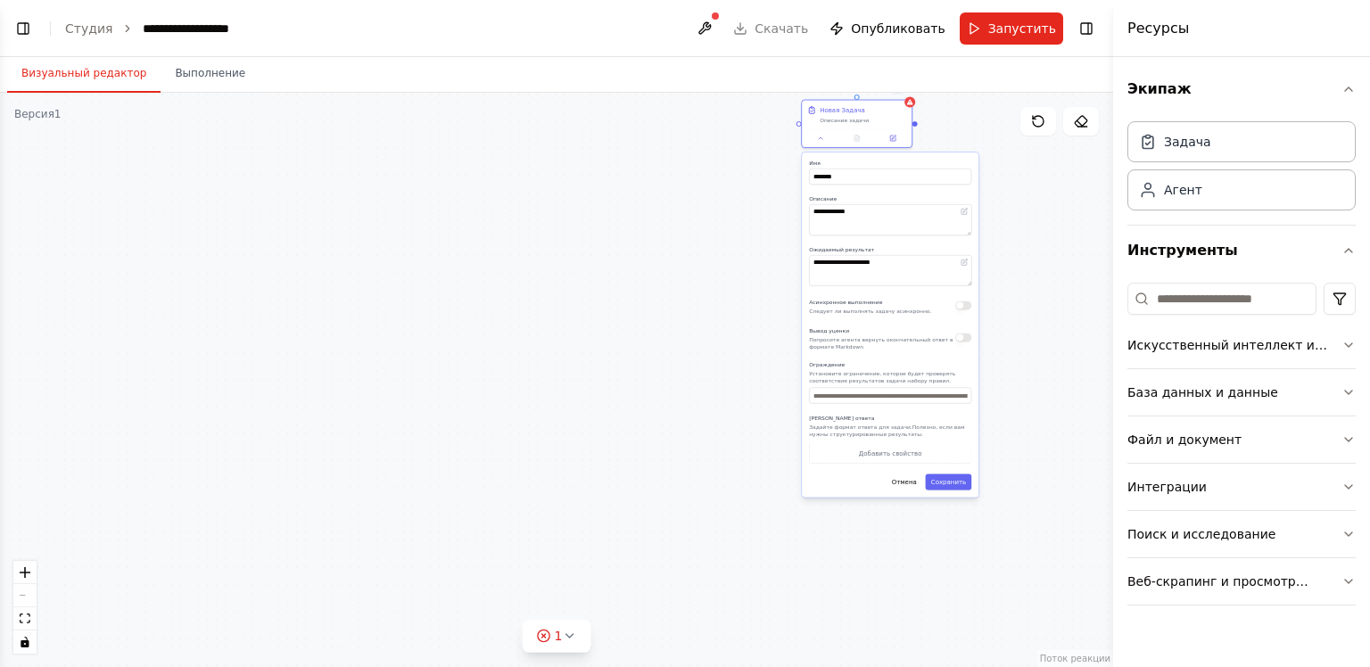
drag, startPoint x: 885, startPoint y: 605, endPoint x: 891, endPoint y: 311, distance: 293.5
click at [891, 311] on div "**********" at bounding box center [890, 325] width 177 height 345
click at [959, 487] on button "Сохранить" at bounding box center [948, 482] width 45 height 16
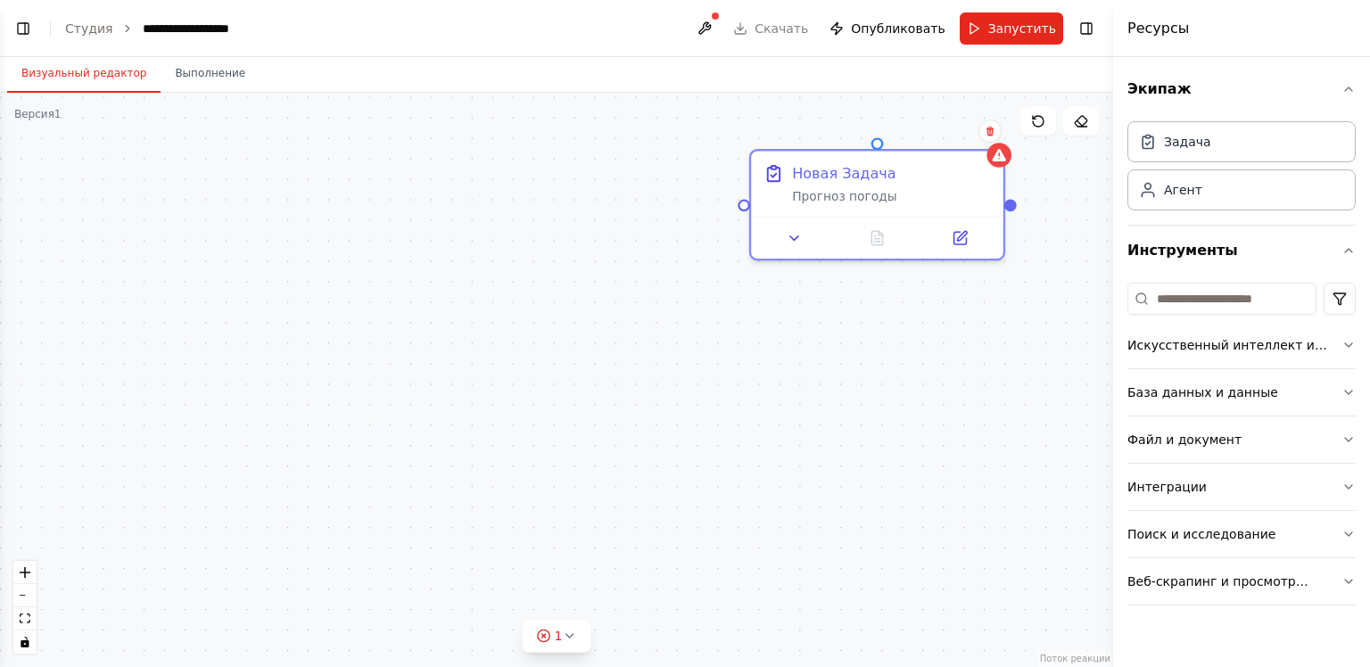
drag, startPoint x: 813, startPoint y: 246, endPoint x: 805, endPoint y: 362, distance: 116.2
click at [805, 362] on div "Новая Задача Прогноз погоды" at bounding box center [556, 380] width 1113 height 574
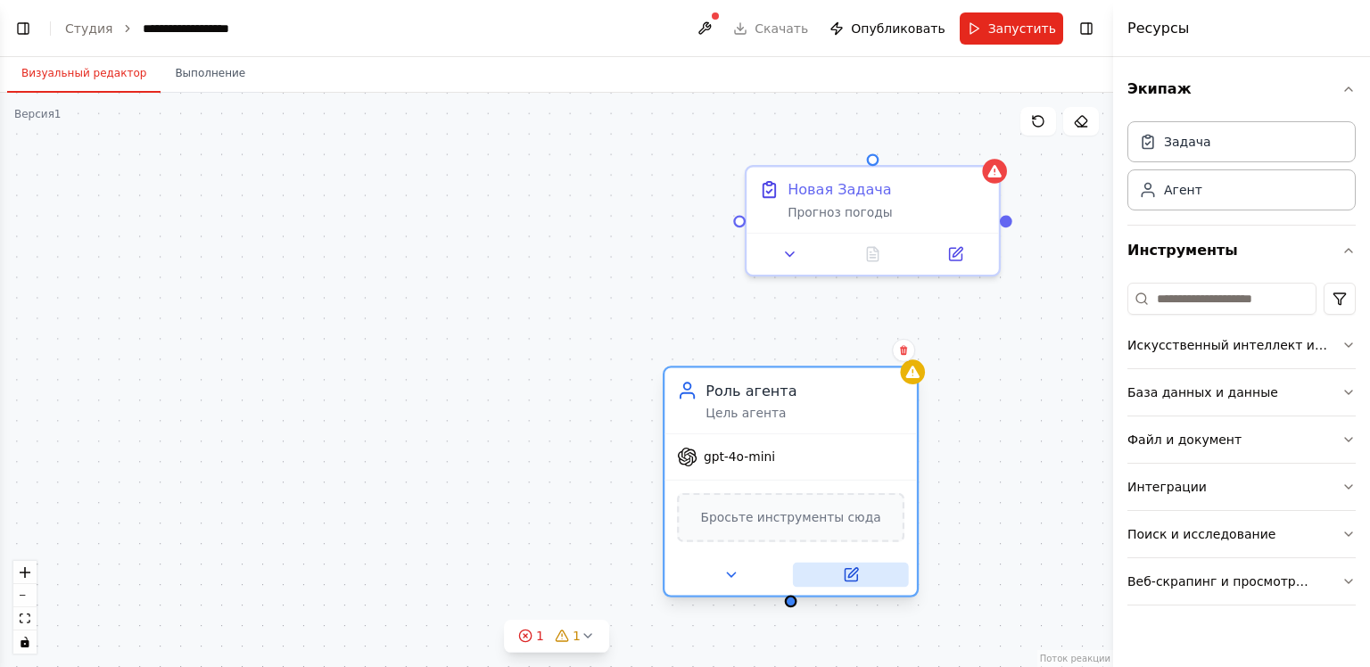
drag, startPoint x: 965, startPoint y: 569, endPoint x: 815, endPoint y: 566, distance: 149.9
click at [834, 565] on button at bounding box center [851, 575] width 116 height 25
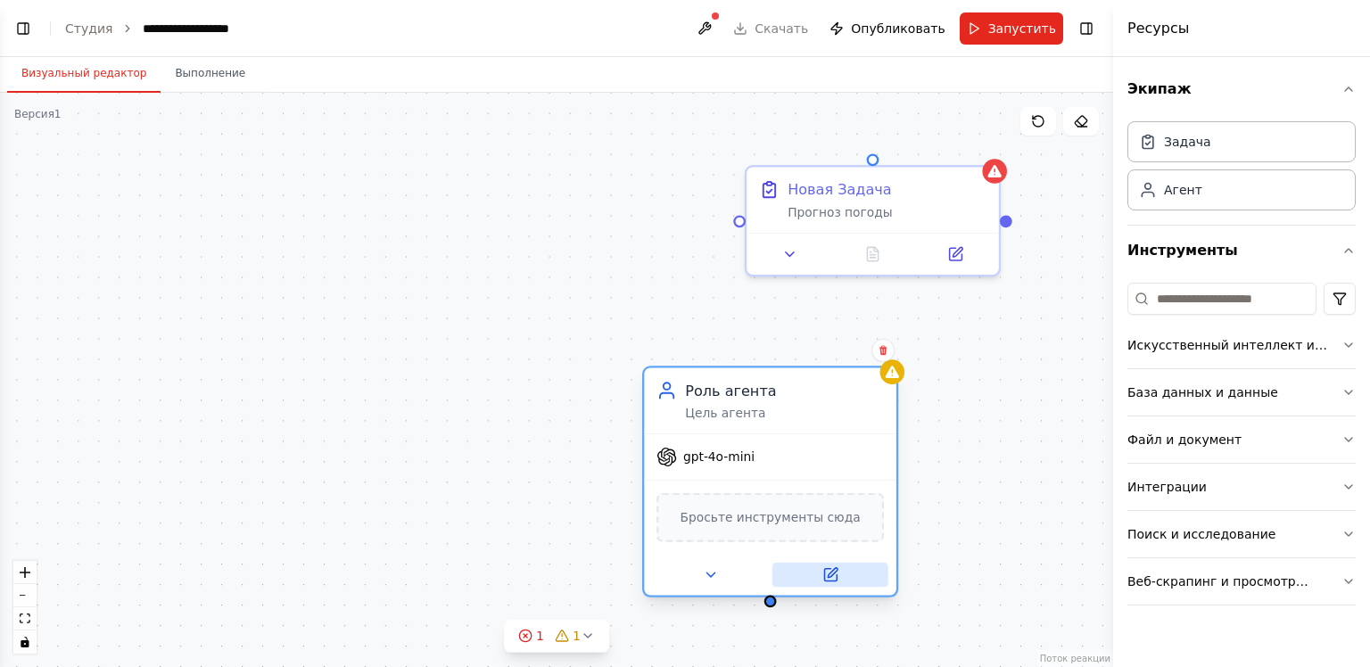
click at [846, 566] on button at bounding box center [830, 575] width 116 height 25
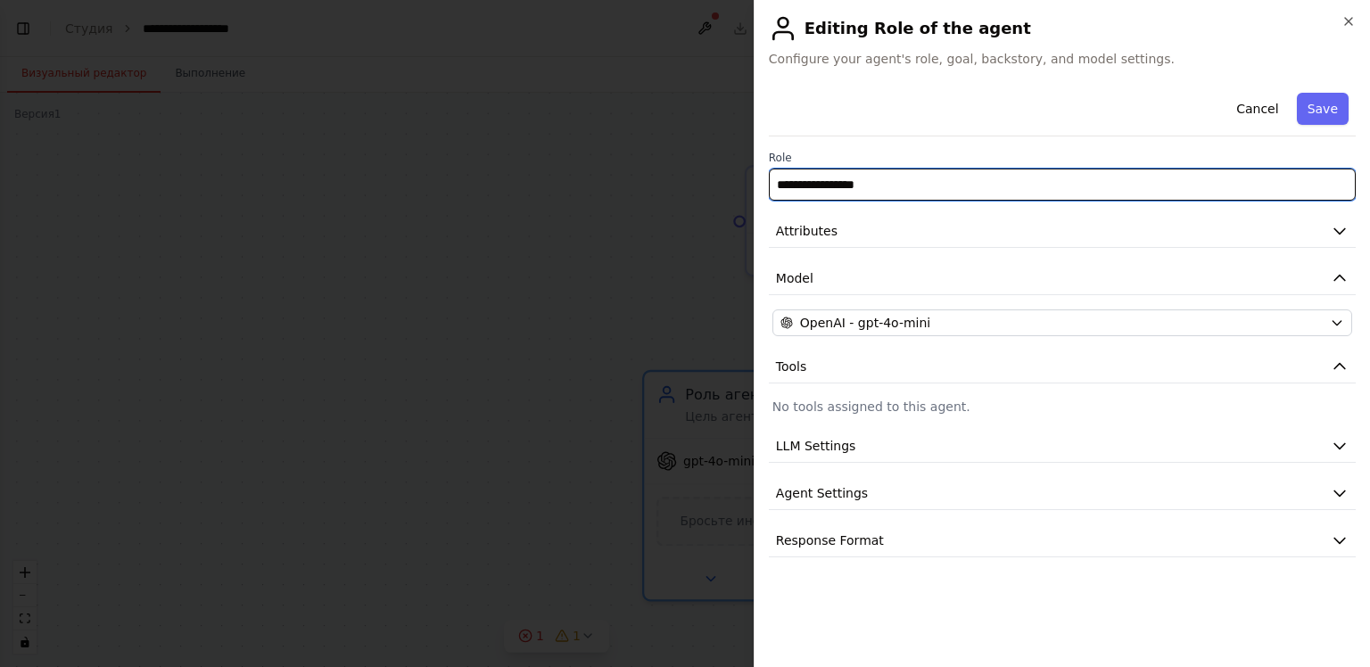
click at [892, 192] on input "**********" at bounding box center [1062, 185] width 587 height 32
drag, startPoint x: 892, startPoint y: 192, endPoint x: 603, endPoint y: 198, distance: 289.0
click at [603, 198] on body "**********" at bounding box center [685, 333] width 1370 height 667
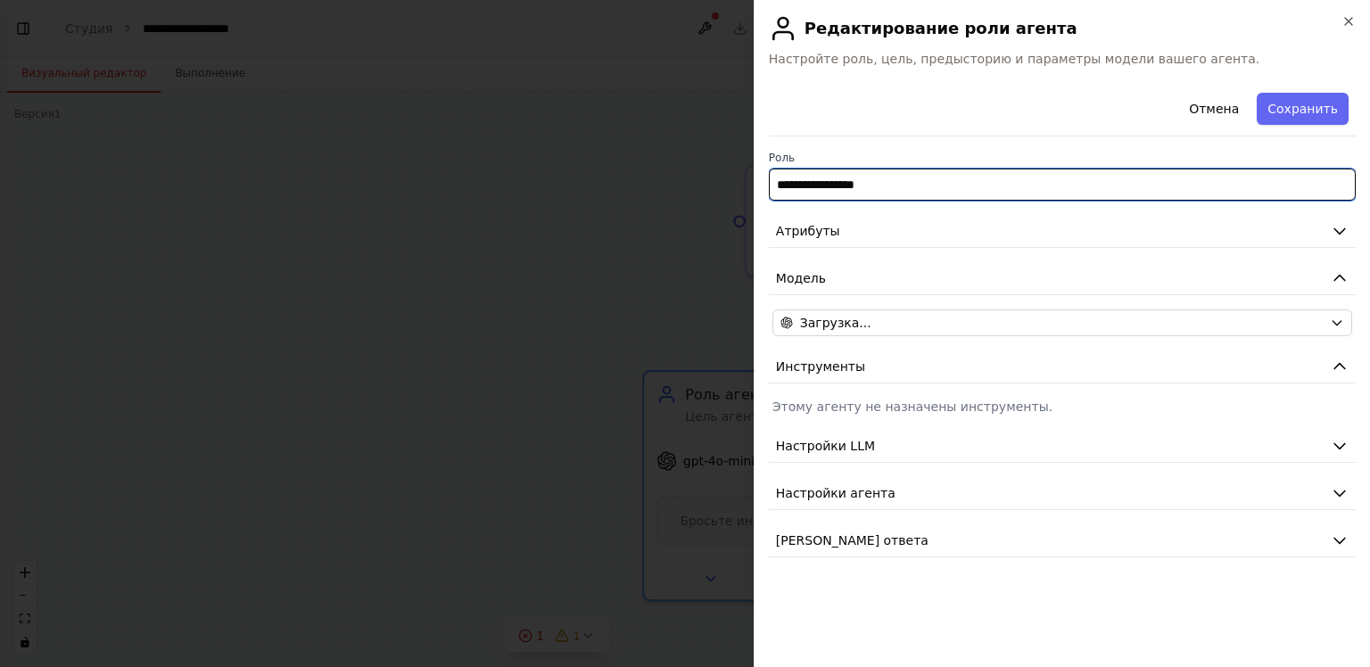
paste input "**********"
click at [782, 187] on input "**********" at bounding box center [1062, 185] width 587 height 32
type input "**********"
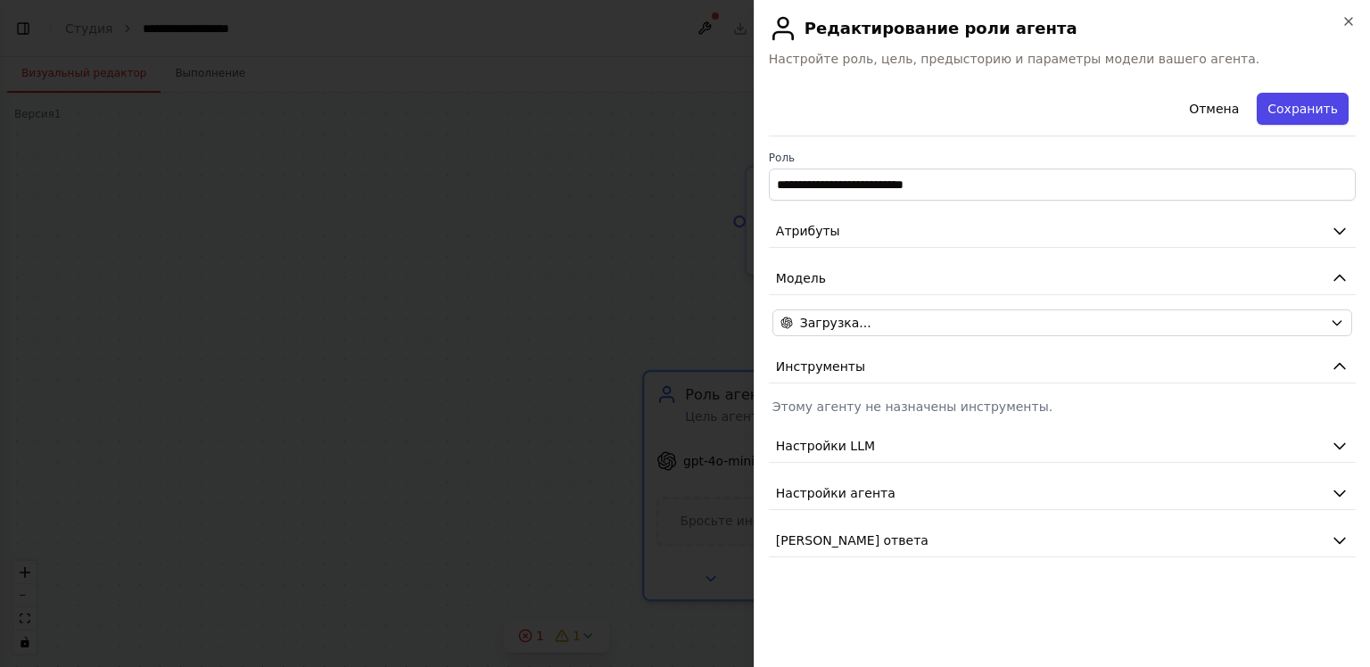
click at [1340, 114] on button "Сохранить" at bounding box center [1303, 109] width 92 height 32
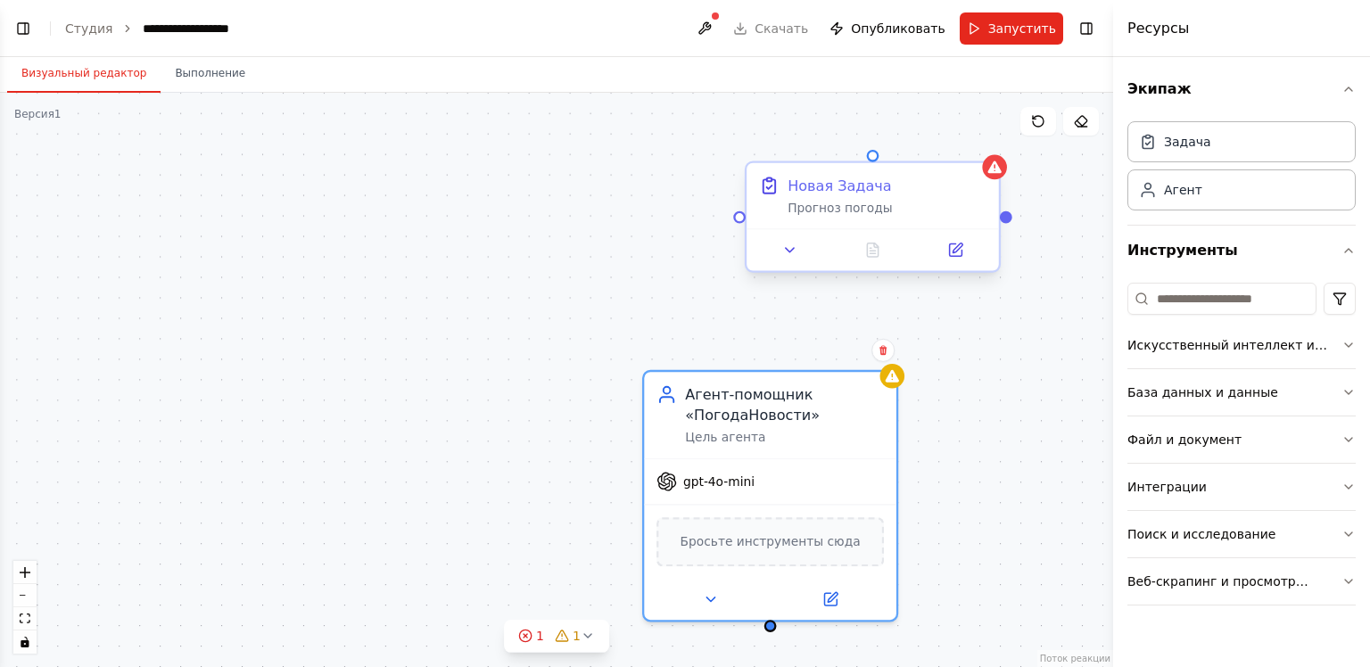
click at [737, 219] on div at bounding box center [739, 216] width 12 height 12
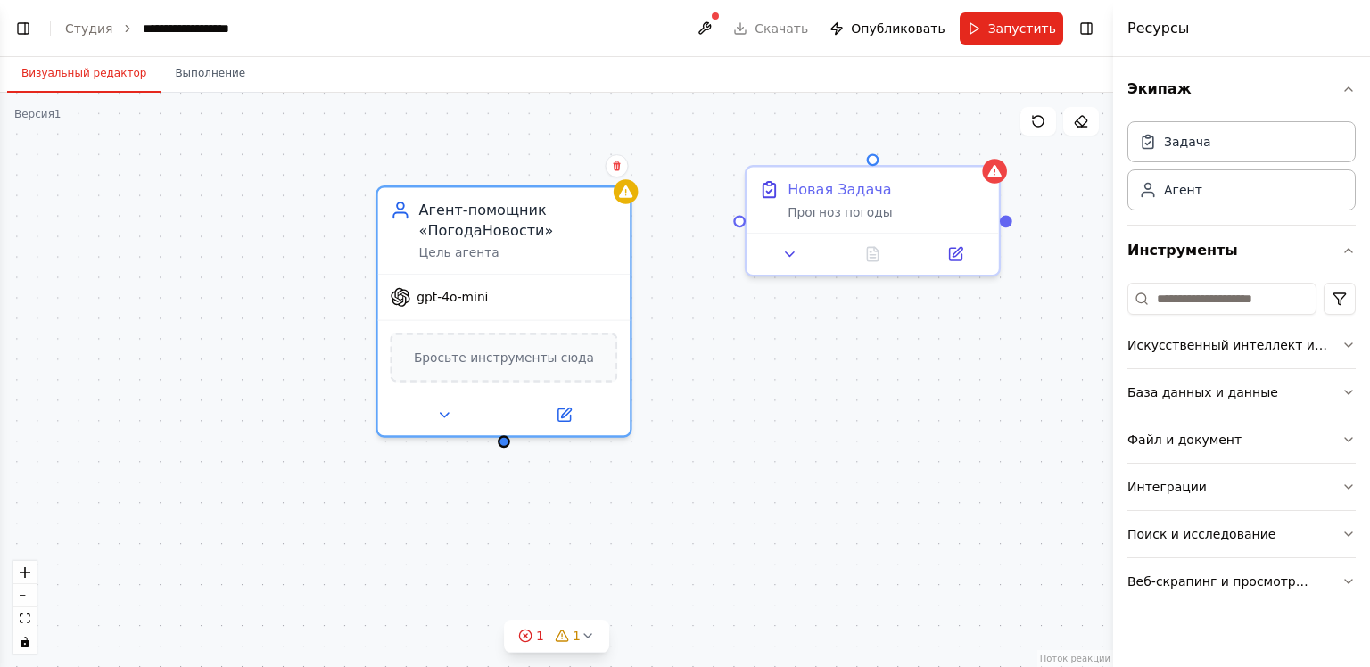
drag, startPoint x: 806, startPoint y: 373, endPoint x: 532, endPoint y: 193, distance: 328.5
click at [532, 193] on div "Агент-помощник «ПогодаНовости» Цель агента" at bounding box center [504, 230] width 252 height 86
click at [860, 170] on div "Новая Задача Прогноз погоды" at bounding box center [873, 196] width 252 height 66
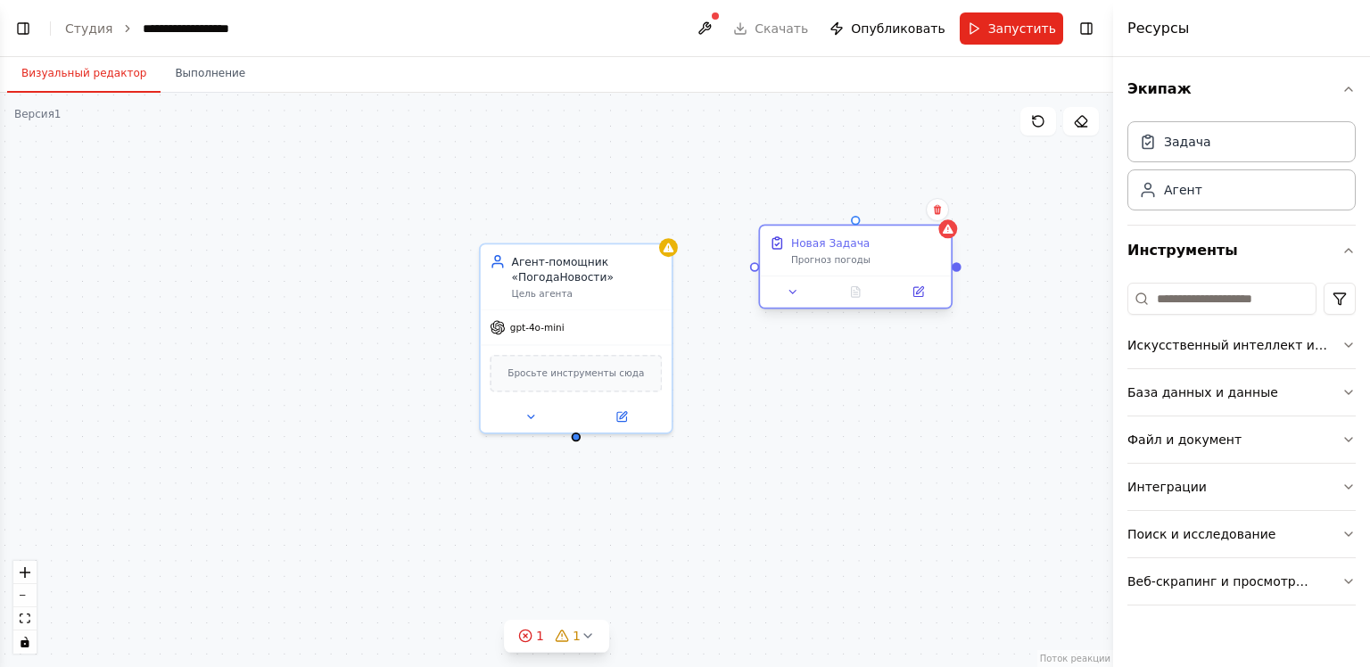
click at [905, 252] on div "Новая Задача Прогноз погоды" at bounding box center [866, 250] width 151 height 31
click at [719, 34] on button at bounding box center [704, 28] width 29 height 32
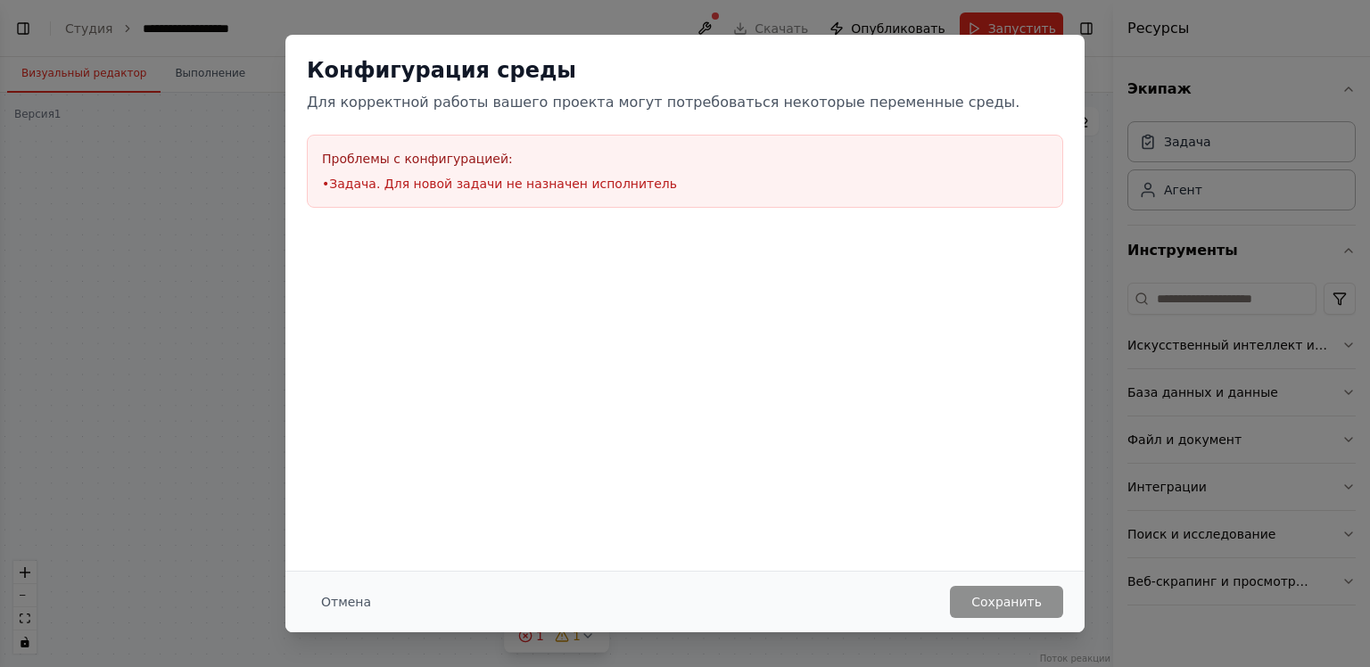
click at [668, 163] on h3 "Проблемы с конфигурацией:" at bounding box center [685, 159] width 726 height 18
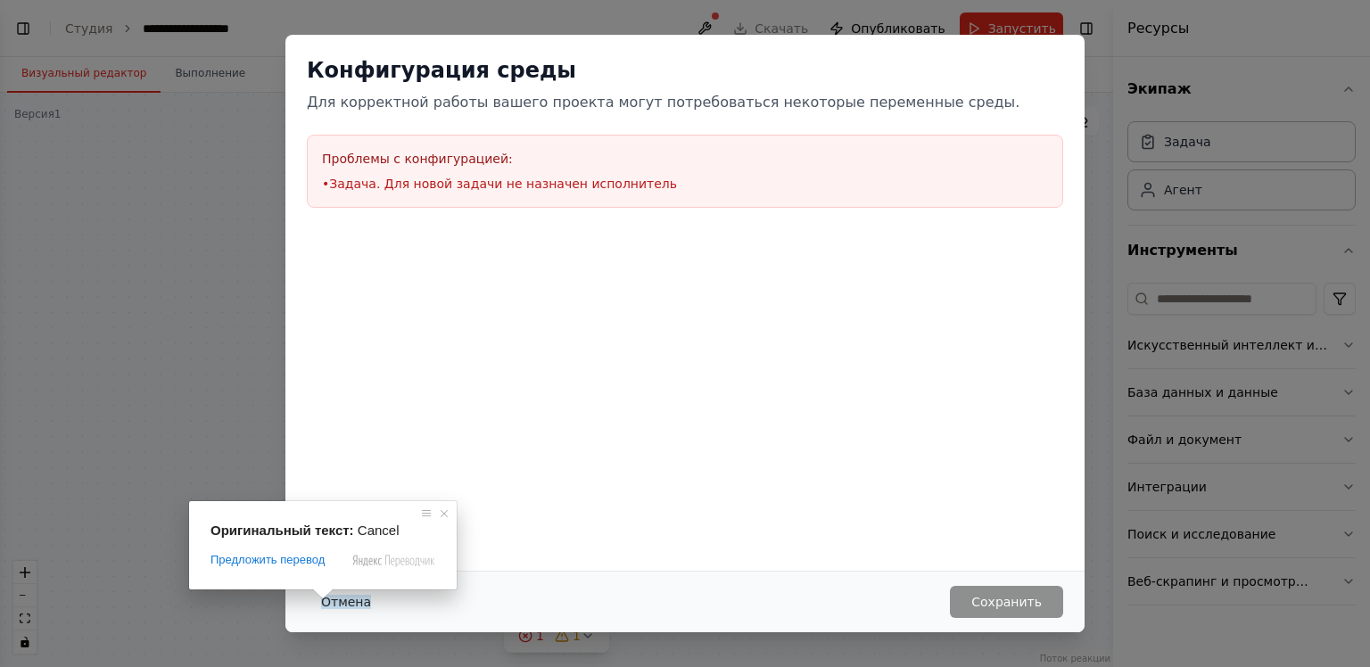
click at [330, 599] on span at bounding box center [322, 594] width 23 height 11
click at [441, 508] on span at bounding box center [444, 514] width 18 height 18
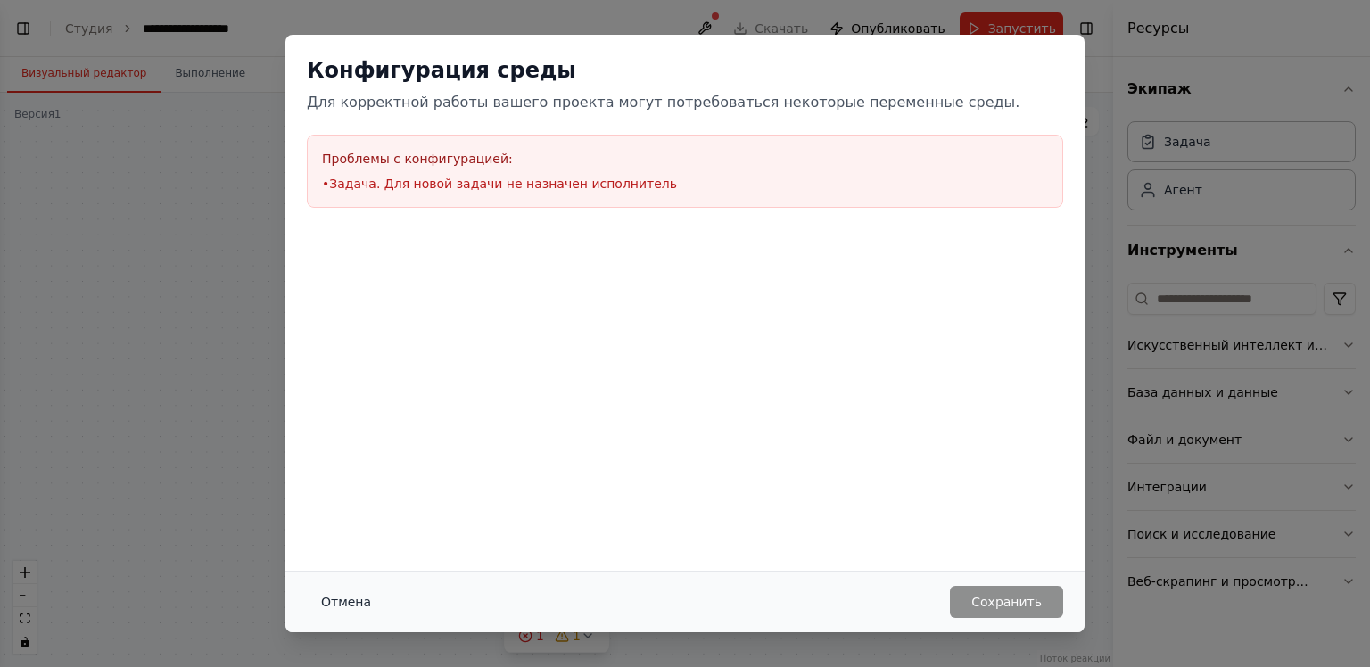
click at [346, 603] on ya-tr-span "Отмена" at bounding box center [346, 602] width 50 height 14
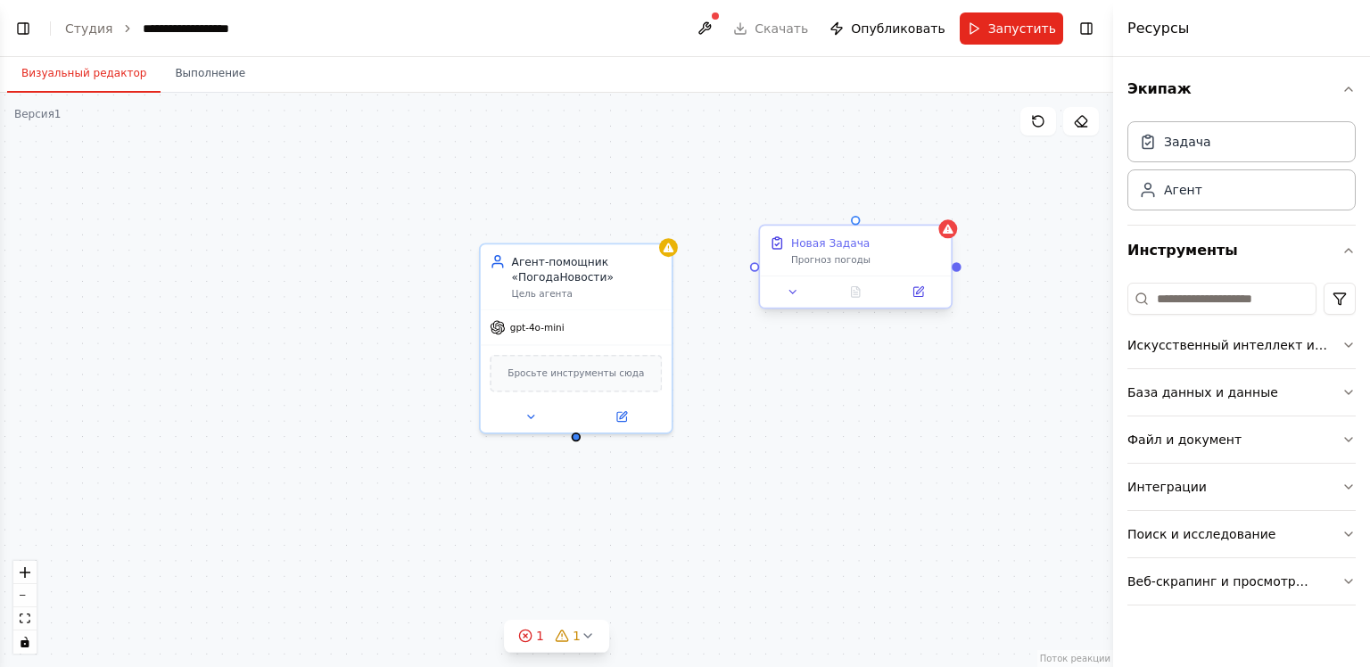
click at [850, 255] on ya-tr-span "Прогноз погоды" at bounding box center [830, 260] width 79 height 11
drag, startPoint x: 670, startPoint y: 206, endPoint x: 774, endPoint y: 250, distance: 113.1
click at [671, 206] on div "Новая Задача Прогноз погоды Агент-помощник «ПогодаНовости» Цель агента gpt-4o-m…" at bounding box center [556, 380] width 1113 height 574
click at [799, 296] on button at bounding box center [794, 292] width 54 height 19
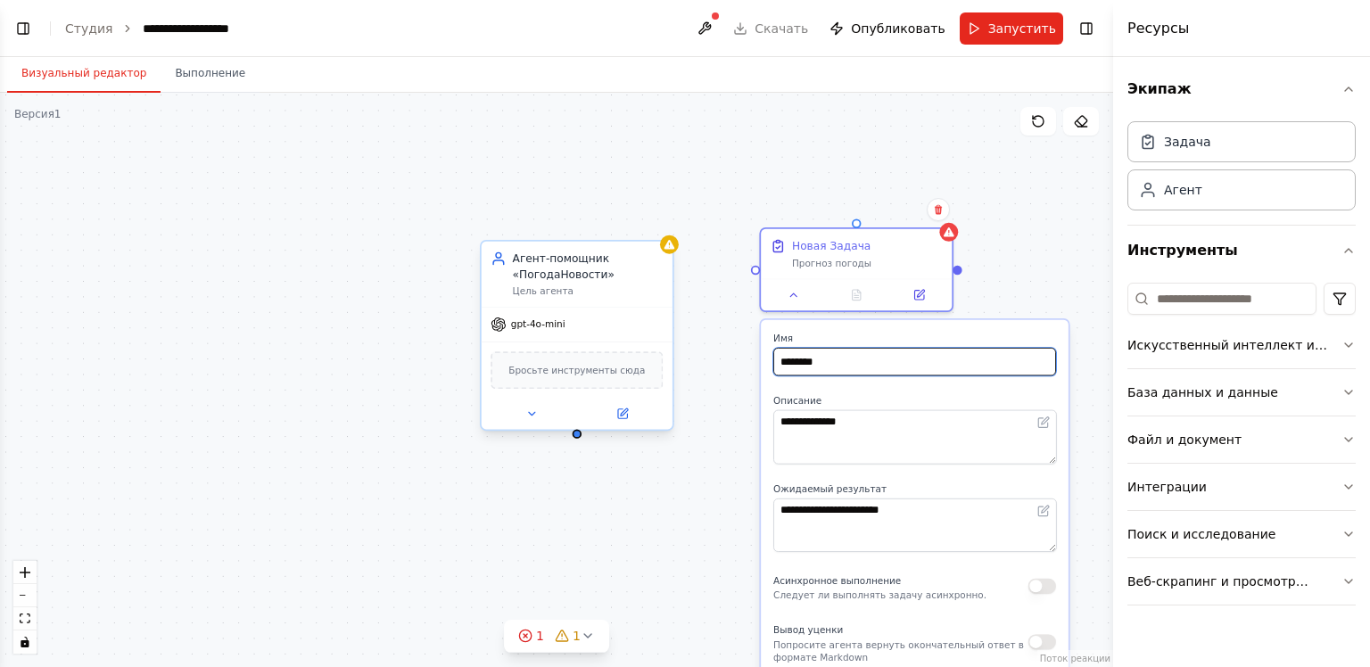
drag, startPoint x: 841, startPoint y: 371, endPoint x: 650, endPoint y: 373, distance: 190.9
type input "*"
type input "**********"
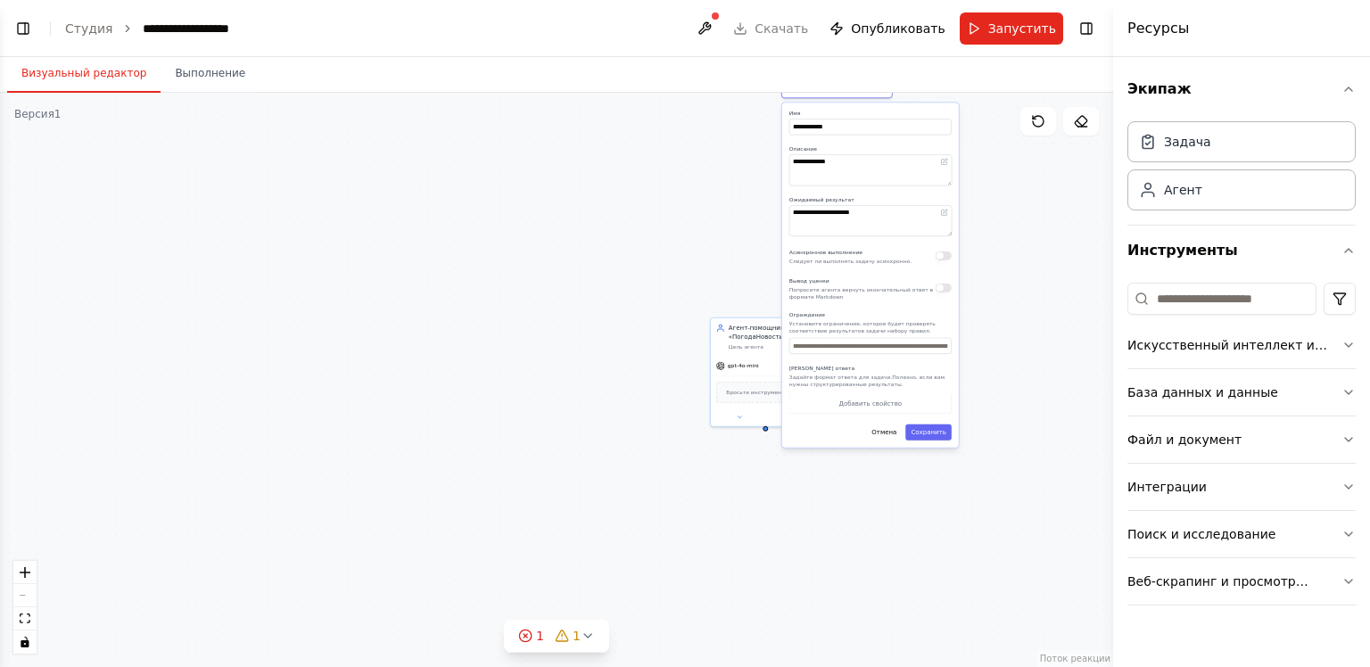
drag, startPoint x: 991, startPoint y: 580, endPoint x: 903, endPoint y: 311, distance: 282.3
click at [903, 311] on div "Ограждение Установите ограничение, которое будет проверять соответствие результ…" at bounding box center [870, 332] width 162 height 43
click at [930, 437] on button "Сохранить" at bounding box center [927, 433] width 45 height 16
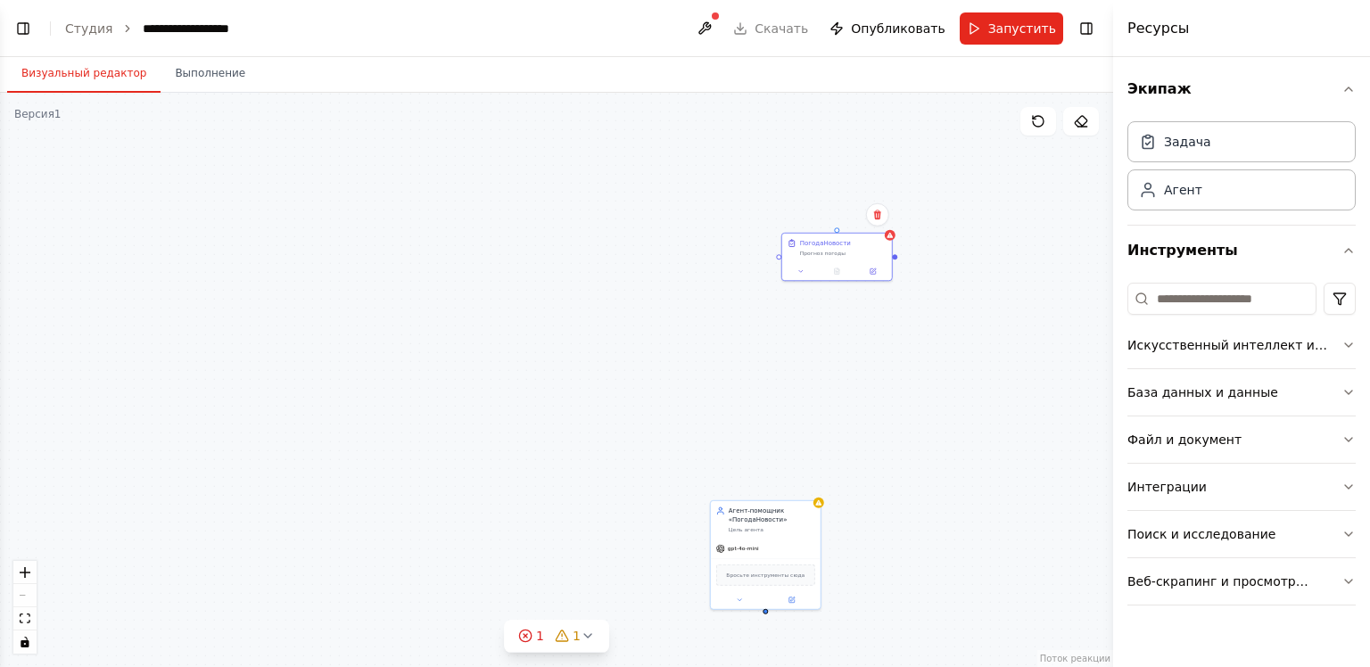
drag, startPoint x: 868, startPoint y: 103, endPoint x: 868, endPoint y: 285, distance: 182.8
click at [868, 285] on div "ПогодаНовости Прогноз погоды Агент-помощник «ПогодаНовости» Цель агента gpt-4o-…" at bounding box center [556, 380] width 1113 height 574
drag, startPoint x: 856, startPoint y: 253, endPoint x: 541, endPoint y: 489, distance: 393.1
click at [541, 489] on div "ПогодаНовости Прогноз погоды" at bounding box center [587, 487] width 110 height 29
drag, startPoint x: 939, startPoint y: 513, endPoint x: 907, endPoint y: 209, distance: 305.8
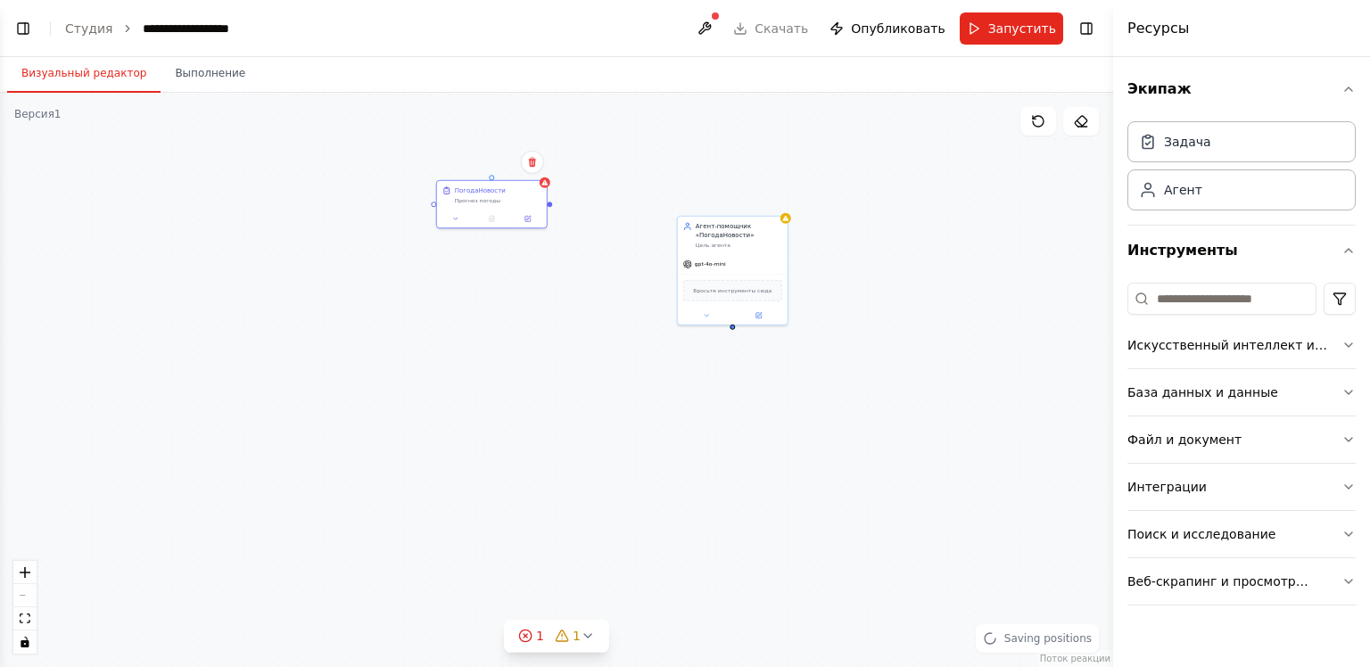
click at [907, 209] on div "ПогодаНовости Прогноз погоды Агент-помощник «ПогодаНовости» Цель агента gpt-4o-…" at bounding box center [556, 380] width 1113 height 574
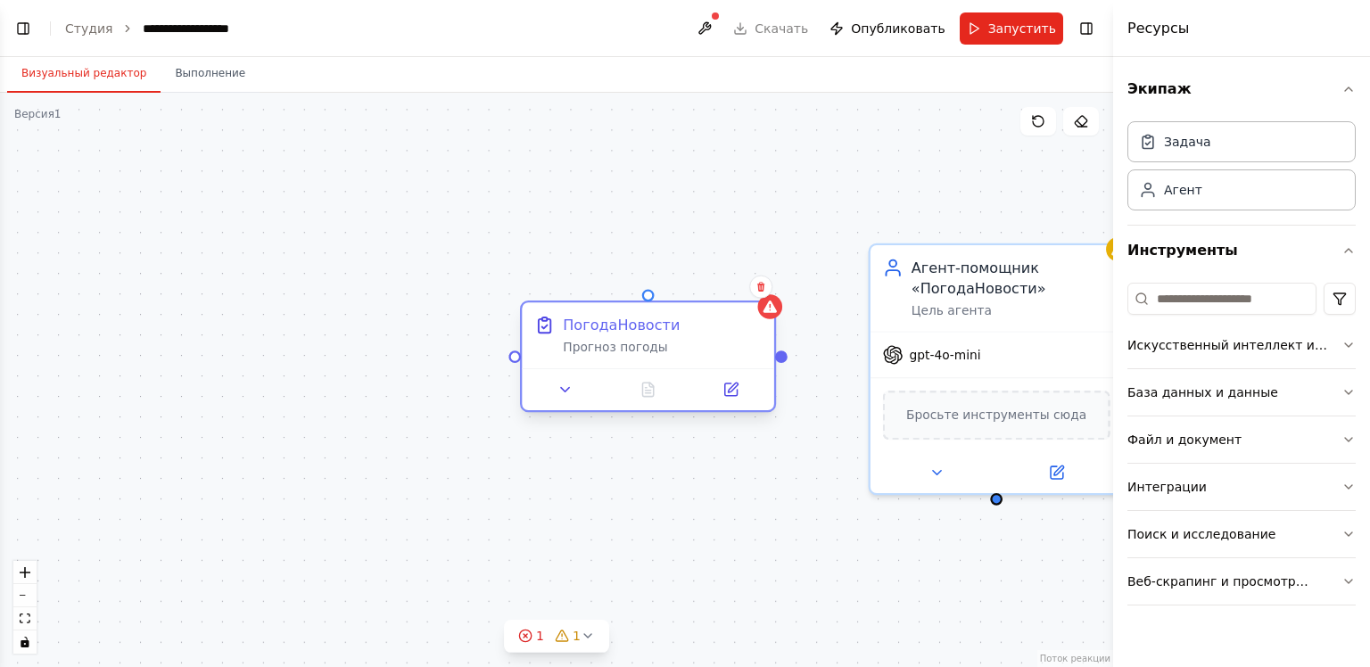
drag, startPoint x: 460, startPoint y: 193, endPoint x: 660, endPoint y: 332, distance: 243.5
click at [660, 332] on div "ПогодаНовости Прогноз погоды" at bounding box center [662, 335] width 199 height 41
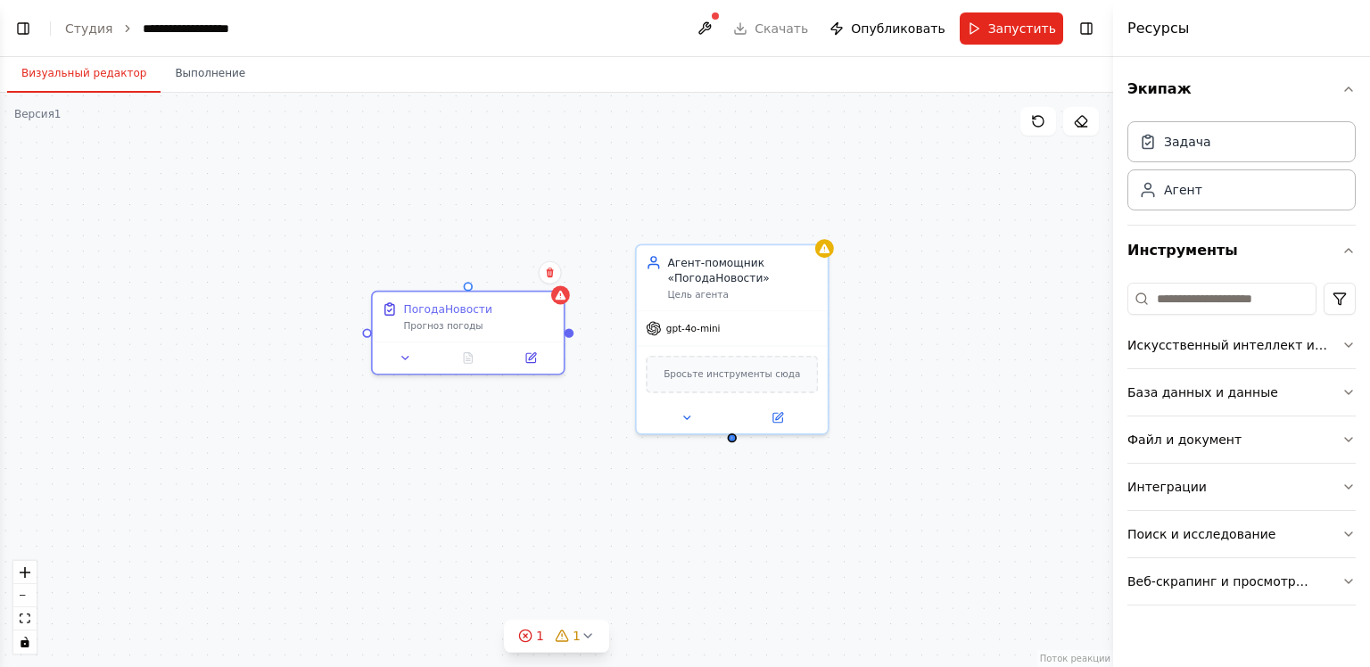
click at [731, 439] on div "ПогодаНовости Прогноз погоды Агент-помощник «ПогодаНовости» Цель агента gpt-4o-…" at bounding box center [556, 380] width 1113 height 574
click at [725, 434] on div "ПогодаНовости Прогноз погоды Агент-помощник «ПогодаНовости» Цель агента gpt-4o-…" at bounding box center [556, 380] width 1113 height 574
click at [730, 436] on div at bounding box center [732, 434] width 9 height 9
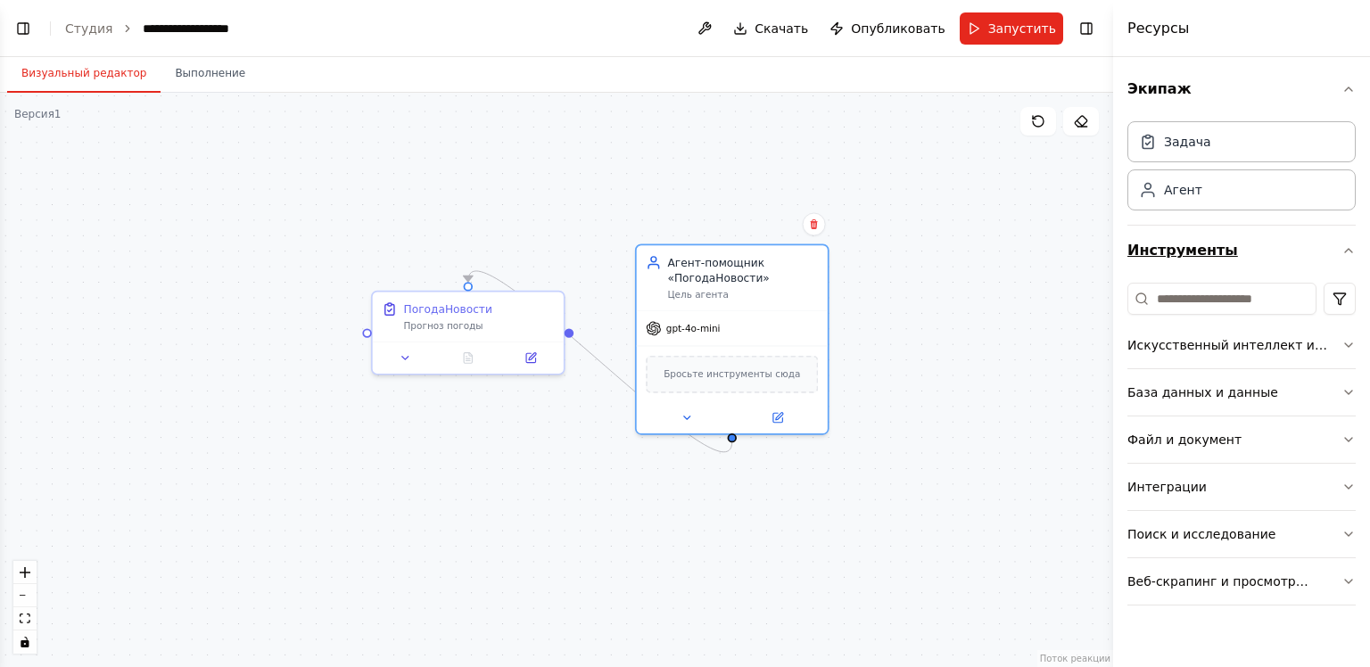
click at [1224, 263] on button "Инструменты" at bounding box center [1241, 251] width 228 height 50
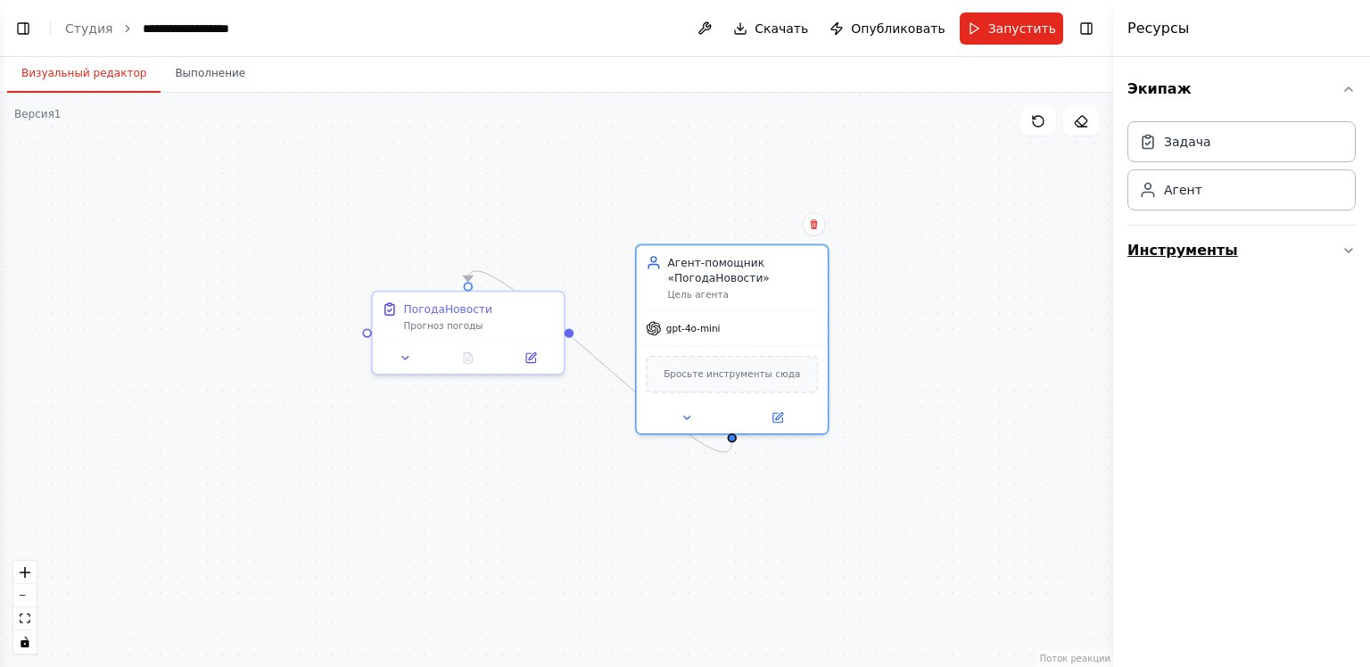
click at [1224, 263] on button "Инструменты" at bounding box center [1241, 251] width 228 height 50
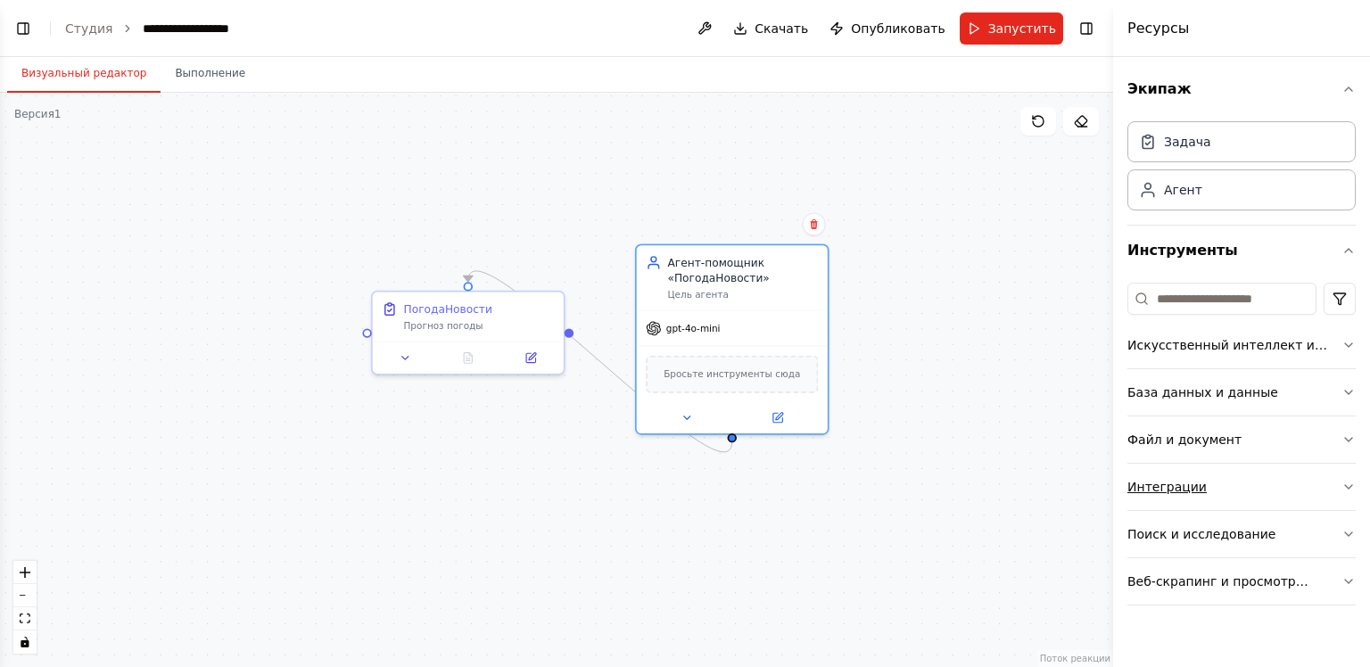
click at [1197, 492] on ya-tr-span "Интеграции" at bounding box center [1166, 487] width 79 height 14
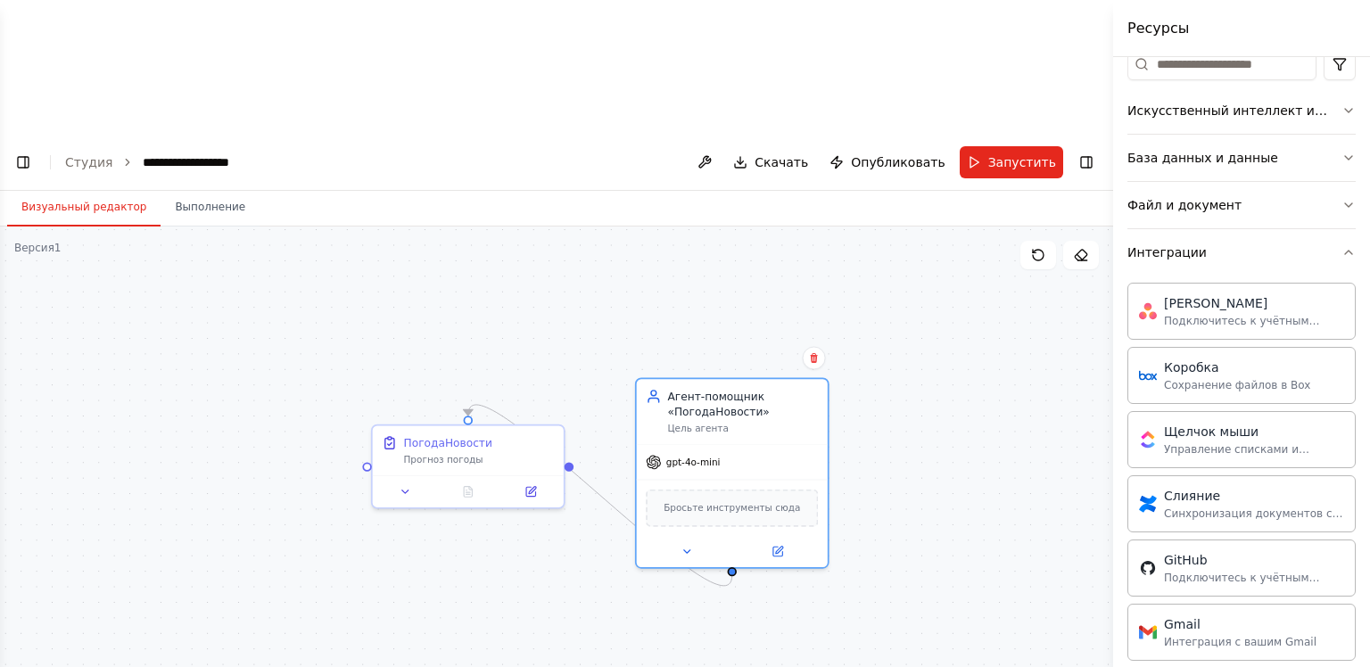
scroll to position [225, 0]
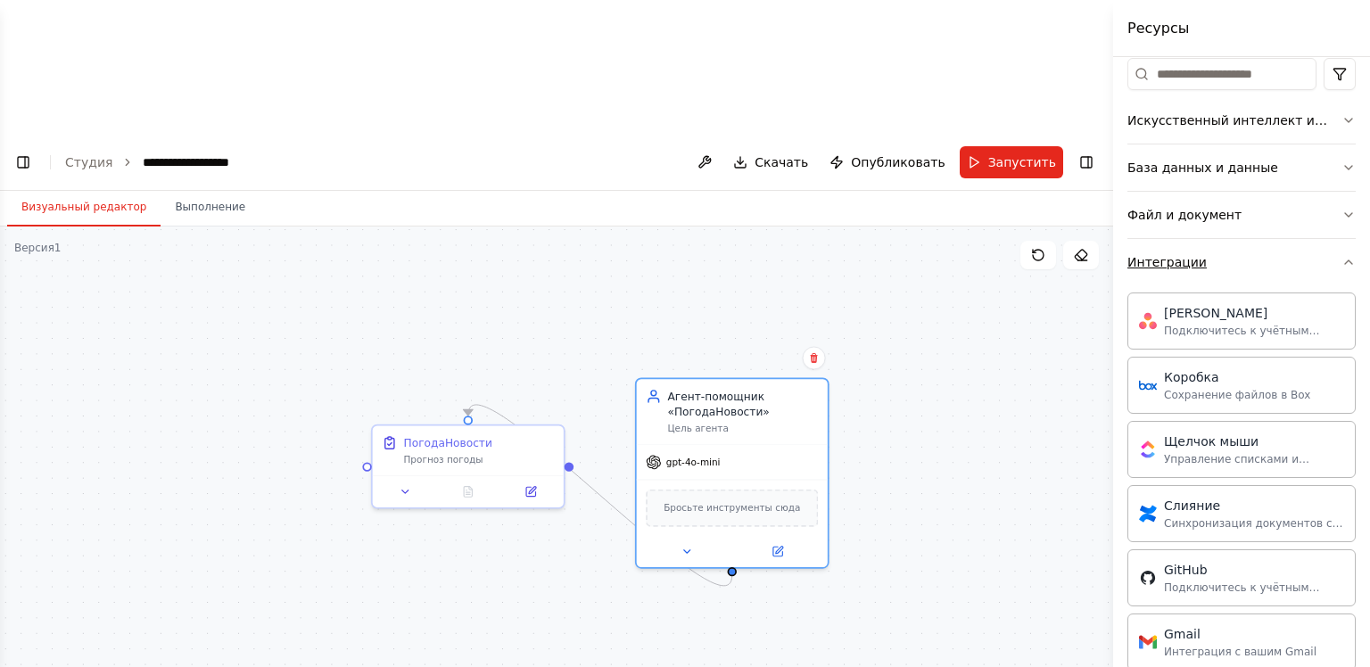
click at [1184, 271] on button "Интеграции" at bounding box center [1241, 262] width 228 height 46
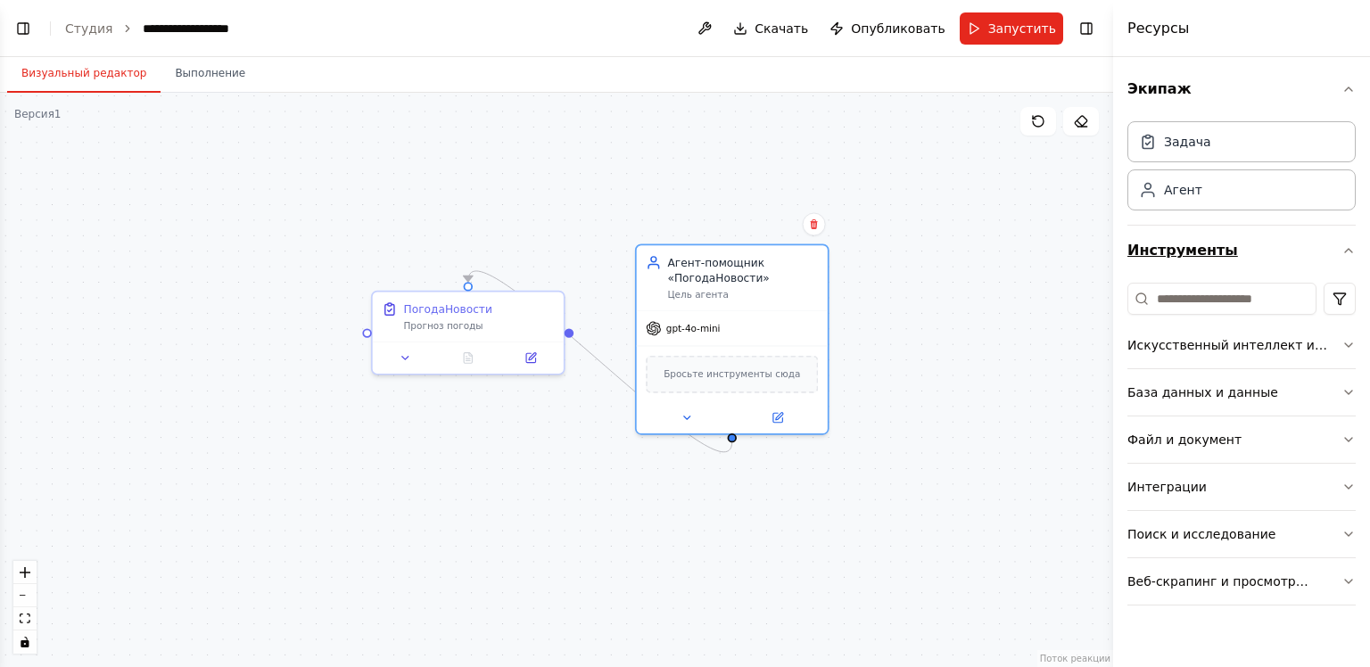
scroll to position [0, 0]
click at [1194, 475] on button "Интеграции" at bounding box center [1241, 487] width 228 height 46
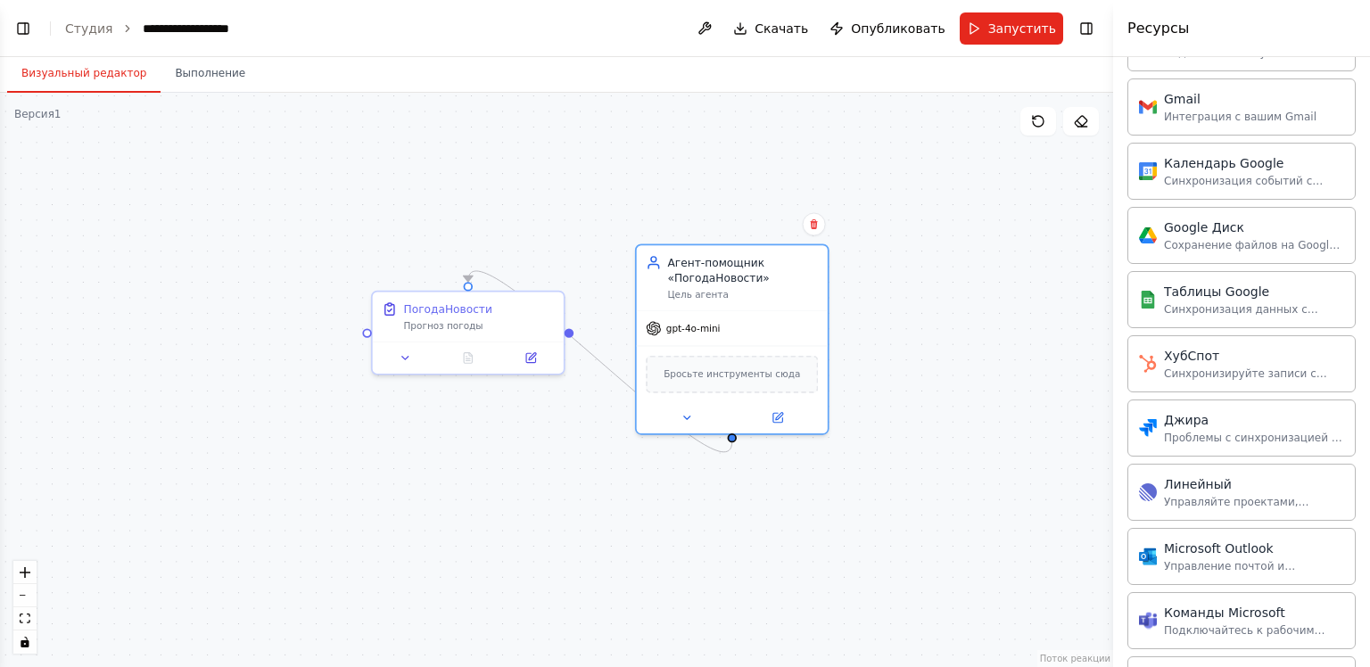
scroll to position [225, 0]
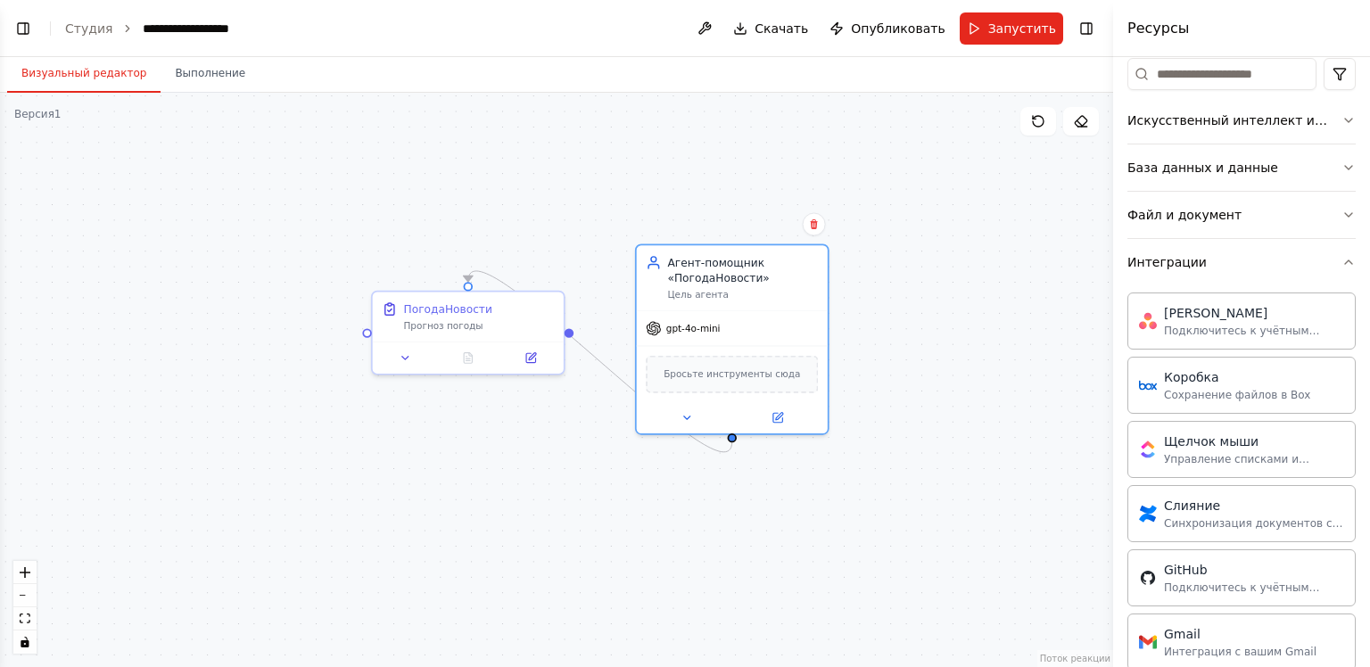
drag, startPoint x: 0, startPoint y: 27, endPoint x: 1369, endPoint y: -68, distance: 1372.3
click at [1369, 0] on html "**********" at bounding box center [685, 333] width 1370 height 667
click at [998, 225] on div ".deletable-edge-delete-btn { width: 20px; height: 20px; border: 0px solid #ffff…" at bounding box center [556, 380] width 1113 height 574
click at [530, 201] on div ".deletable-edge-delete-btn { width: 20px; height: 20px; border: 0px solid #ffff…" at bounding box center [556, 380] width 1113 height 574
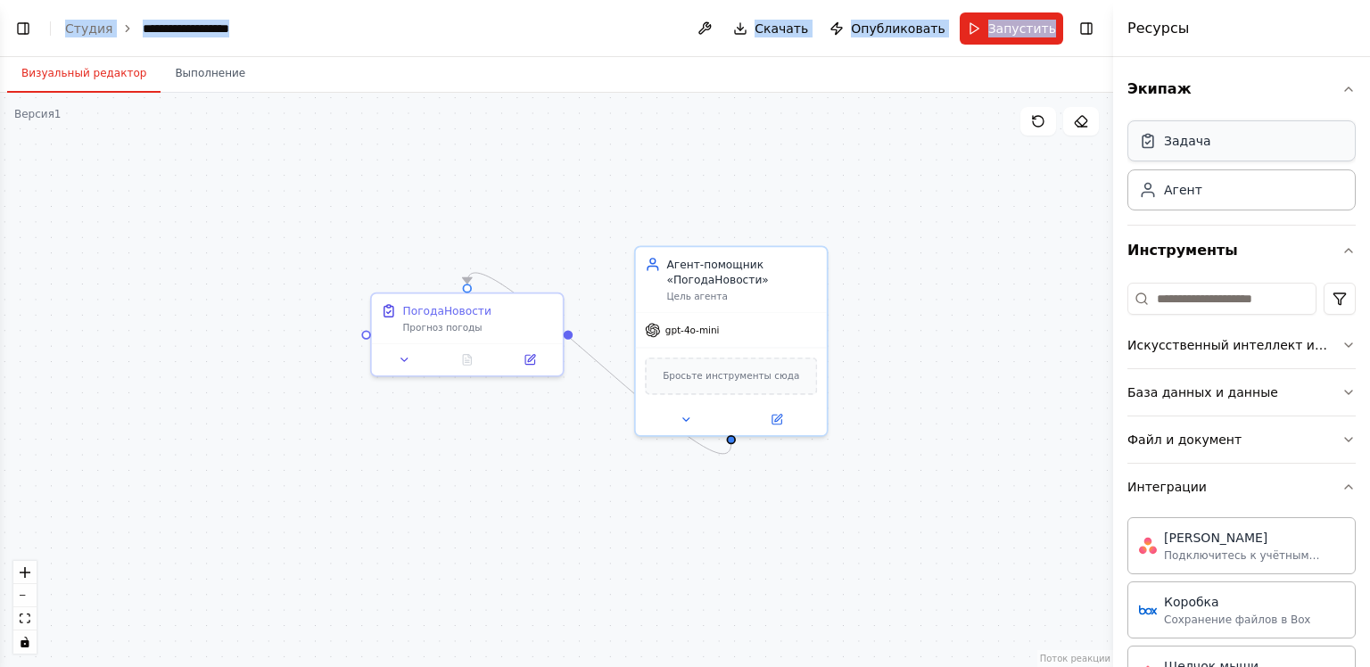
scroll to position [89, 0]
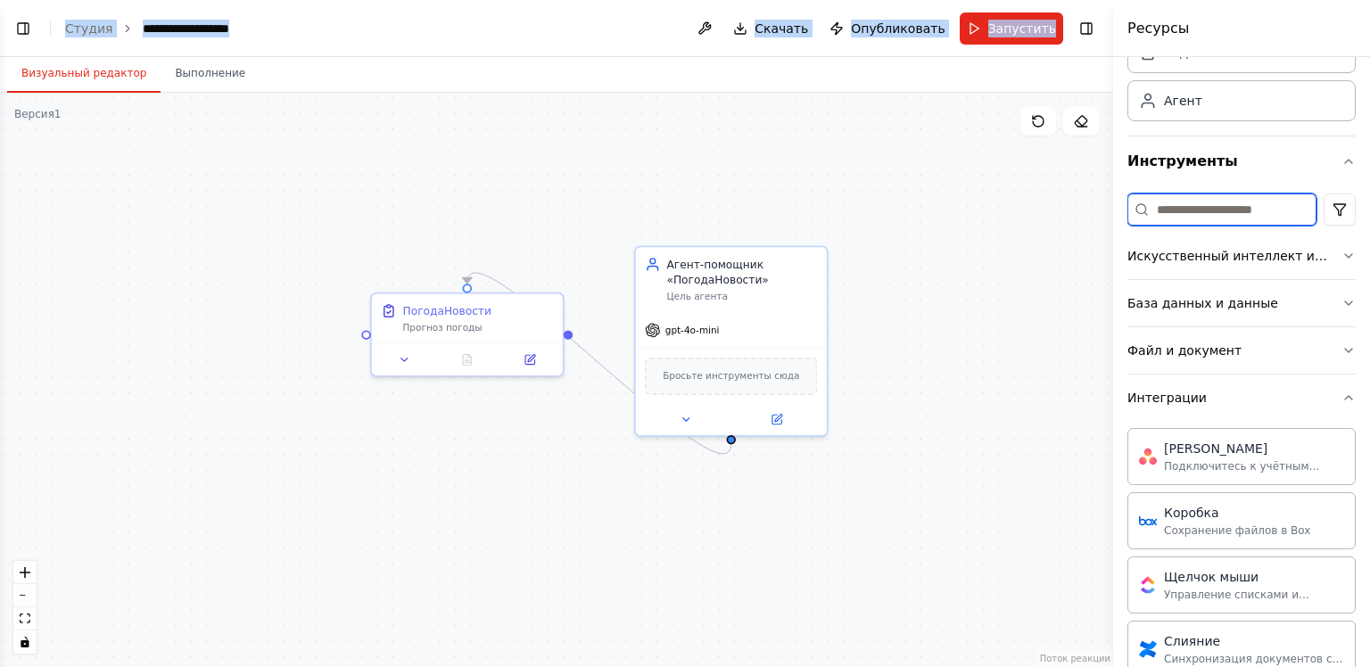
click at [1227, 211] on input at bounding box center [1221, 210] width 189 height 32
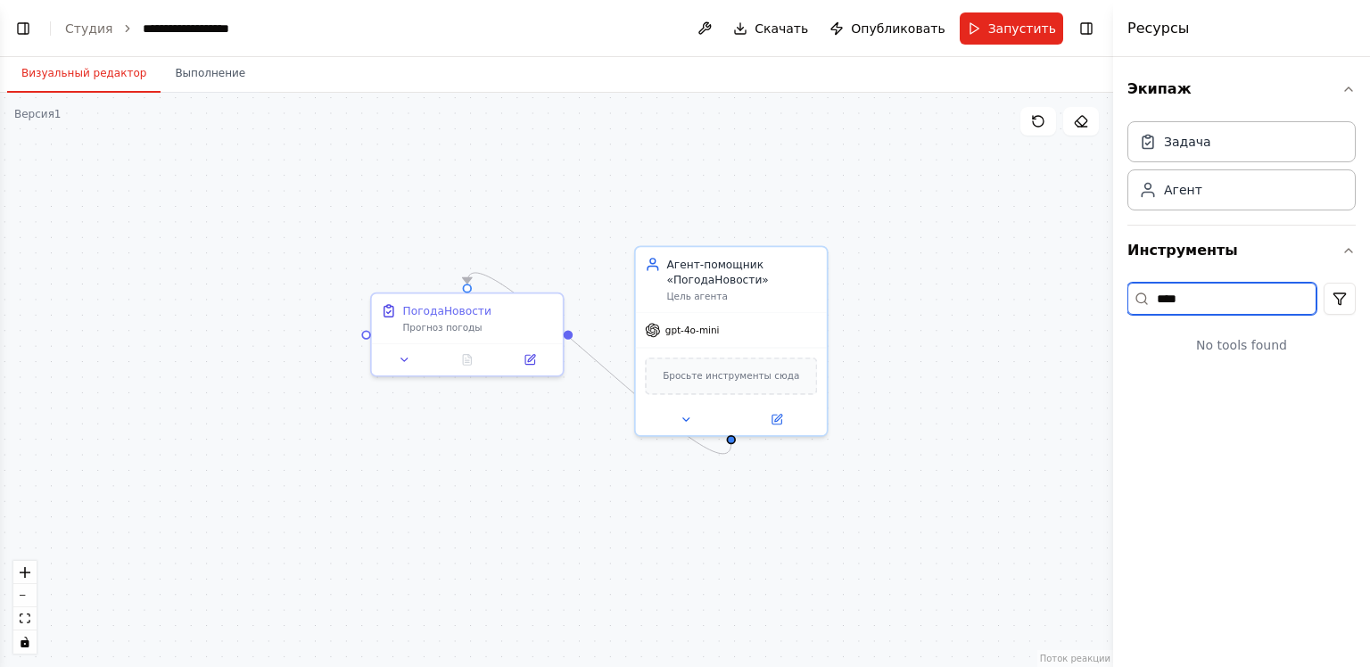
scroll to position [0, 0]
click at [1318, 398] on div "Экипаж Задача Агент Инструменты ******* Инструментов не найдено" at bounding box center [1241, 362] width 257 height 610
click at [1225, 290] on input "*******" at bounding box center [1221, 299] width 189 height 32
drag, startPoint x: 1232, startPoint y: 290, endPoint x: 1108, endPoint y: 305, distance: 124.9
click at [1113, 305] on div "Ресурсы Экипаж Задача Агент Инструменты ******* Инструментов не найдено" at bounding box center [1241, 333] width 257 height 667
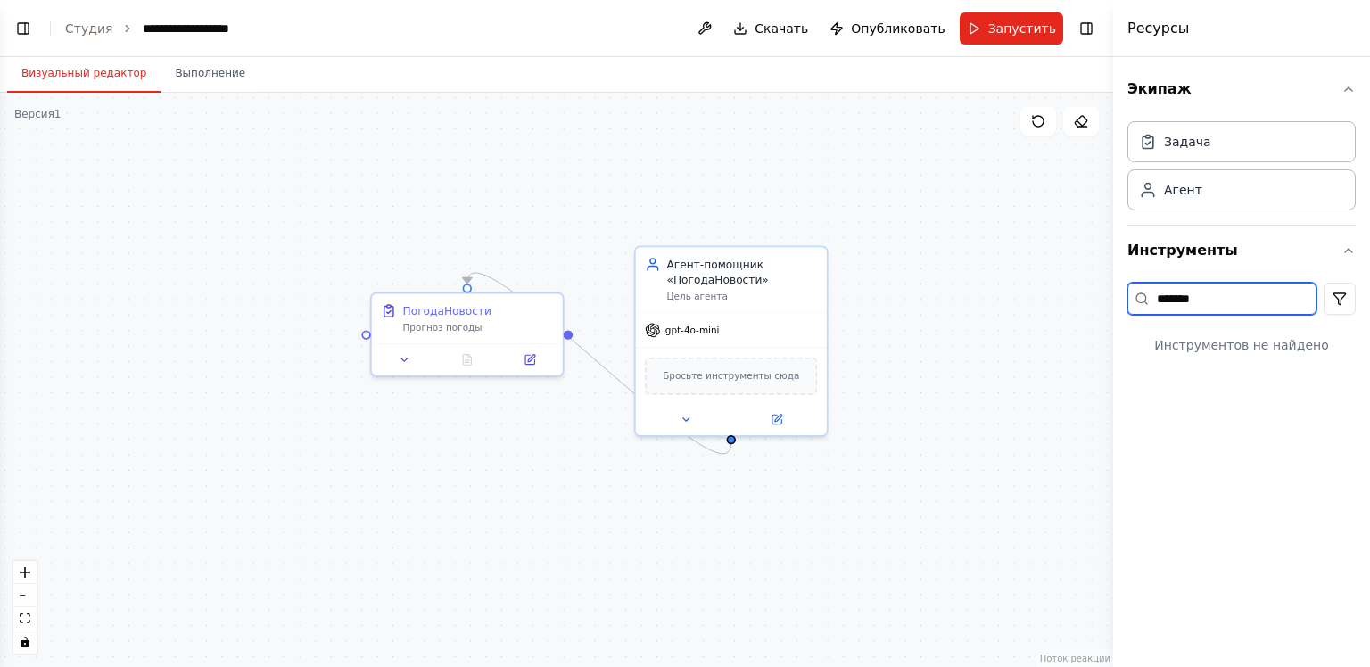
paste input
type input "*"
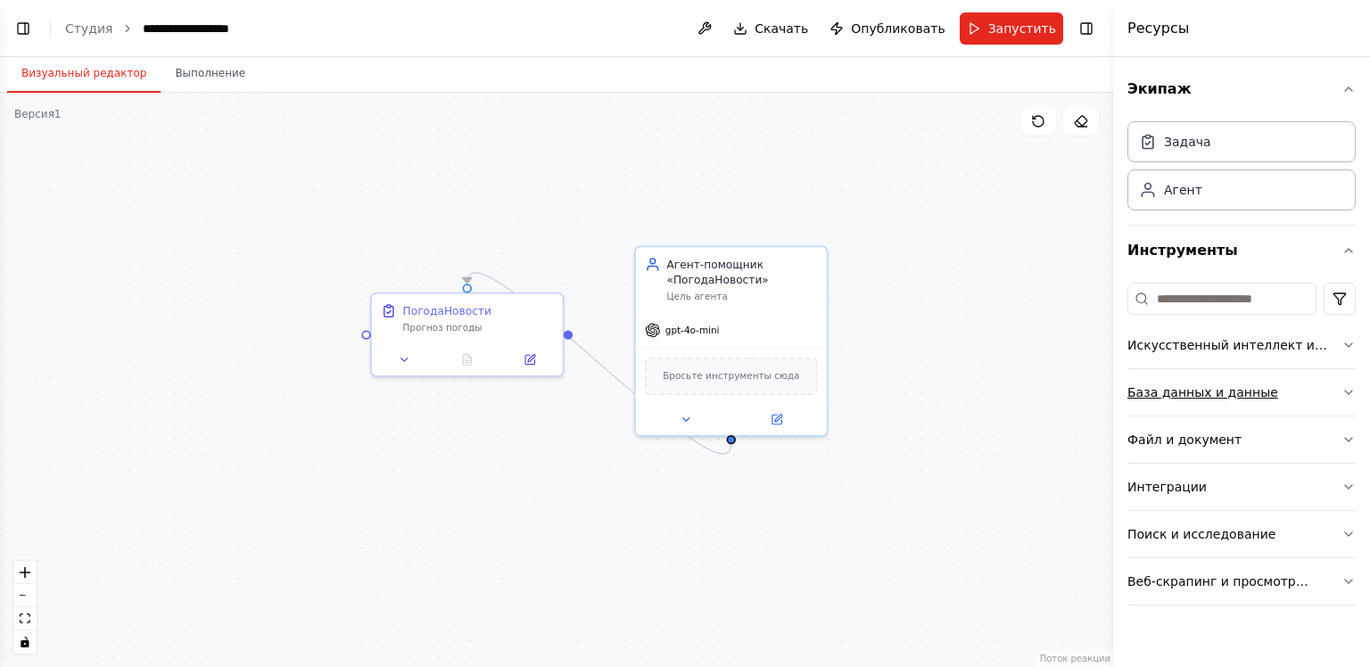
click at [1181, 400] on div "База данных и данные" at bounding box center [1202, 393] width 151 height 18
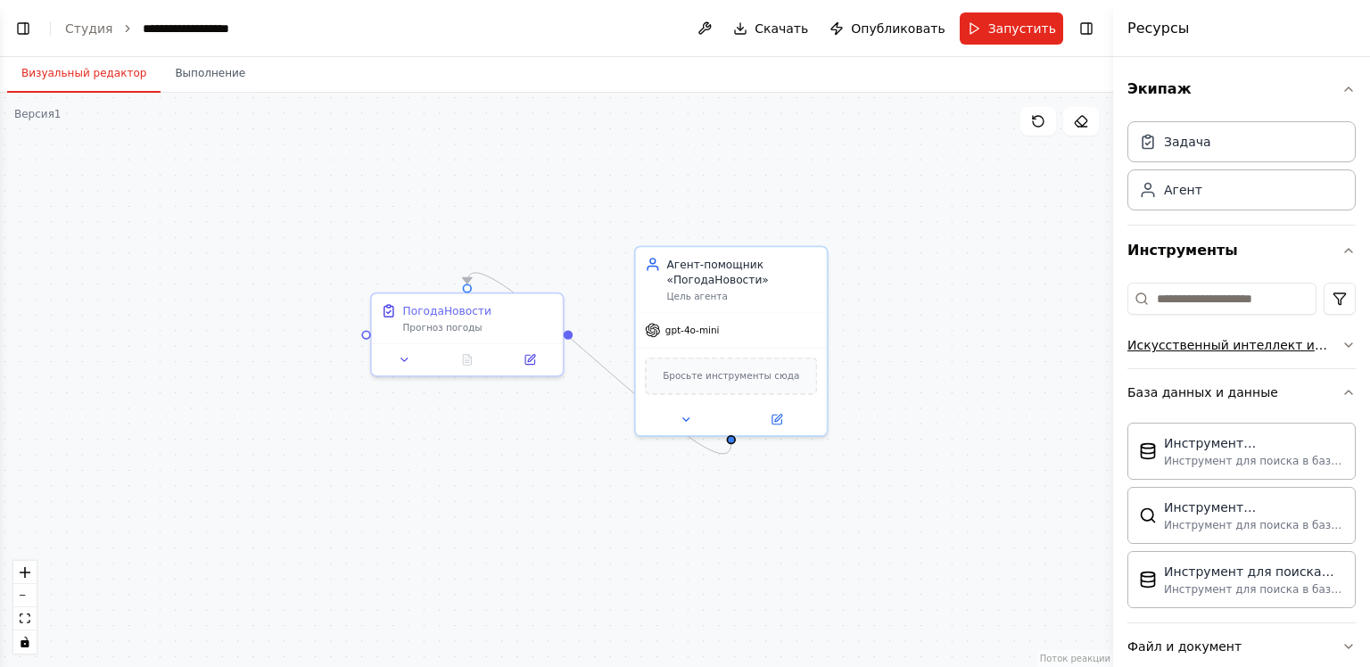
click at [1214, 344] on ya-tr-span "Искусственный интеллект и машинное обучение" at bounding box center [1220, 354] width 187 height 32
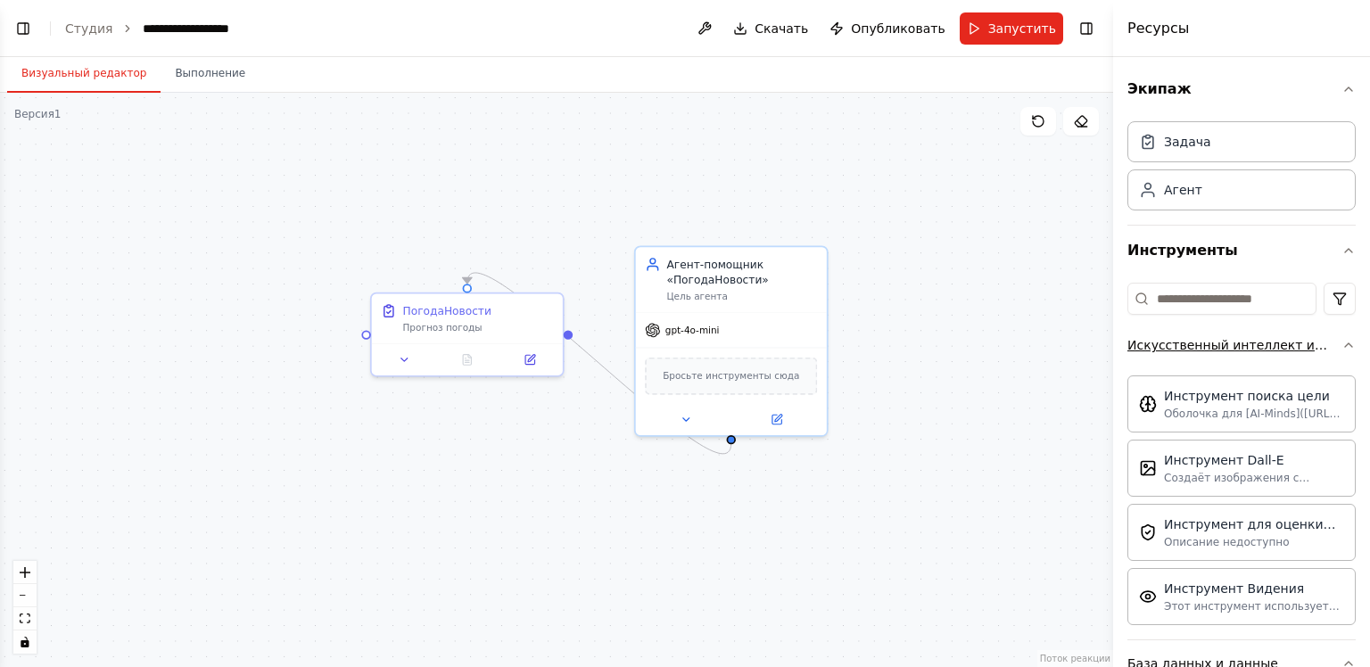
click at [1196, 357] on button "Искусственный интеллект и машинное обучение" at bounding box center [1241, 345] width 228 height 46
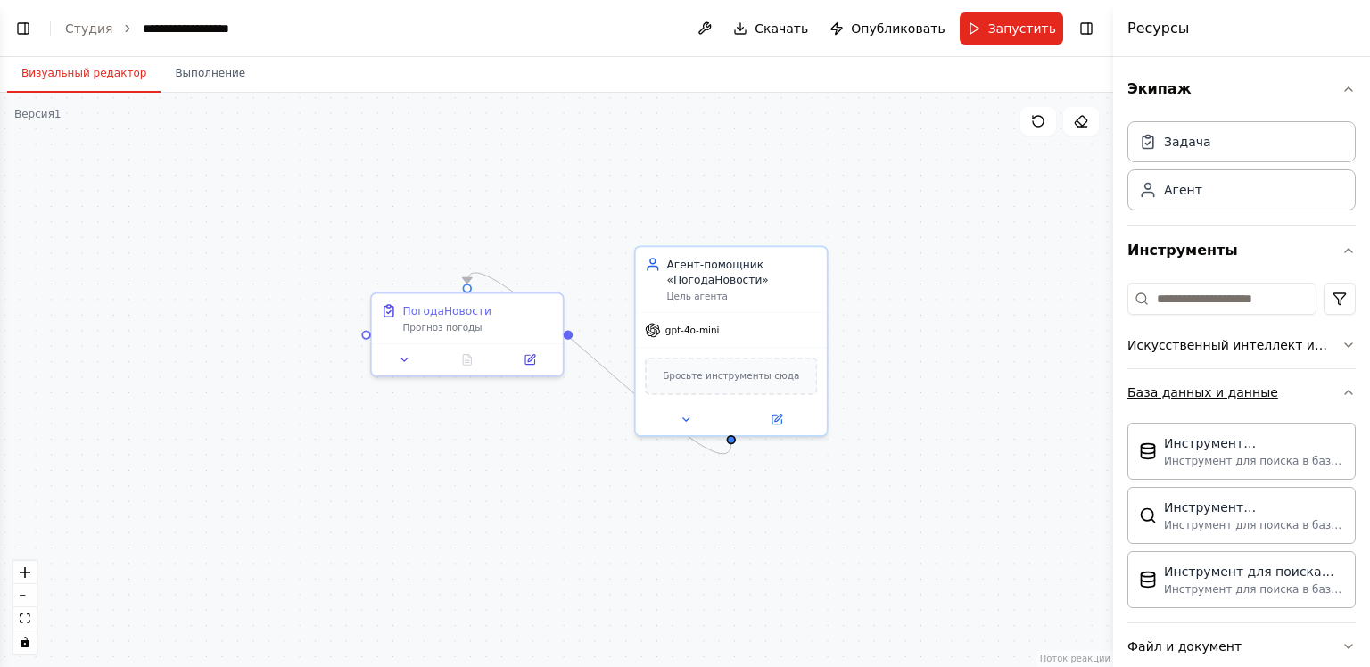
click at [1178, 400] on button "База данных и данные" at bounding box center [1241, 392] width 228 height 46
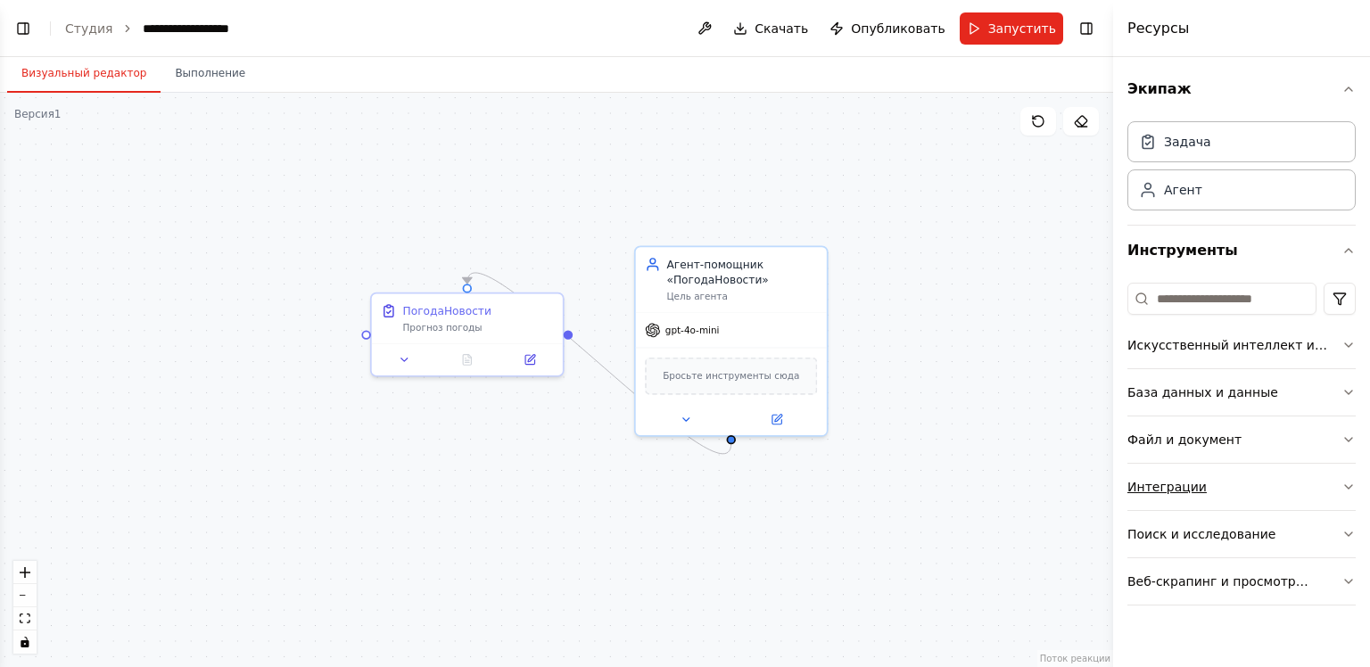
click at [1242, 503] on button "Интеграции" at bounding box center [1241, 487] width 228 height 46
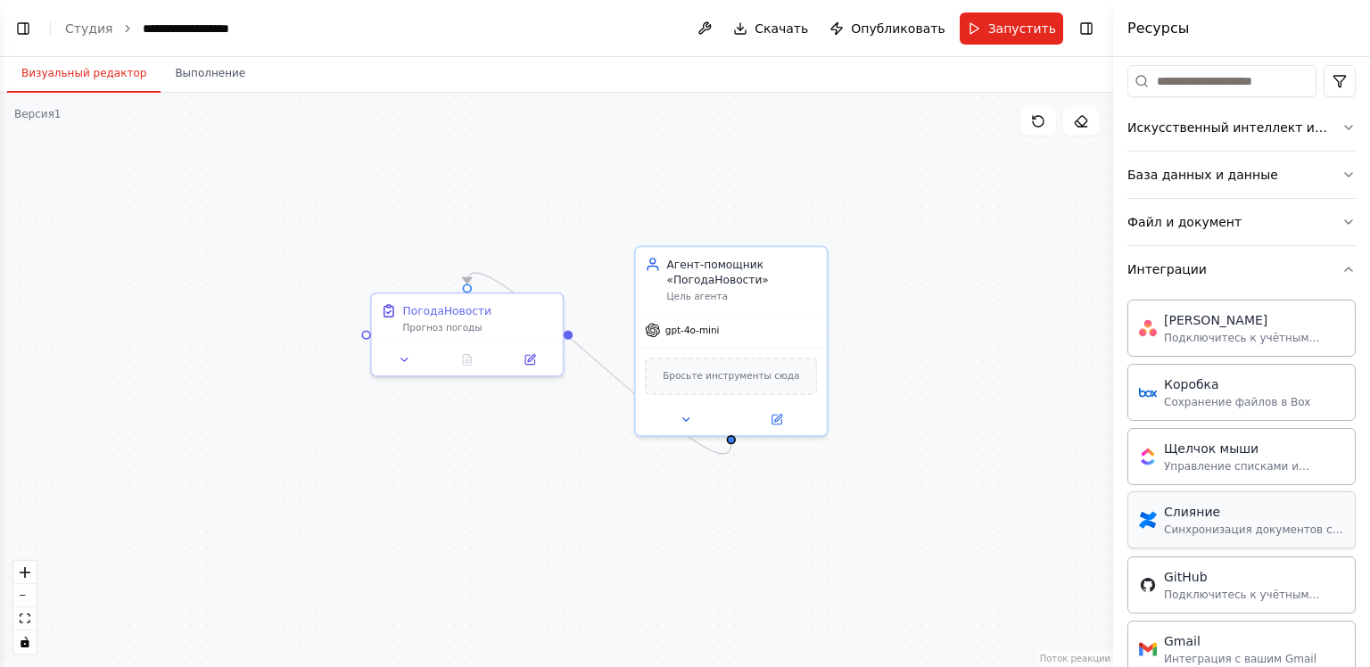
scroll to position [268, 0]
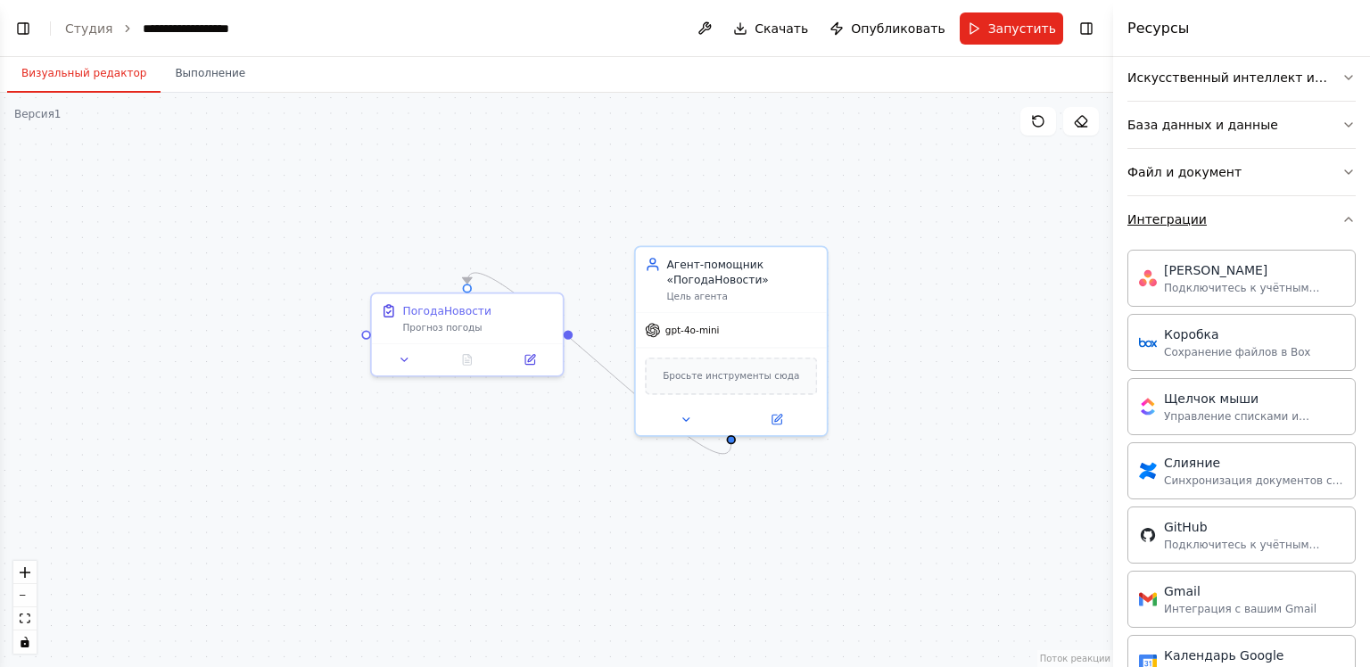
click at [1188, 218] on body "**********" at bounding box center [685, 333] width 1370 height 667
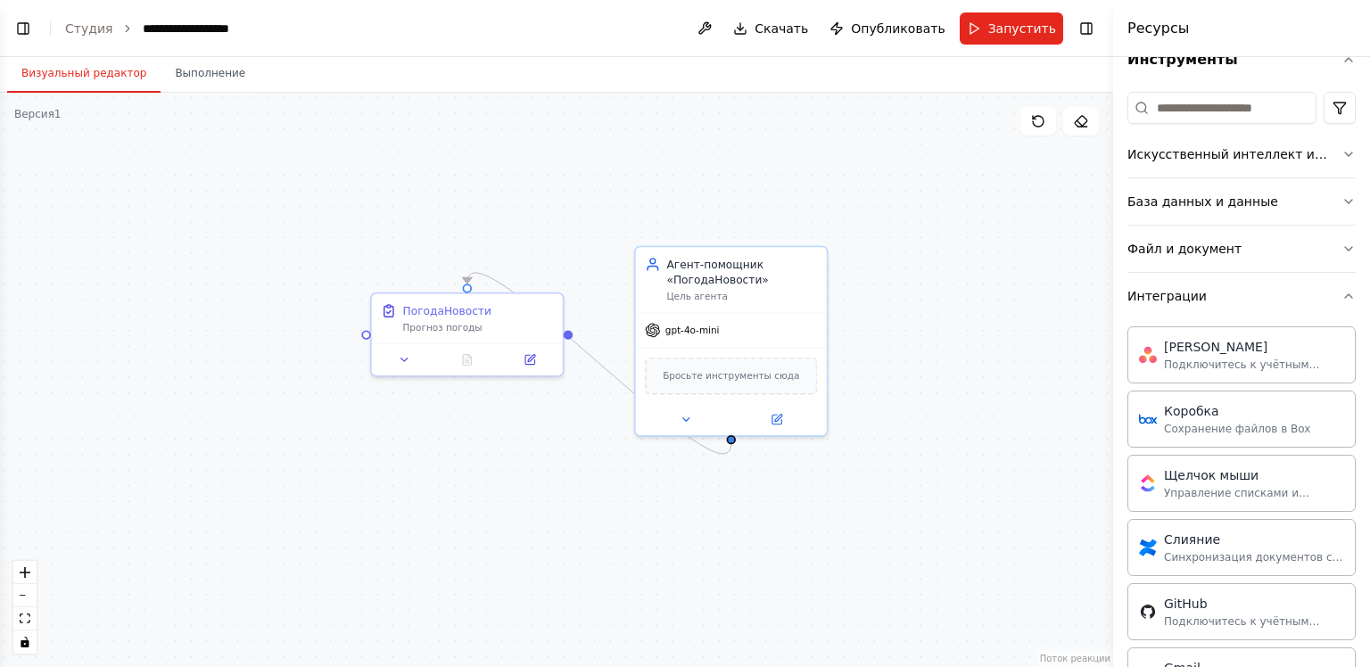
scroll to position [225, 0]
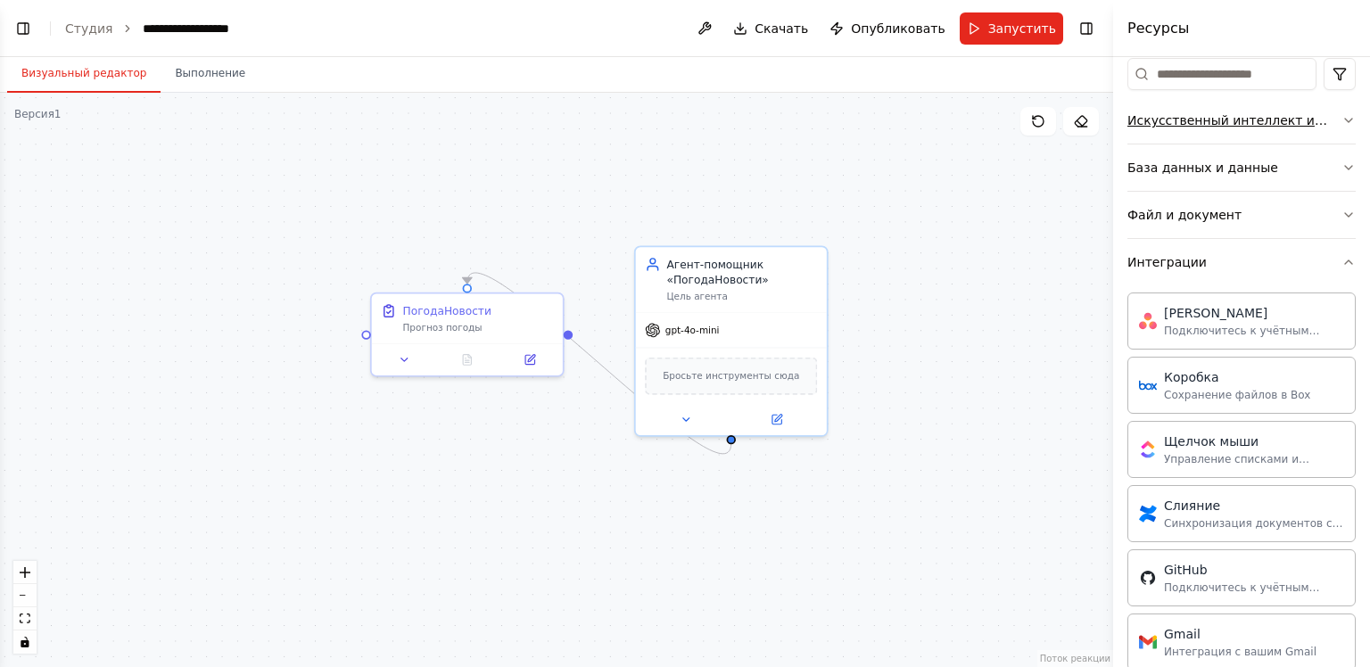
click at [1232, 113] on ya-tr-span "Искусственный интеллект и машинное обучение" at bounding box center [1220, 129] width 187 height 32
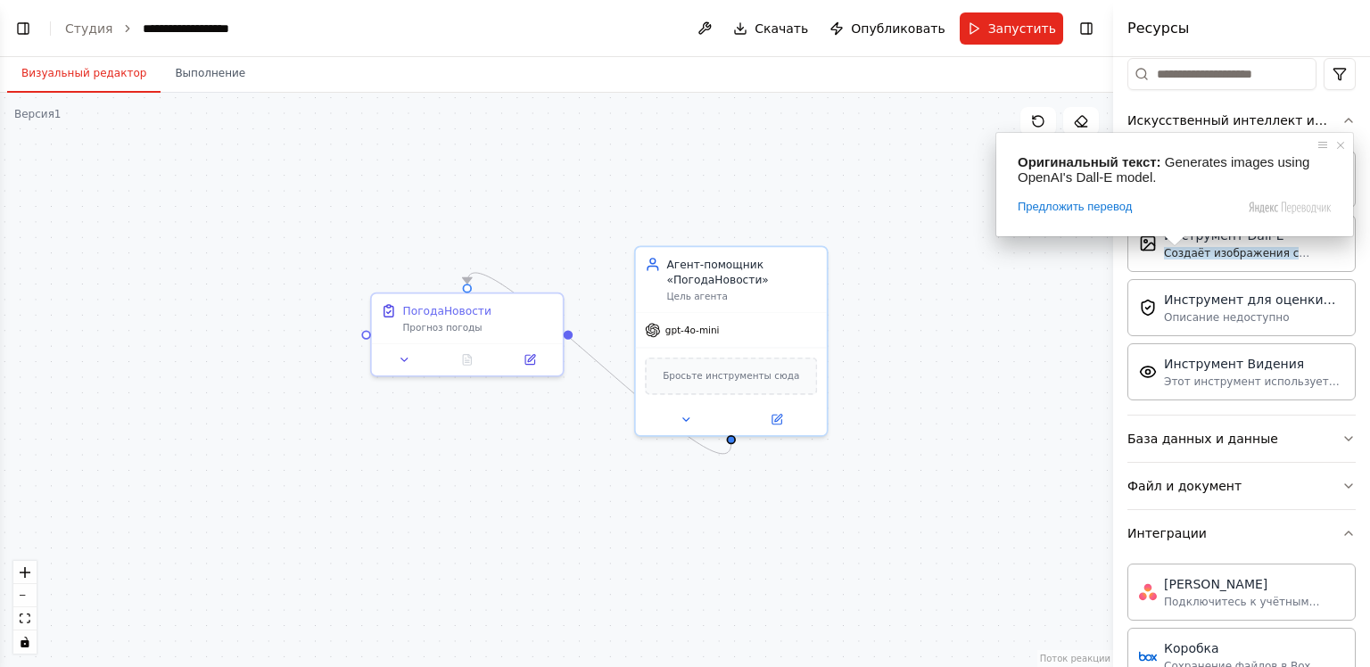
drag, startPoint x: 1060, startPoint y: 360, endPoint x: 1063, endPoint y: 341, distance: 19.9
click at [1060, 357] on div ".deletable-edge-delete-btn { width: 20px; height: 20px; border: 0px solid #ffff…" at bounding box center [556, 380] width 1113 height 574
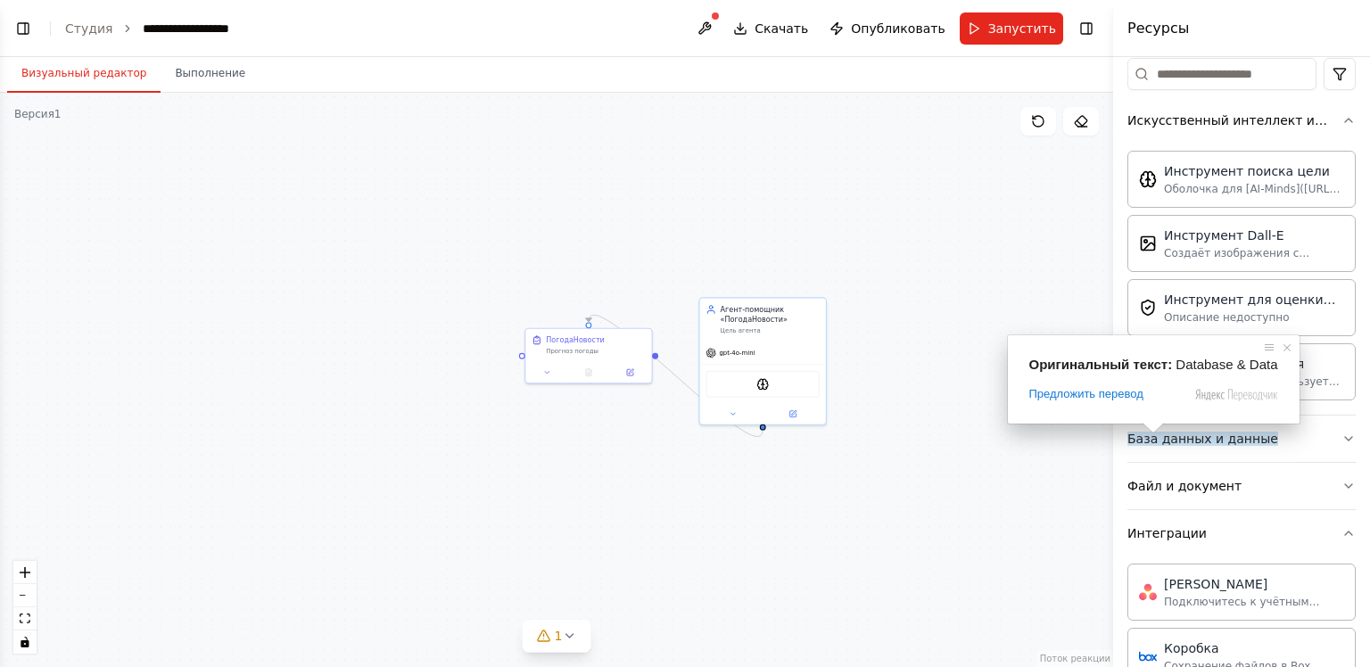
click at [1207, 424] on div "Оригинальный текст: Database & Data Предложить перевод Отправить Спасибо, перев…" at bounding box center [1154, 379] width 292 height 88
click at [1203, 439] on ya-tr-span "База данных и данные" at bounding box center [1202, 439] width 151 height 14
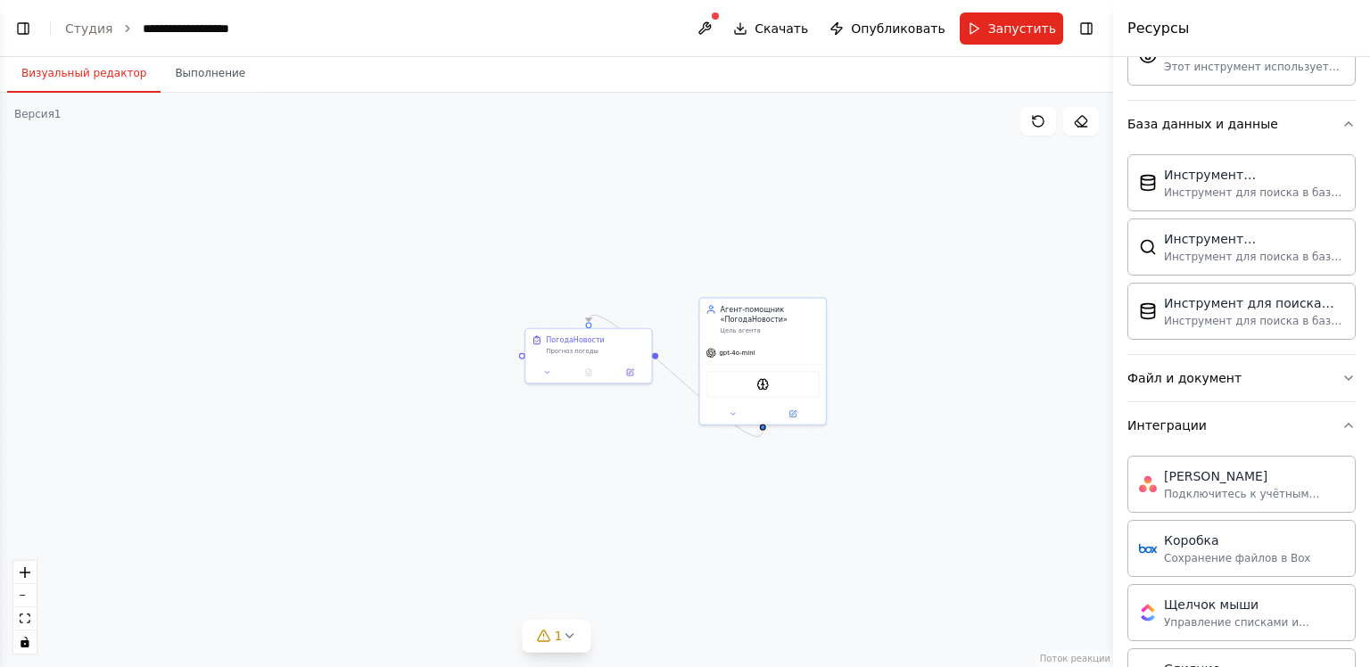
scroll to position [582, 0]
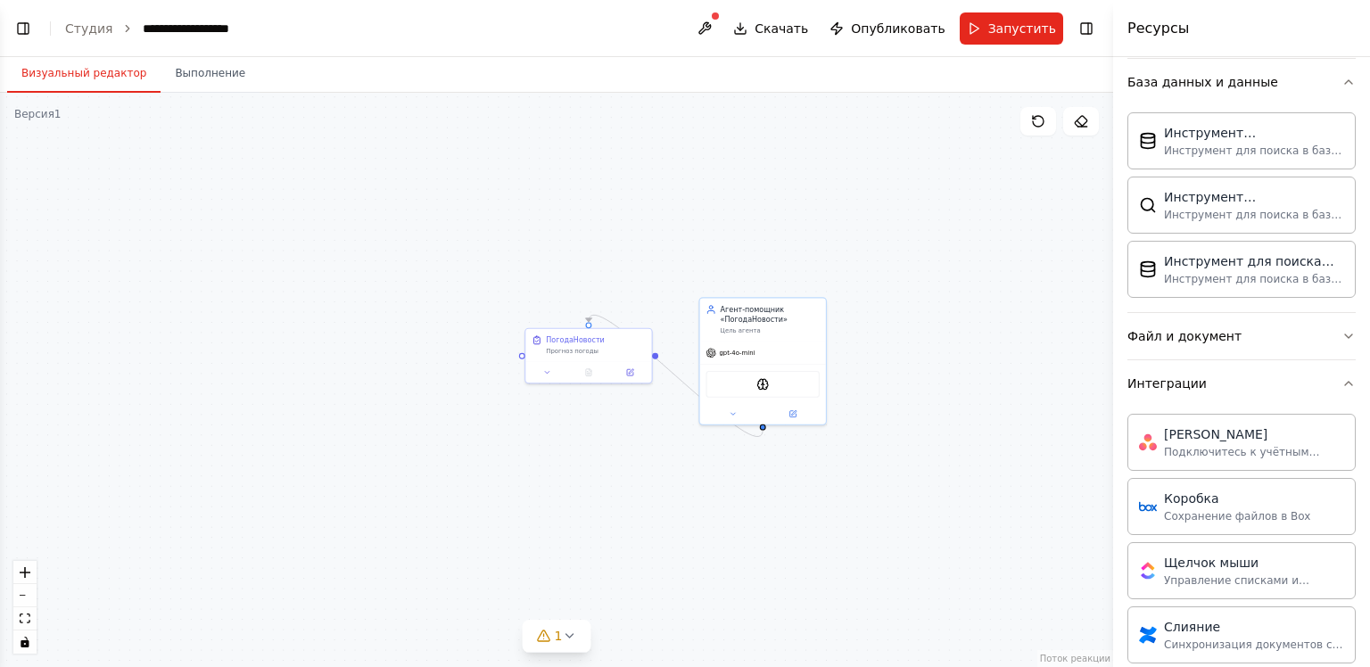
click at [1167, 391] on button "Интеграции" at bounding box center [1241, 383] width 228 height 46
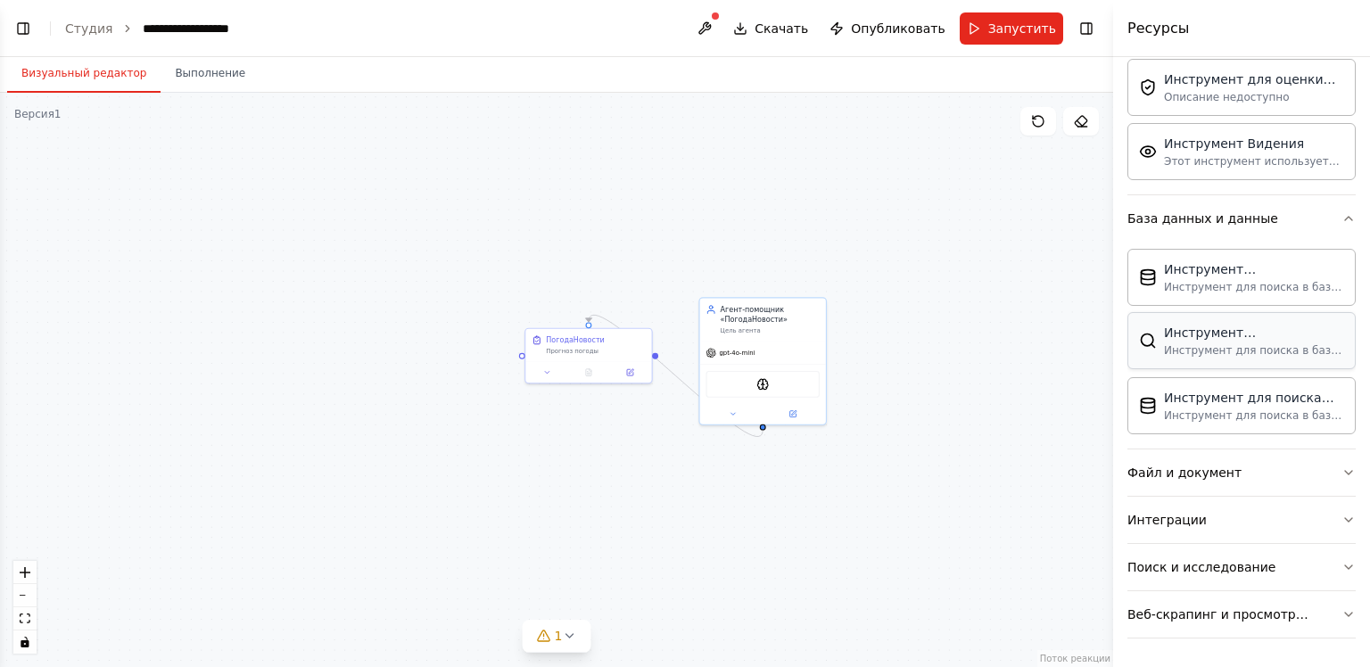
scroll to position [441, 0]
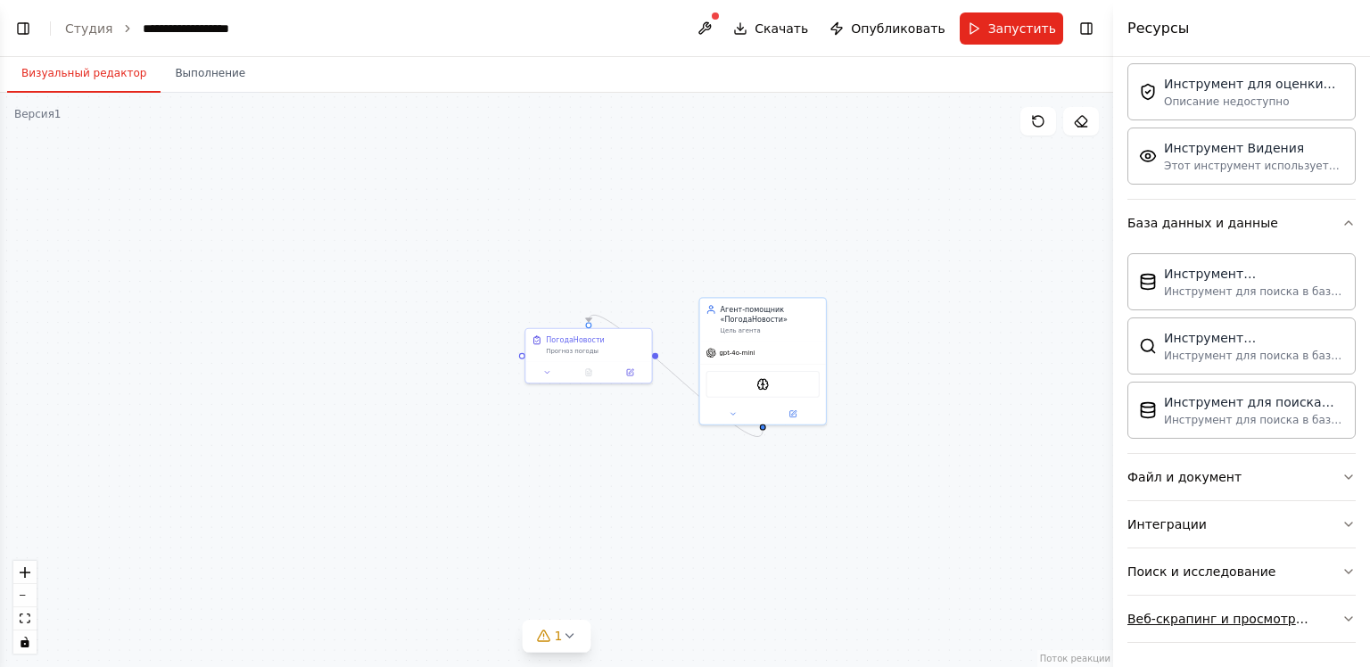
click at [1262, 628] on button "Веб-скрапинг и просмотр сайтов" at bounding box center [1241, 619] width 228 height 46
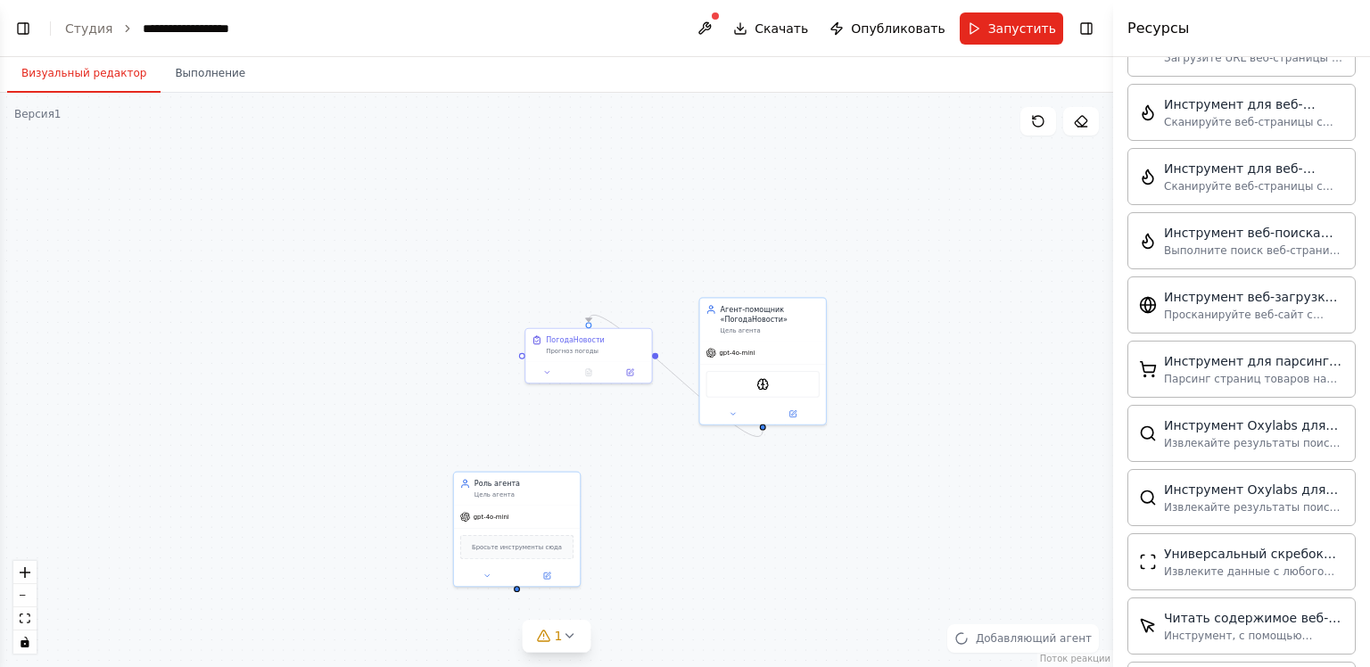
scroll to position [1413, 0]
